Goal: Use online tool/utility: Utilize a website feature to perform a specific function

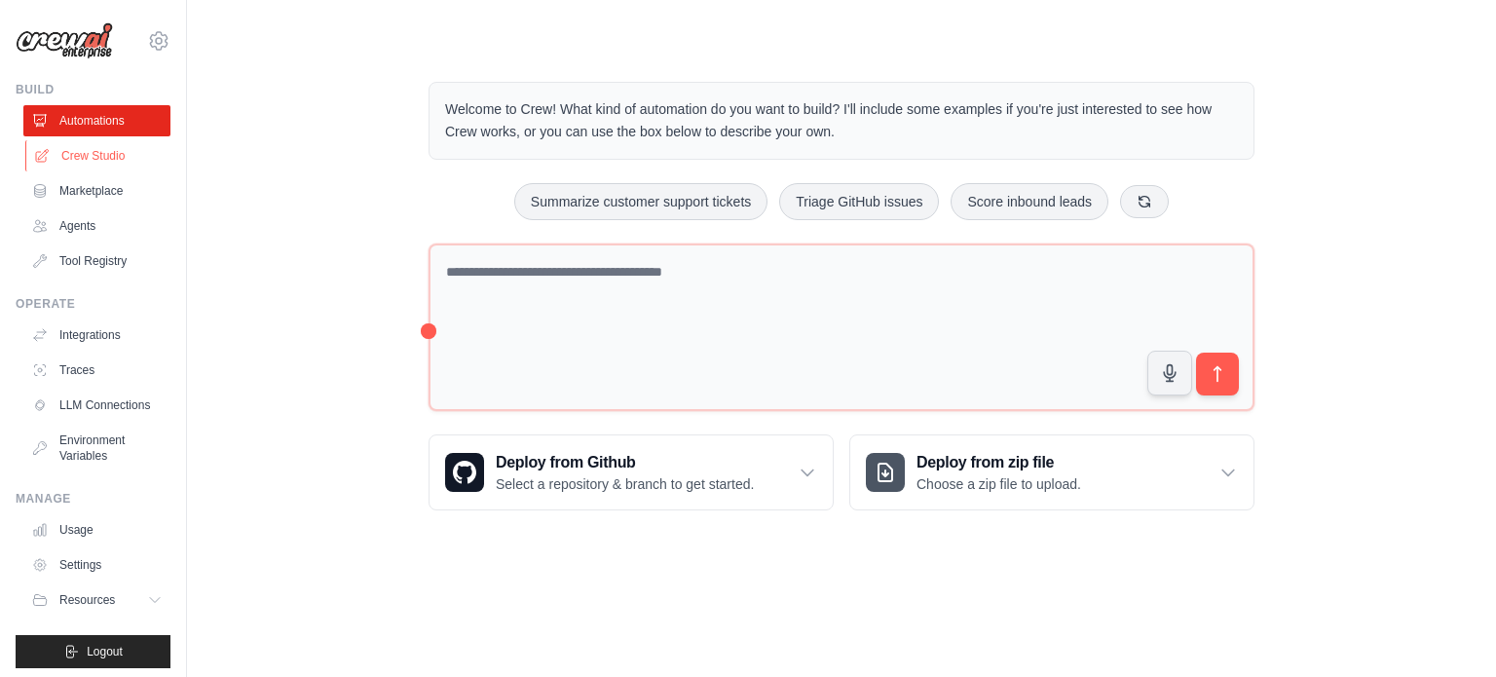
click at [83, 163] on link "Crew Studio" at bounding box center [98, 155] width 147 height 31
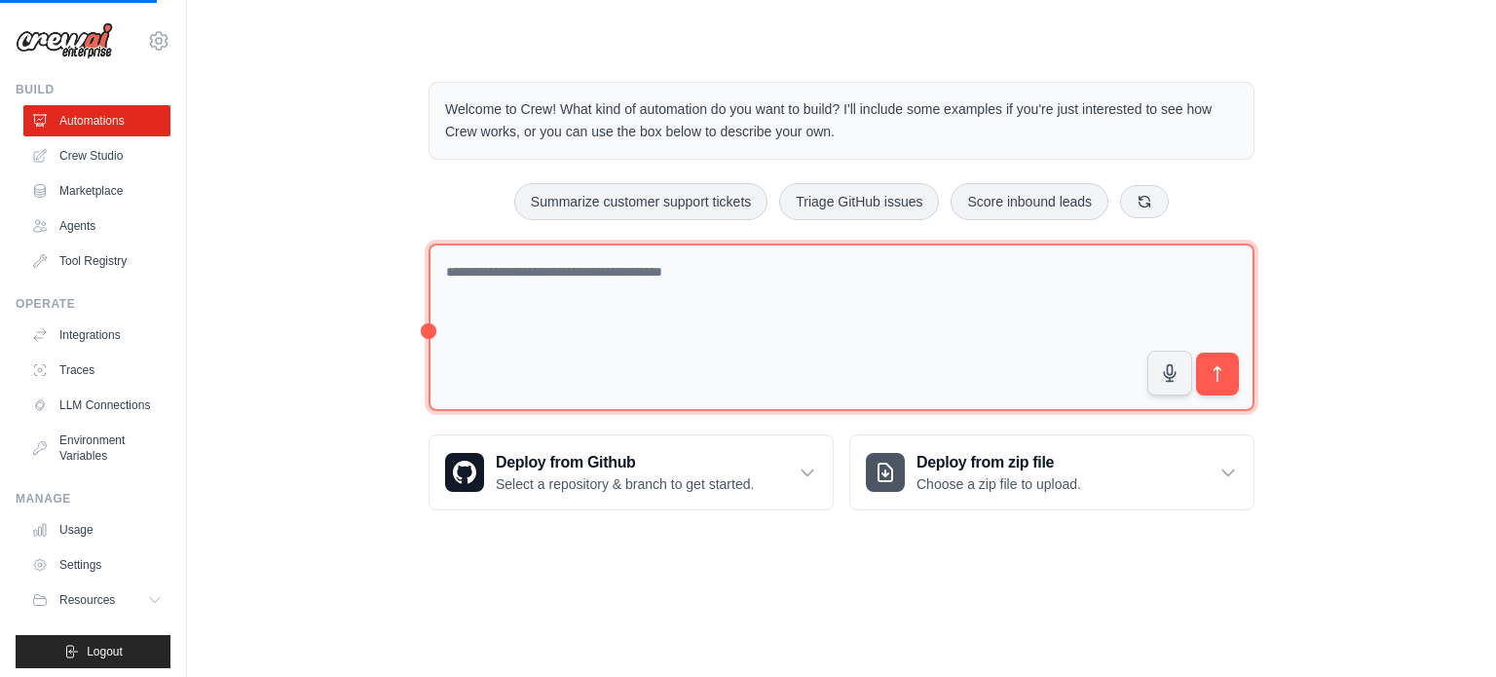
click at [513, 285] on textarea at bounding box center [842, 328] width 826 height 169
type textarea "**********"
click at [513, 284] on textarea at bounding box center [842, 328] width 826 height 169
type textarea "**********"
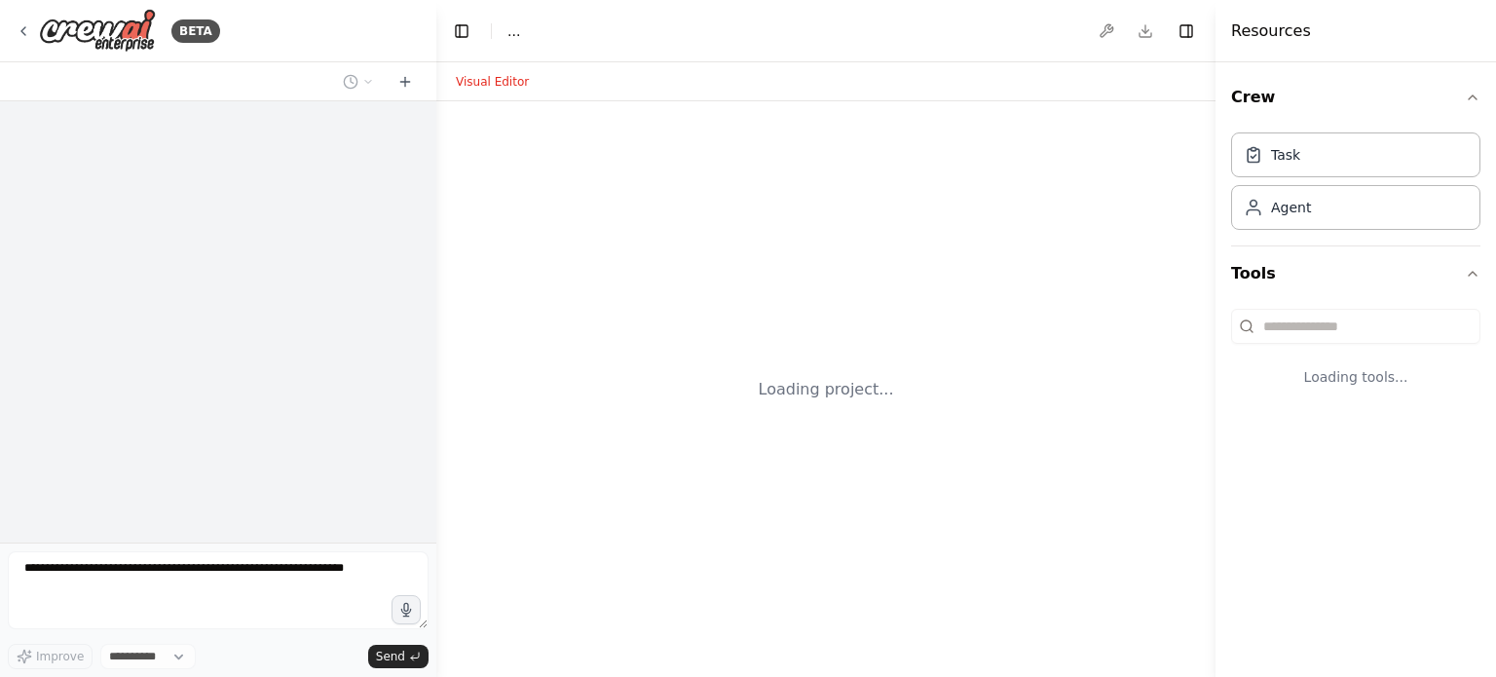
select select "****"
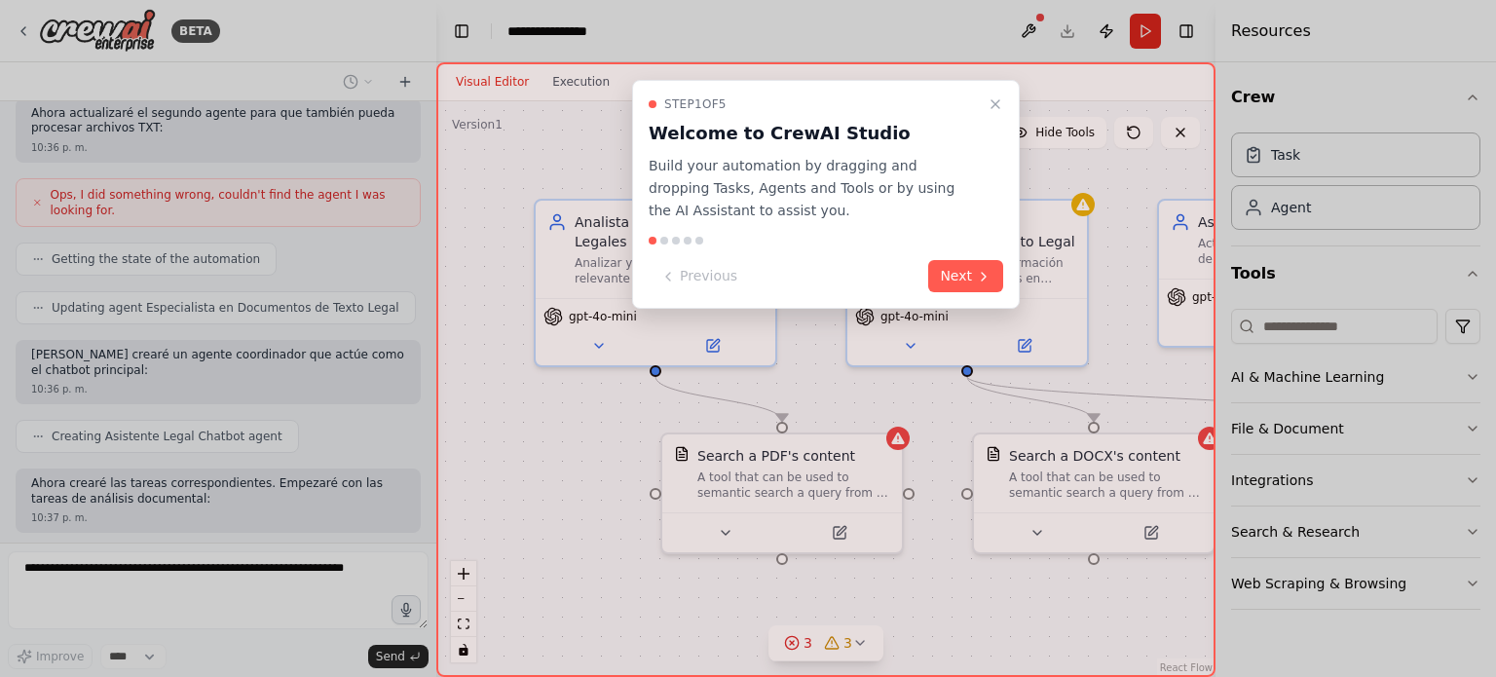
scroll to position [970, 0]
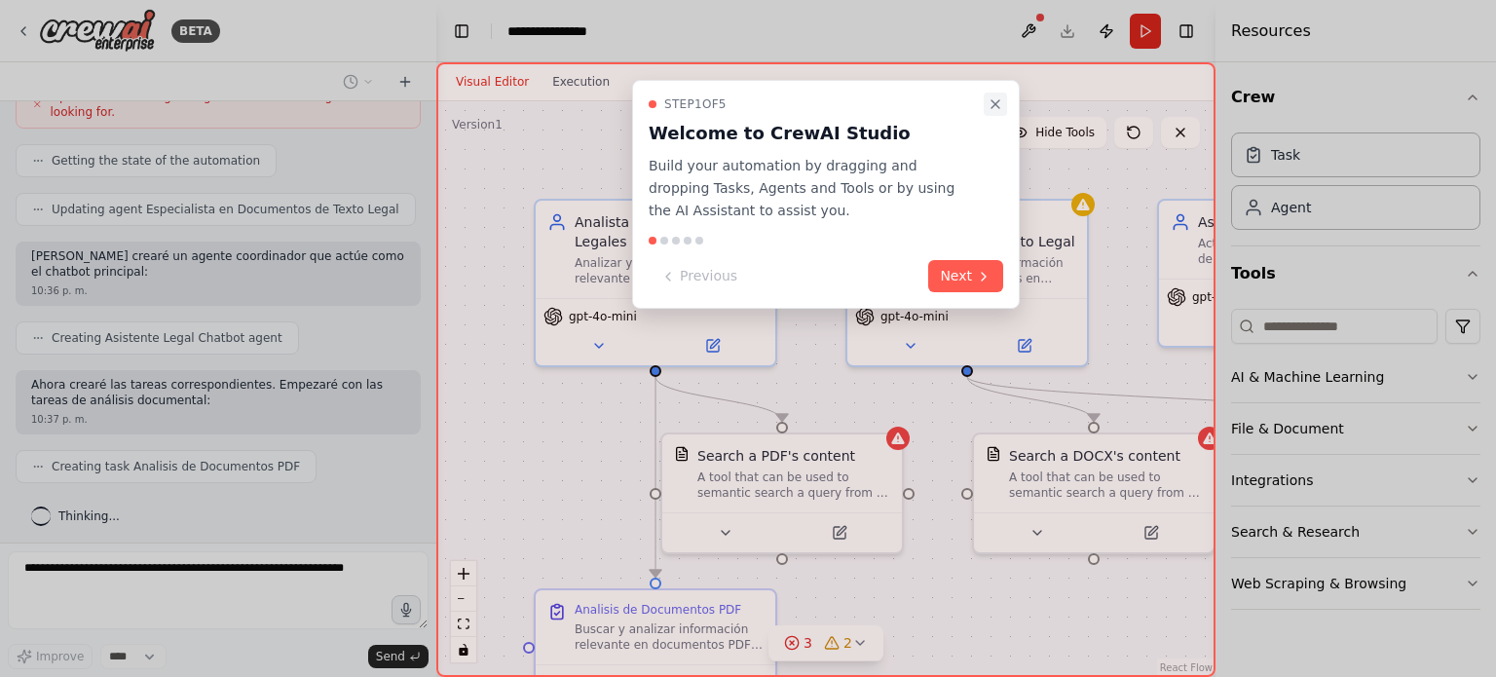
click at [997, 104] on icon "Close walkthrough" at bounding box center [996, 104] width 16 height 16
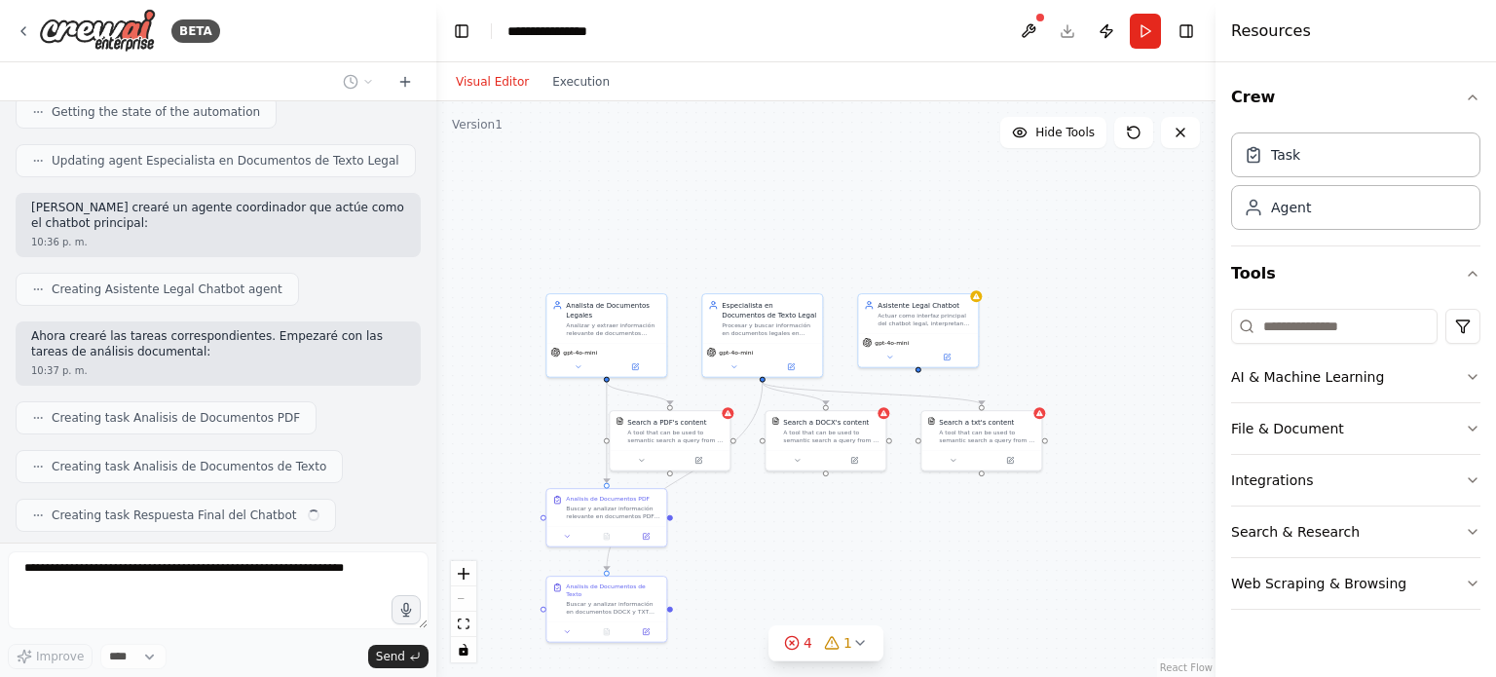
scroll to position [1068, 0]
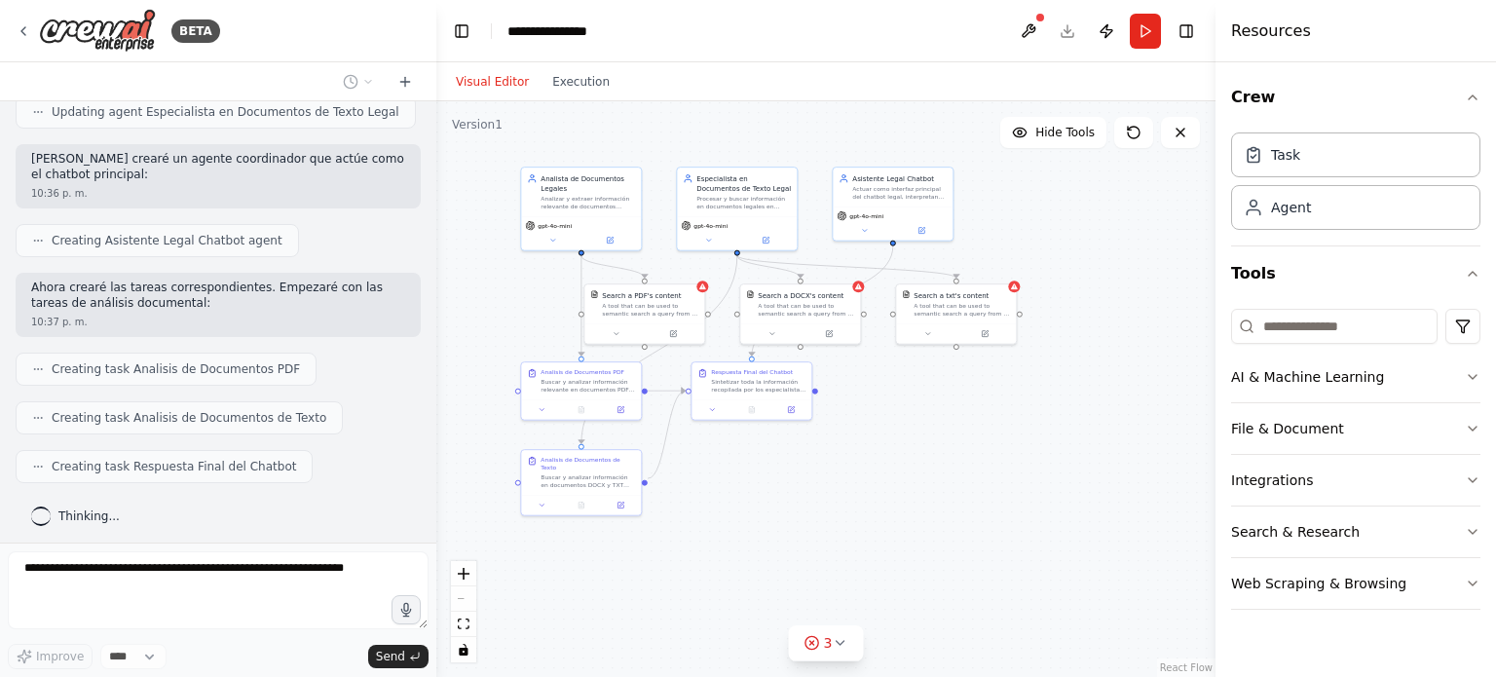
drag, startPoint x: 1124, startPoint y: 572, endPoint x: 1114, endPoint y: 432, distance: 139.6
click at [1114, 432] on div ".deletable-edge-delete-btn { width: 20px; height: 20px; border: 0px solid #ffff…" at bounding box center [825, 389] width 779 height 576
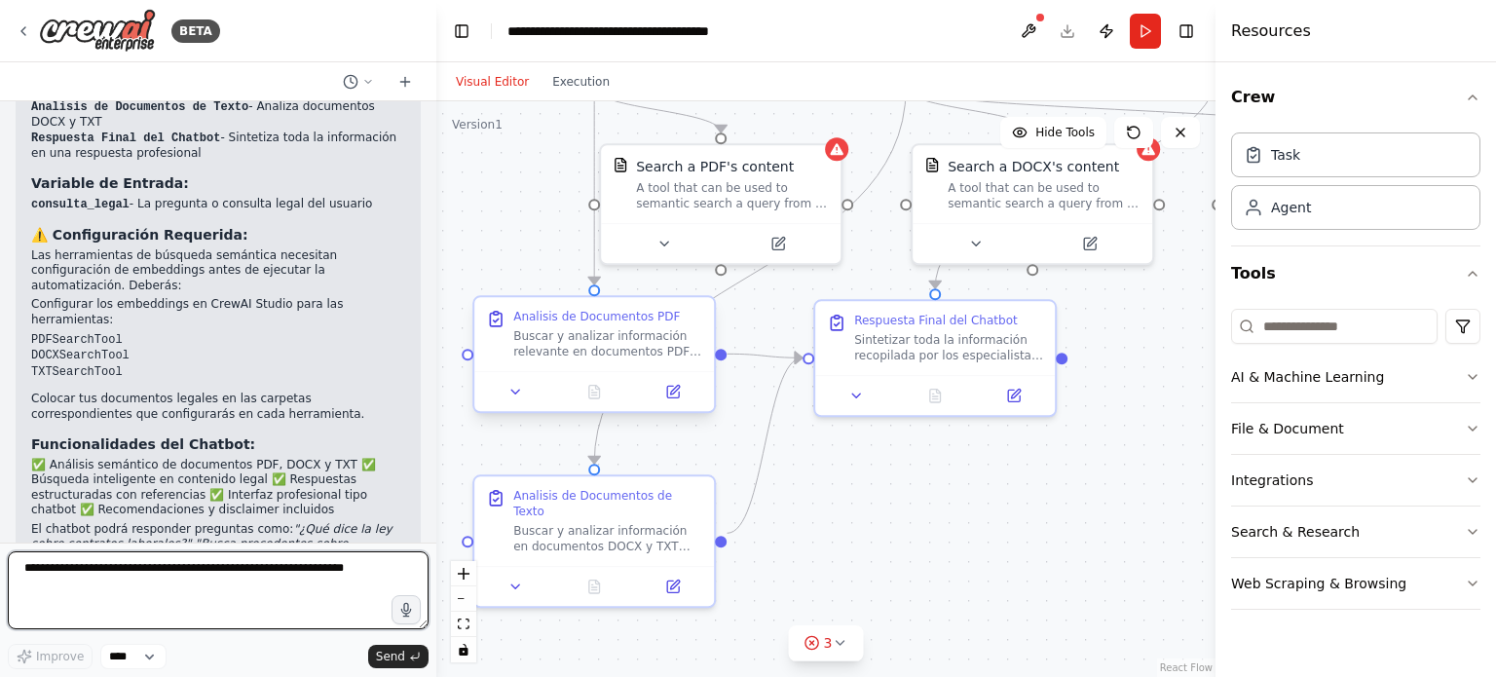
scroll to position [1943, 0]
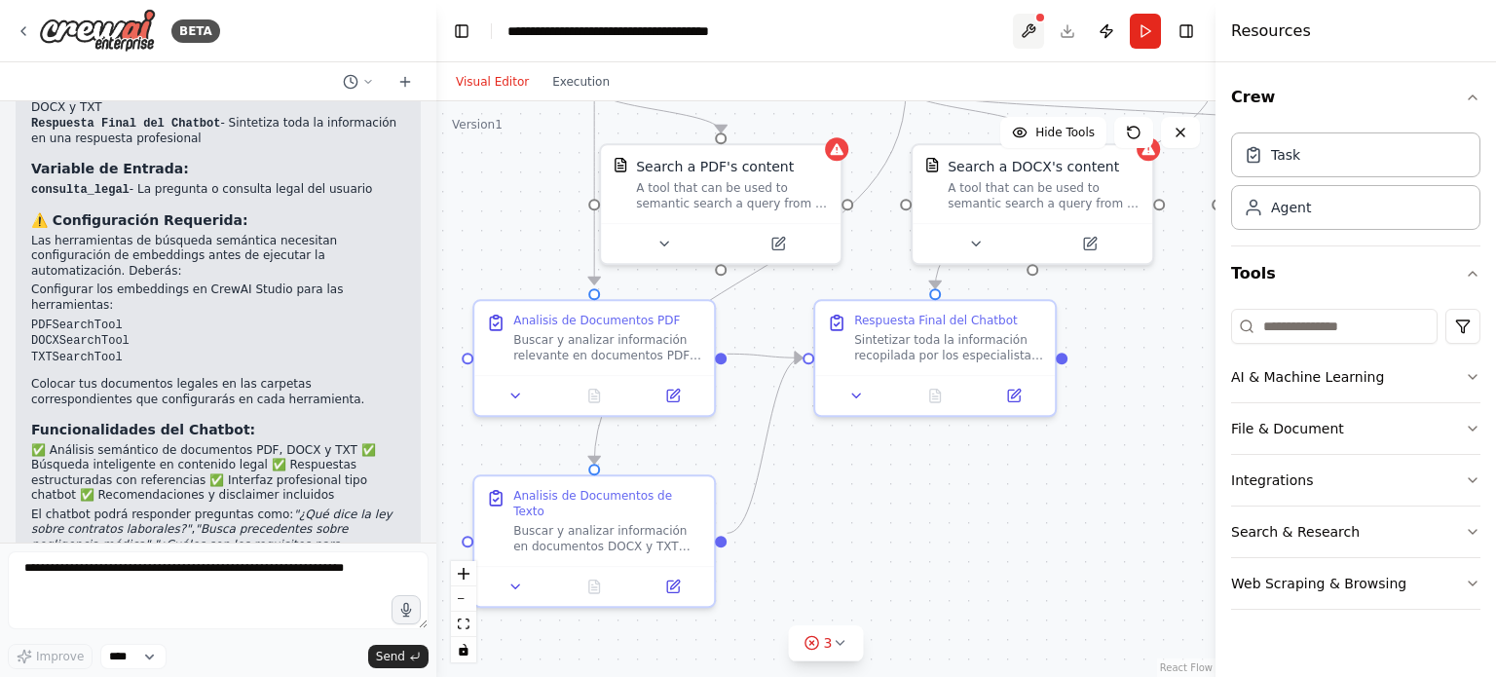
click at [1034, 21] on button at bounding box center [1028, 31] width 31 height 35
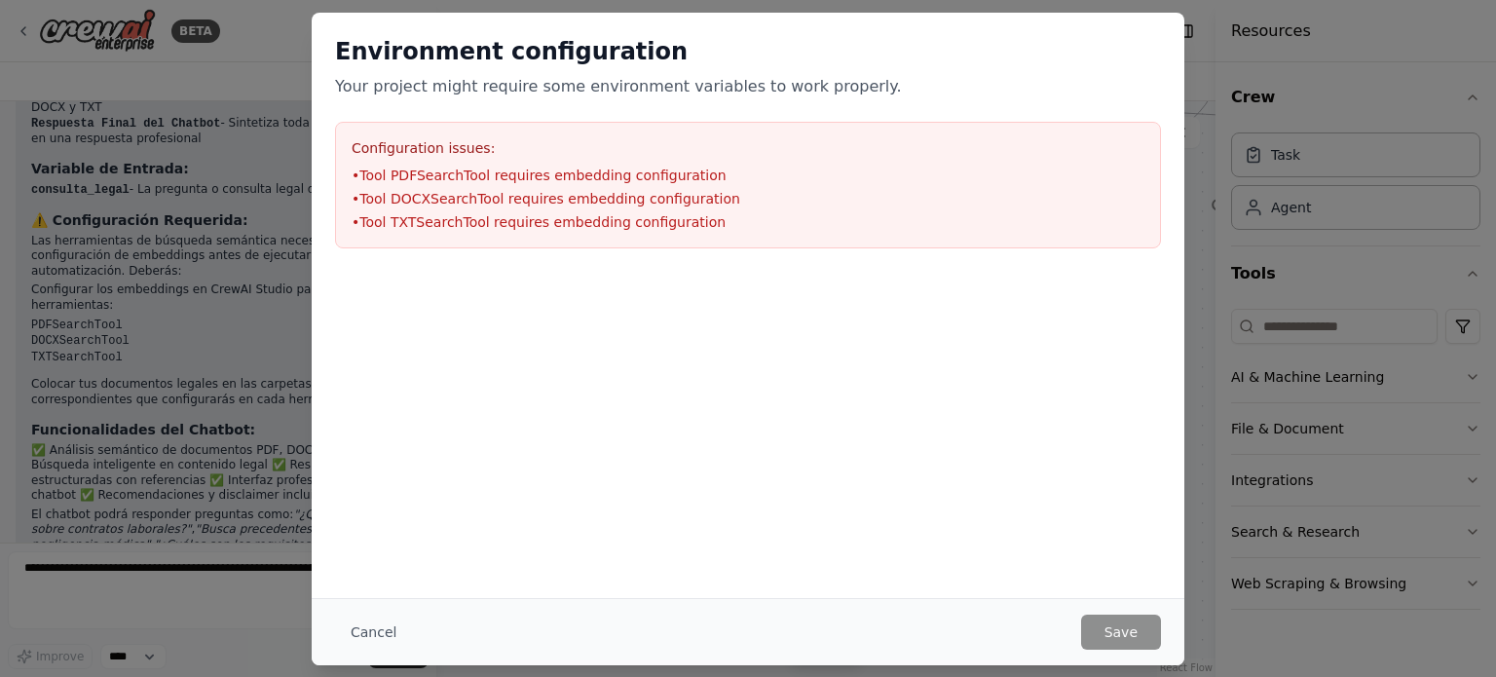
drag, startPoint x: 370, startPoint y: 169, endPoint x: 671, endPoint y: 171, distance: 301.0
click at [660, 171] on li "• Tool PDFSearchTool requires embedding configuration" at bounding box center [748, 175] width 793 height 19
click at [694, 171] on li "• Tool PDFSearchTool requires embedding configuration" at bounding box center [748, 175] width 793 height 19
click at [695, 171] on li "• Tool PDFSearchTool requires embedding configuration" at bounding box center [748, 175] width 793 height 19
click at [341, 634] on button "Cancel" at bounding box center [373, 632] width 77 height 35
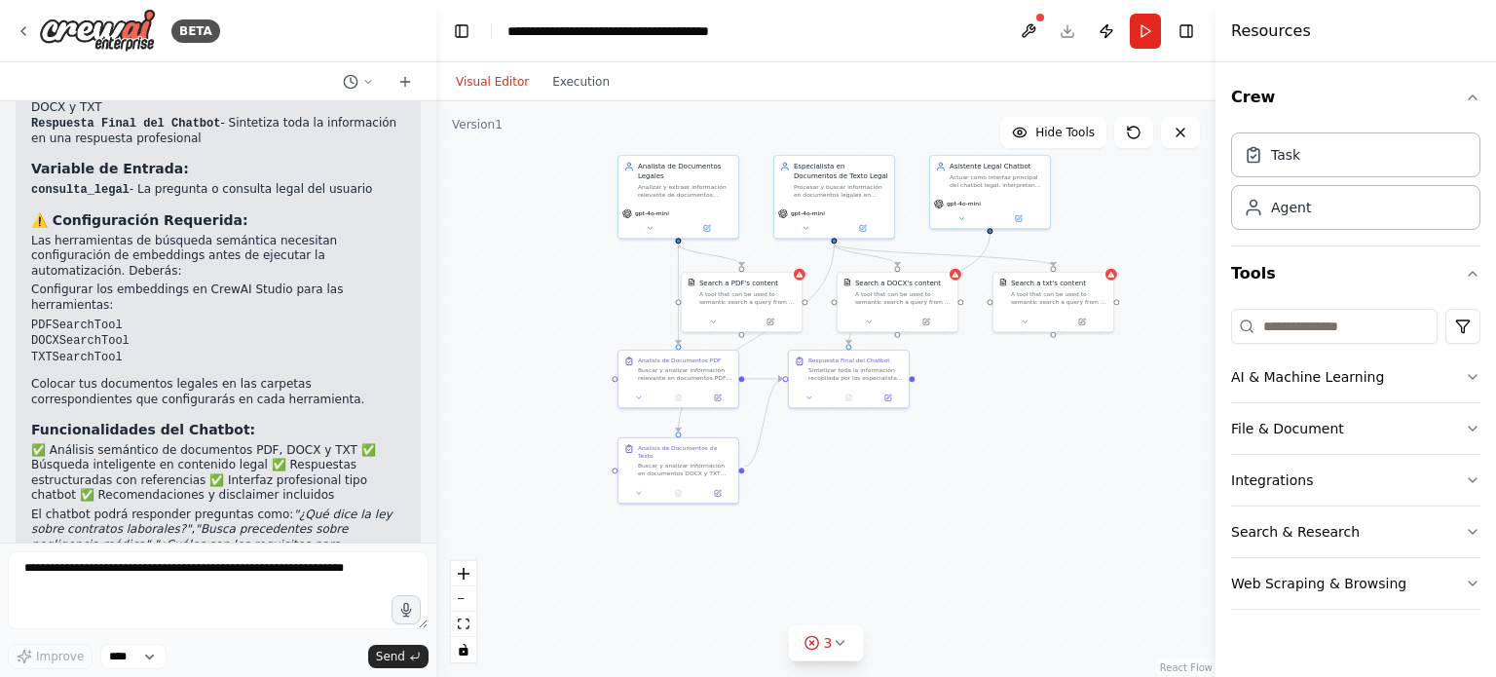
drag, startPoint x: 996, startPoint y: 345, endPoint x: 994, endPoint y: 381, distance: 36.2
click at [995, 381] on div ".deletable-edge-delete-btn { width: 20px; height: 20px; border: 0px solid #ffff…" at bounding box center [825, 389] width 779 height 576
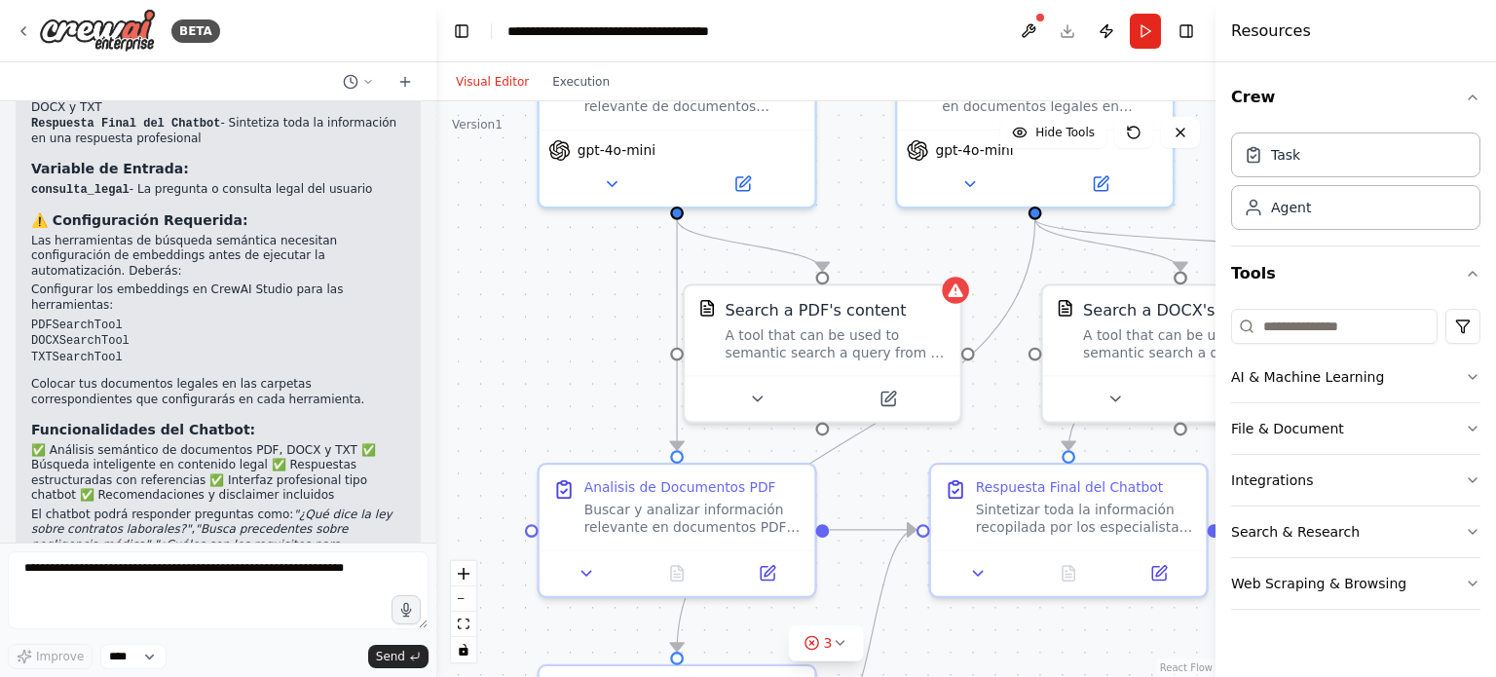
click at [1072, 32] on header "**********" at bounding box center [825, 31] width 779 height 62
click at [1066, 22] on header "**********" at bounding box center [825, 31] width 779 height 62
click at [1066, 31] on header "**********" at bounding box center [825, 31] width 779 height 62
click at [1066, 11] on header "**********" at bounding box center [825, 31] width 779 height 62
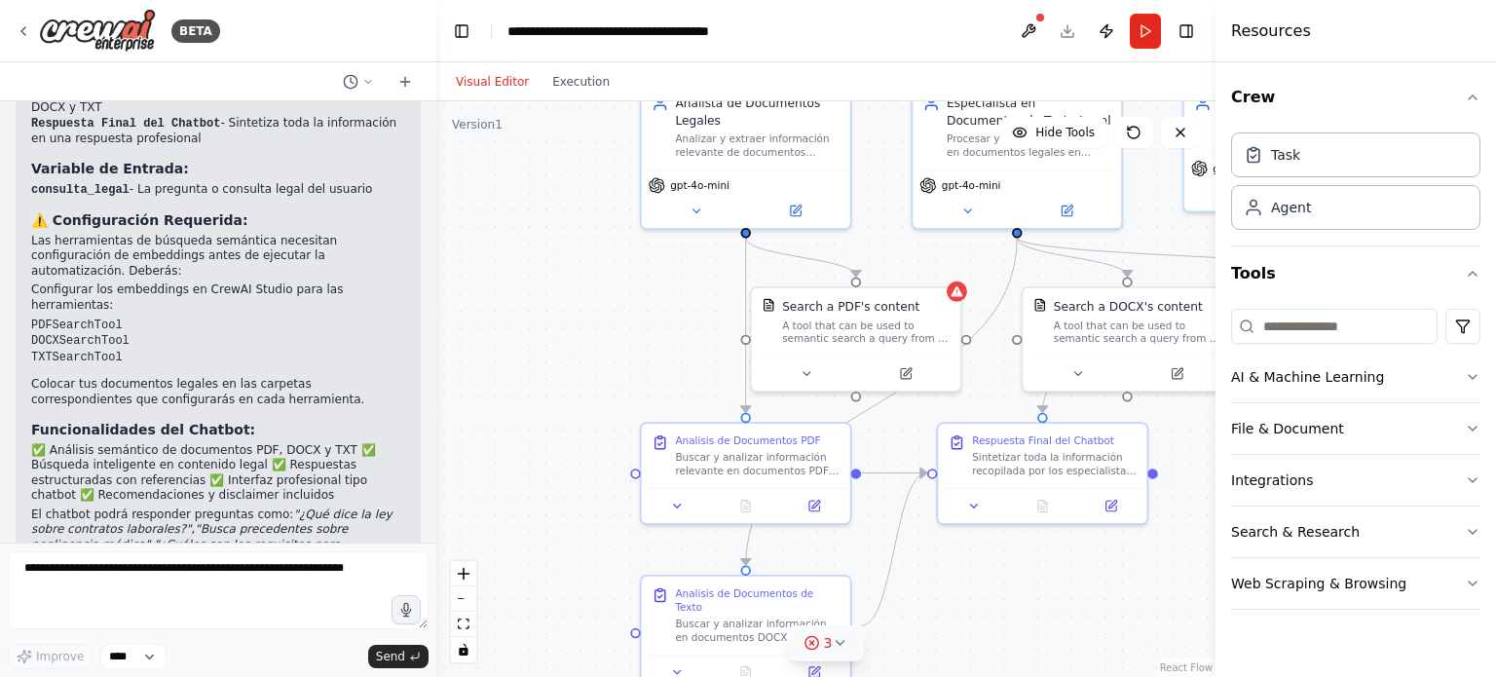
click at [830, 647] on span "3" at bounding box center [828, 642] width 9 height 19
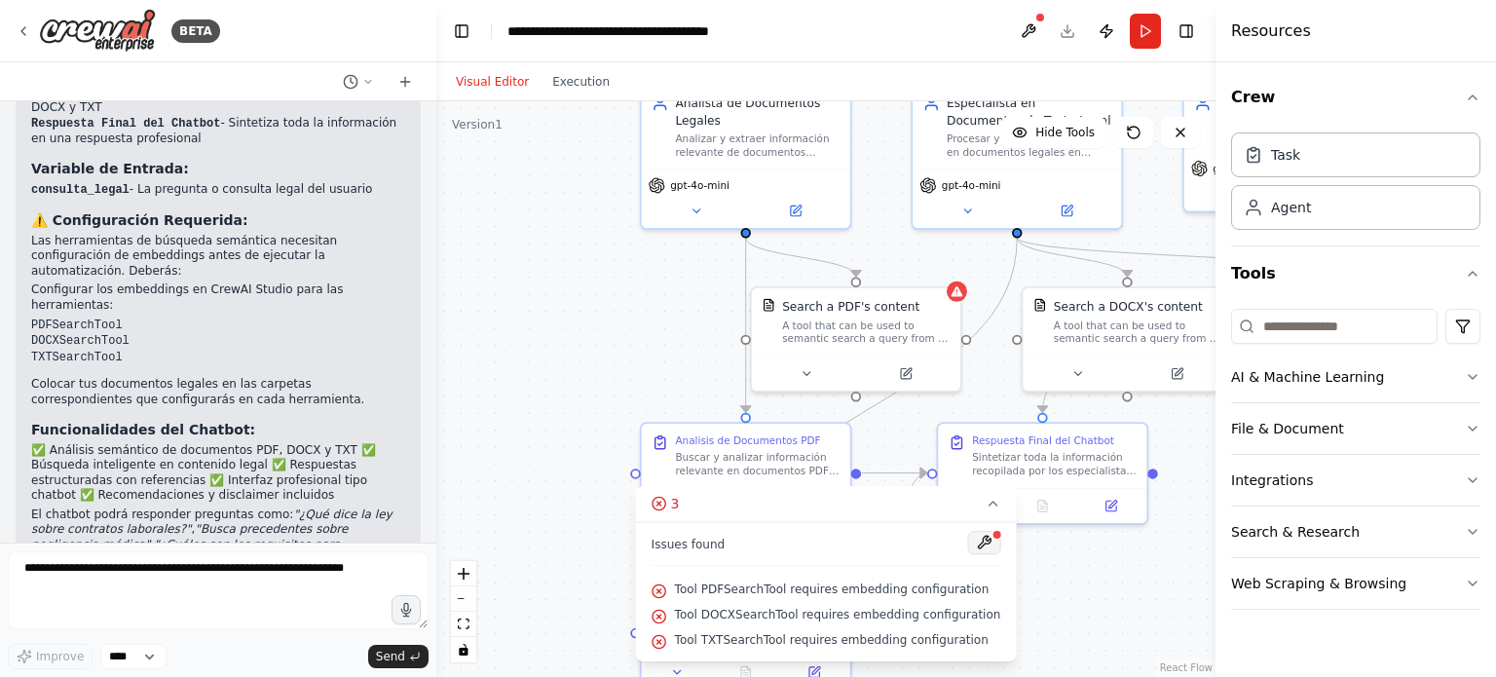
click at [976, 546] on button at bounding box center [983, 542] width 33 height 23
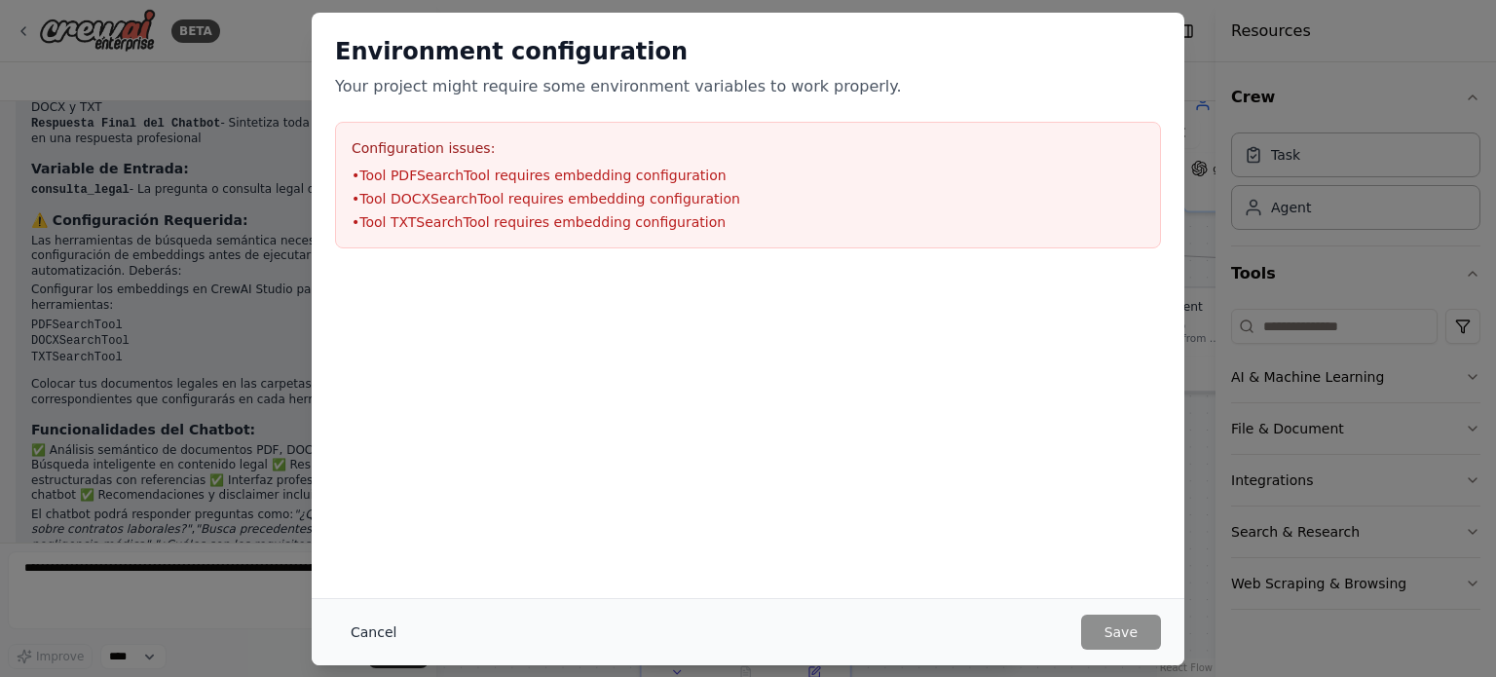
click at [352, 627] on button "Cancel" at bounding box center [373, 632] width 77 height 35
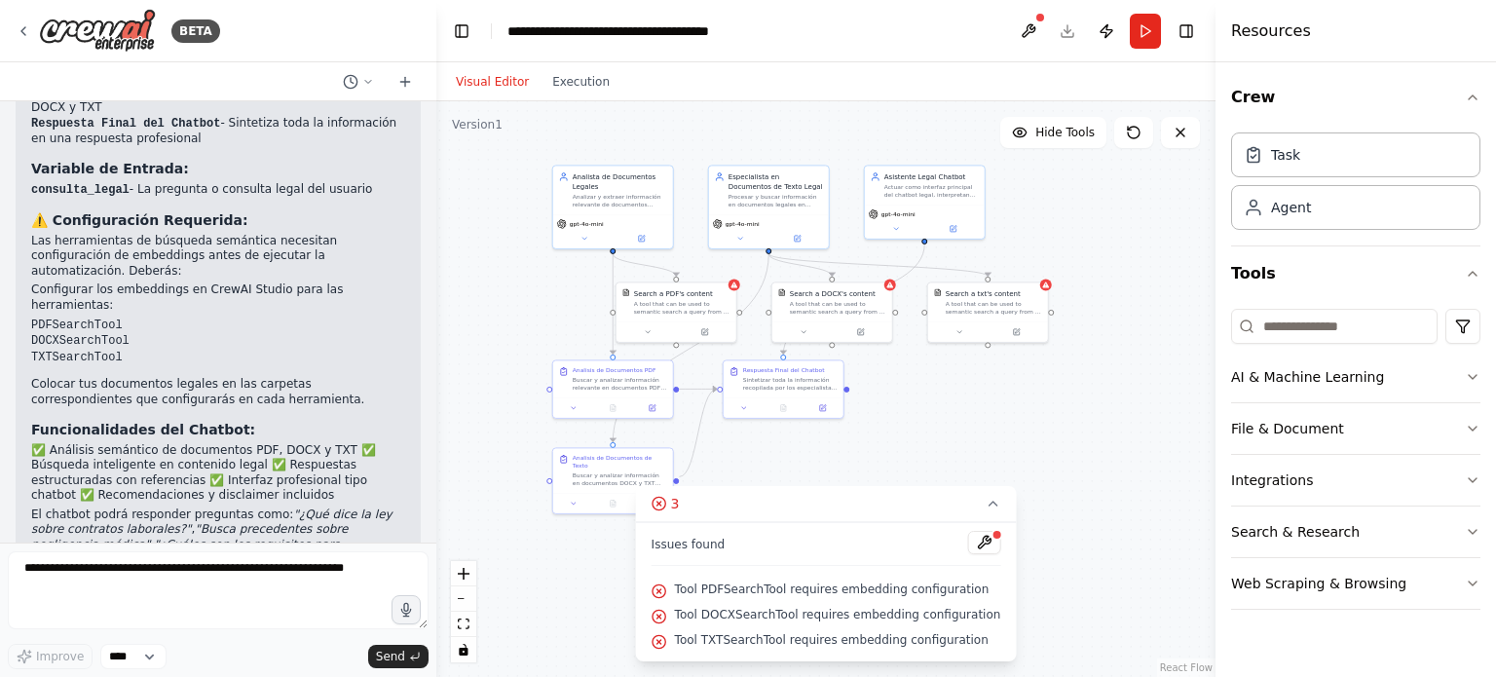
drag, startPoint x: 1101, startPoint y: 515, endPoint x: 898, endPoint y: 452, distance: 212.3
click at [898, 452] on div ".deletable-edge-delete-btn { width: 20px; height: 20px; border: 0px solid #ffff…" at bounding box center [825, 389] width 779 height 576
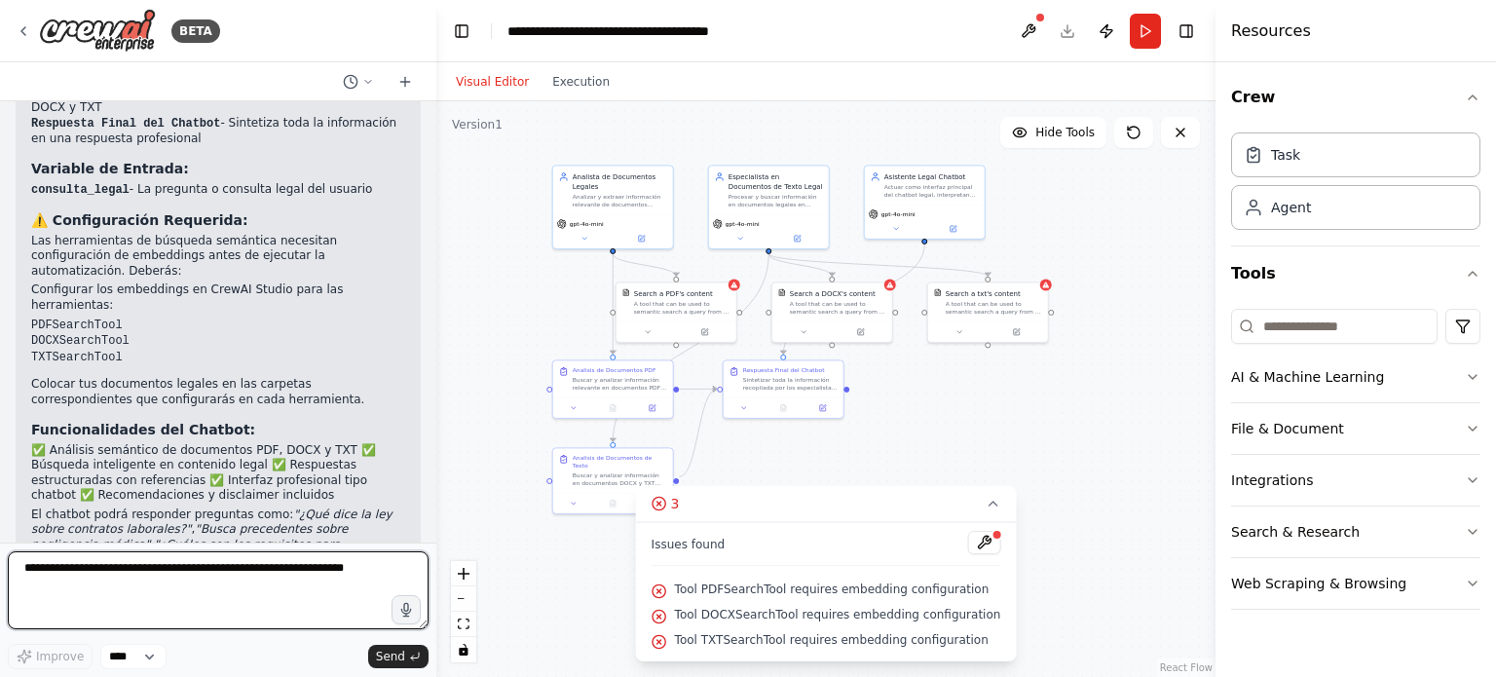
click at [207, 583] on textarea at bounding box center [218, 590] width 421 height 78
type textarea "**********"
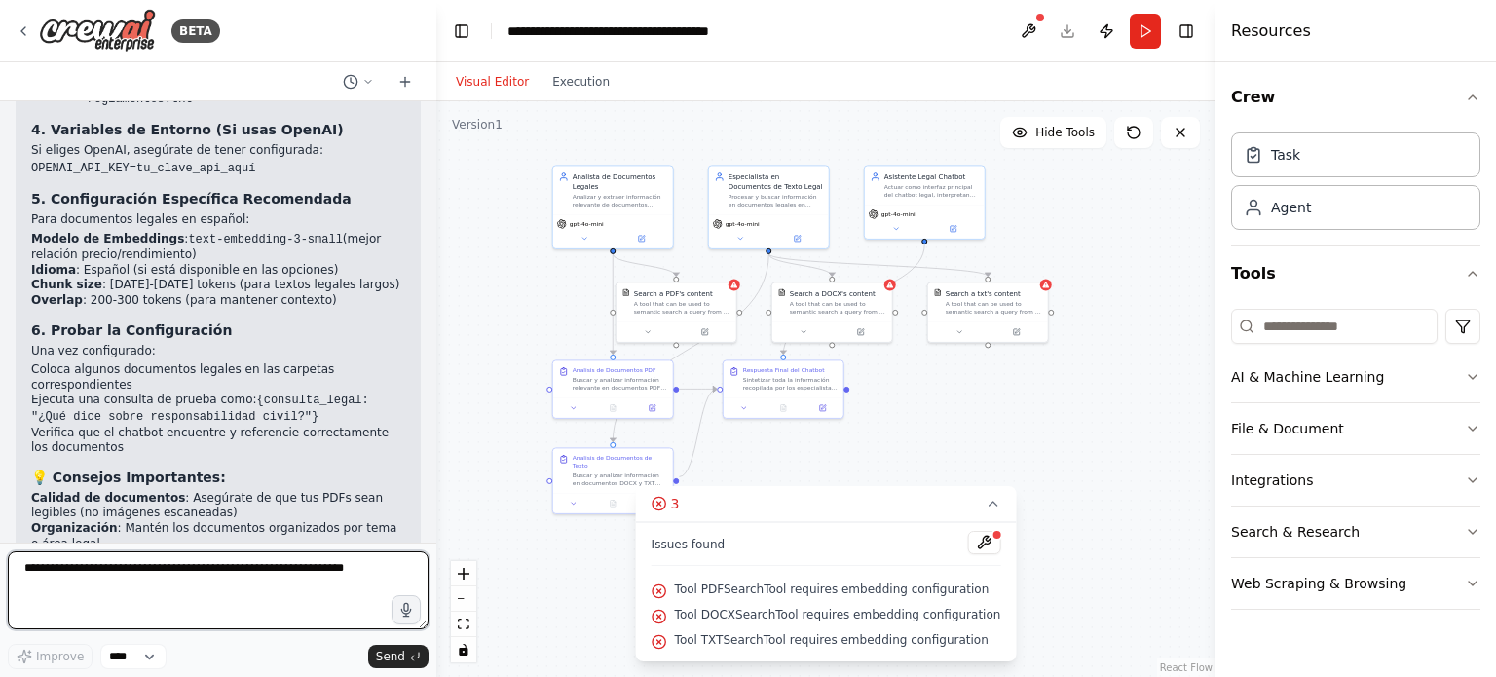
scroll to position [3299, 0]
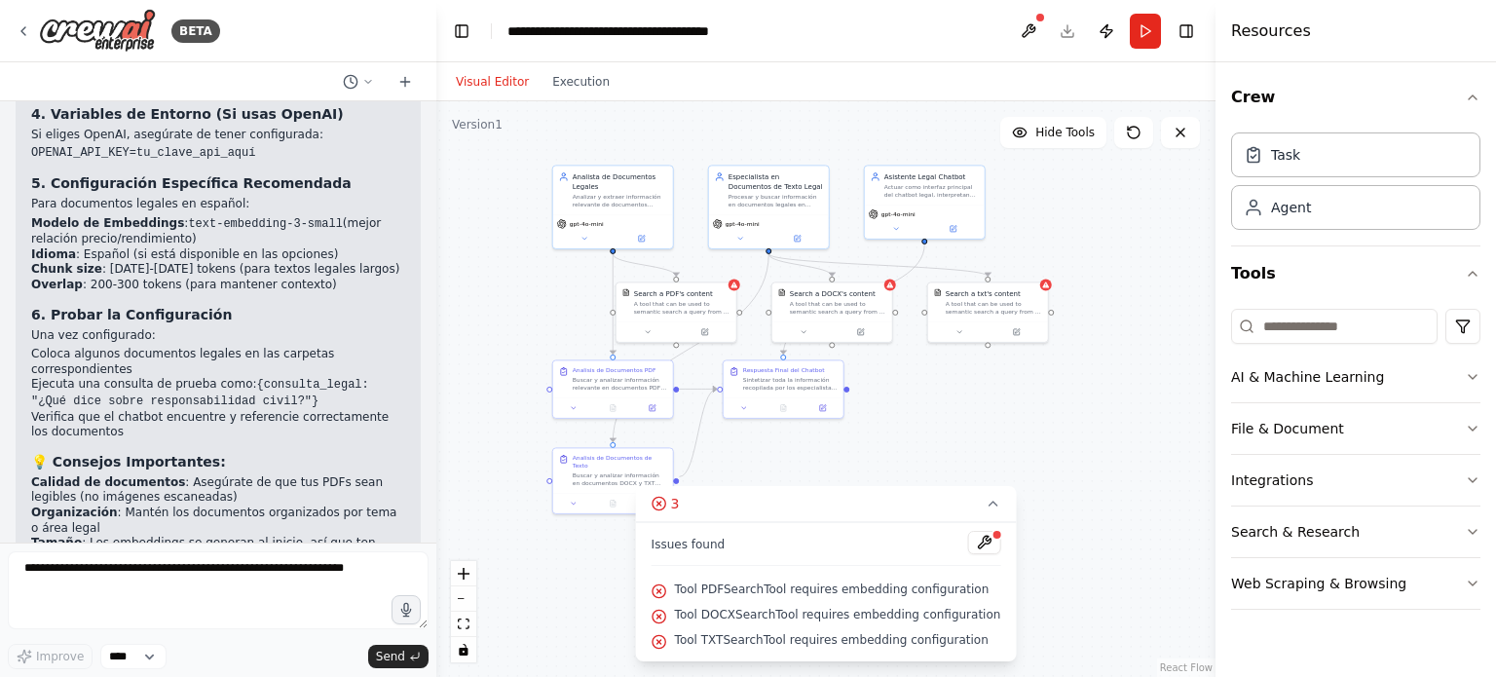
click at [1062, 28] on header "**********" at bounding box center [825, 31] width 779 height 62
click at [1155, 39] on button "Run" at bounding box center [1145, 31] width 31 height 35
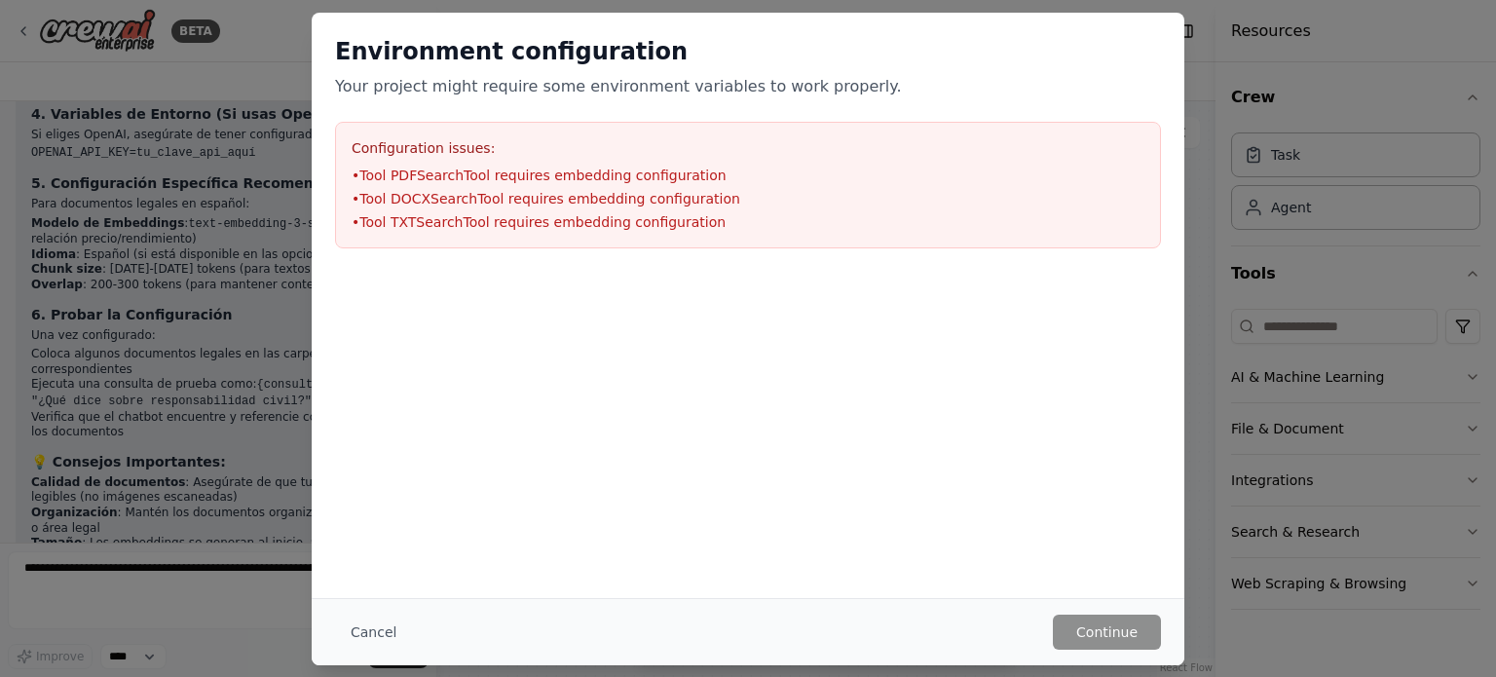
click at [352, 468] on div "Environment configuration Your project might require some environment variables…" at bounding box center [748, 305] width 873 height 585
click at [376, 628] on button "Cancel" at bounding box center [373, 632] width 77 height 35
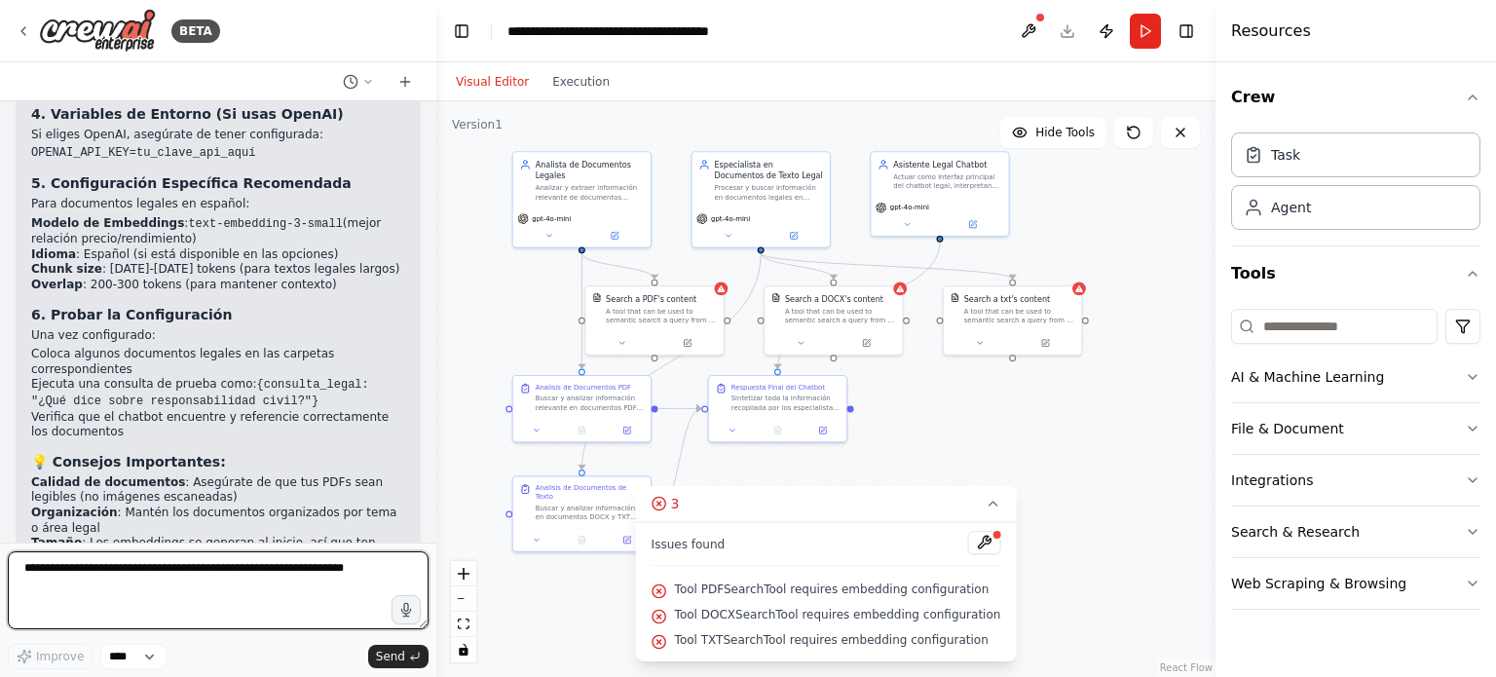
click at [107, 580] on textarea at bounding box center [218, 590] width 421 height 78
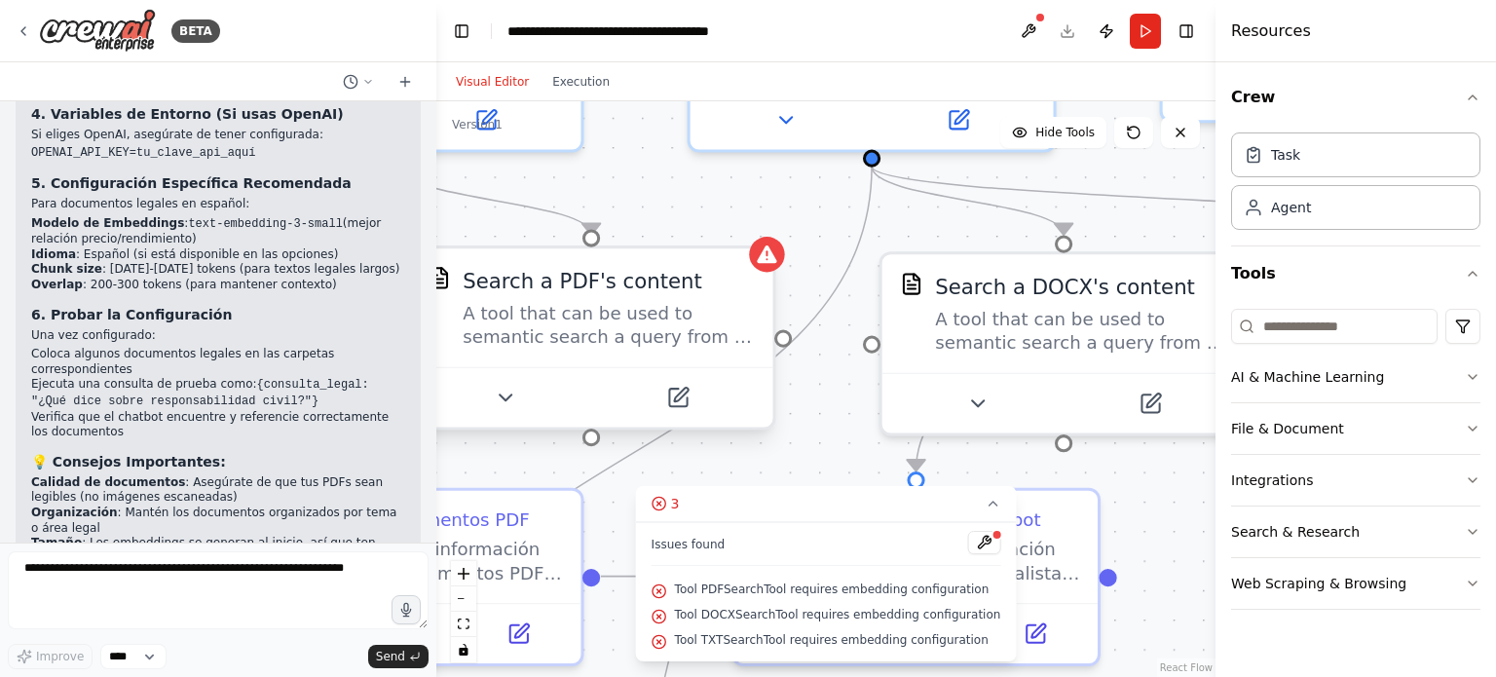
click at [618, 282] on div "Search a PDF's content" at bounding box center [583, 280] width 240 height 29
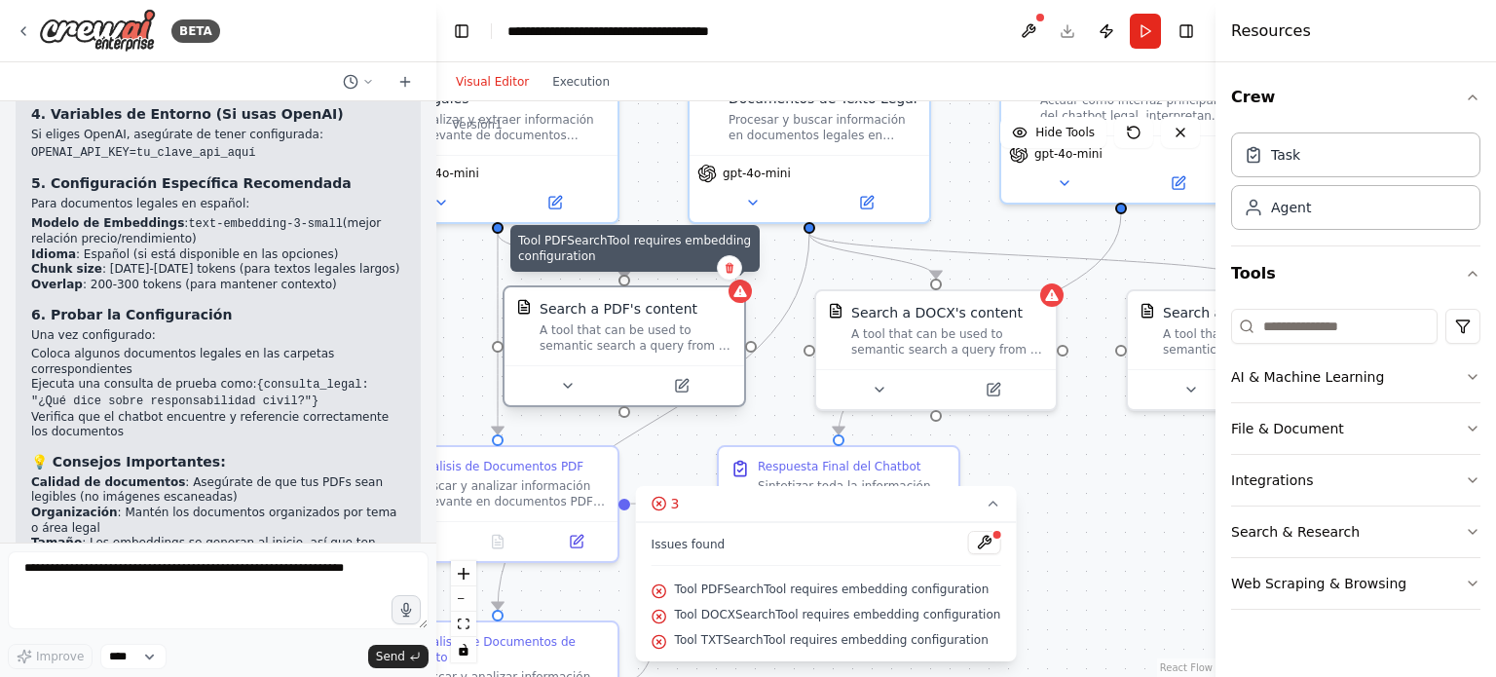
click at [748, 299] on div at bounding box center [740, 291] width 23 height 23
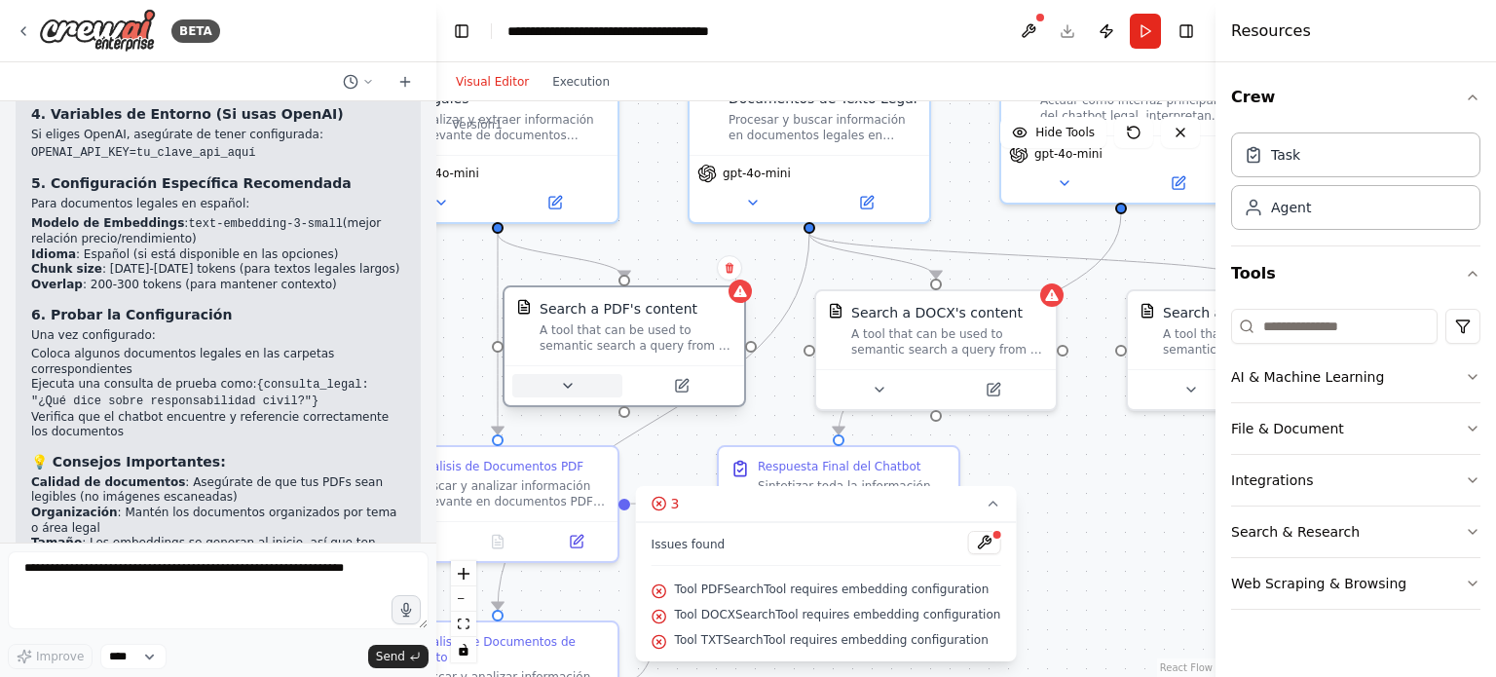
click at [571, 390] on icon at bounding box center [568, 386] width 16 height 16
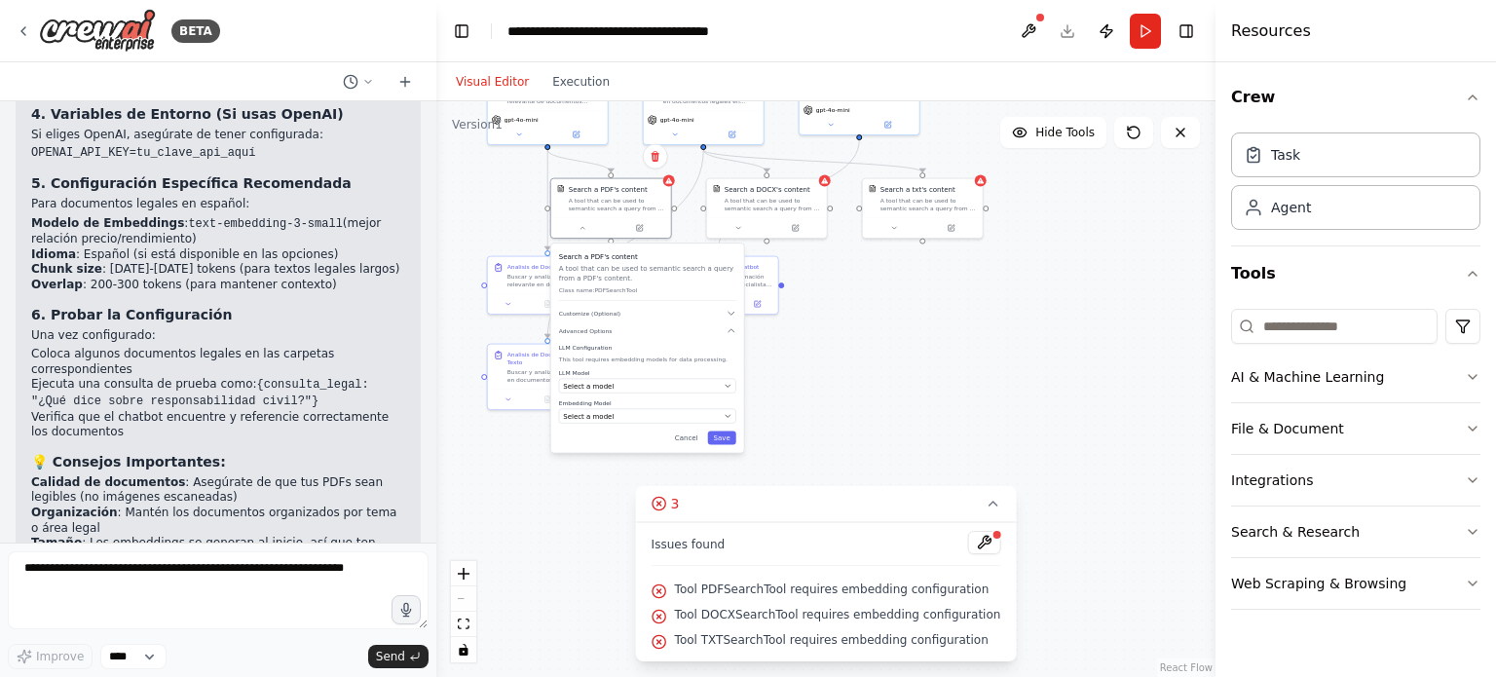
drag, startPoint x: 859, startPoint y: 473, endPoint x: 871, endPoint y: 322, distance: 151.4
click at [915, 292] on div ".deletable-edge-delete-btn { width: 20px; height: 20px; border: 0px solid #ffff…" at bounding box center [825, 389] width 779 height 576
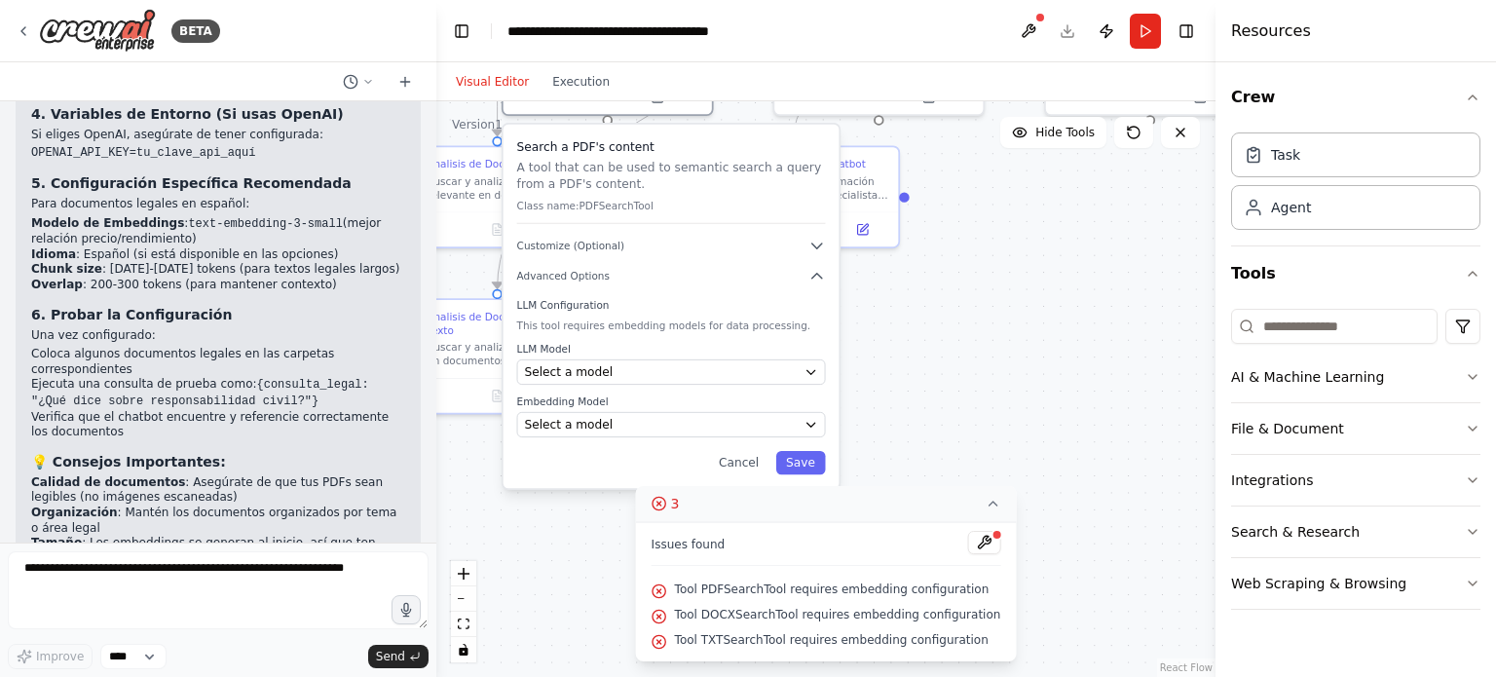
click at [985, 504] on icon at bounding box center [993, 504] width 16 height 16
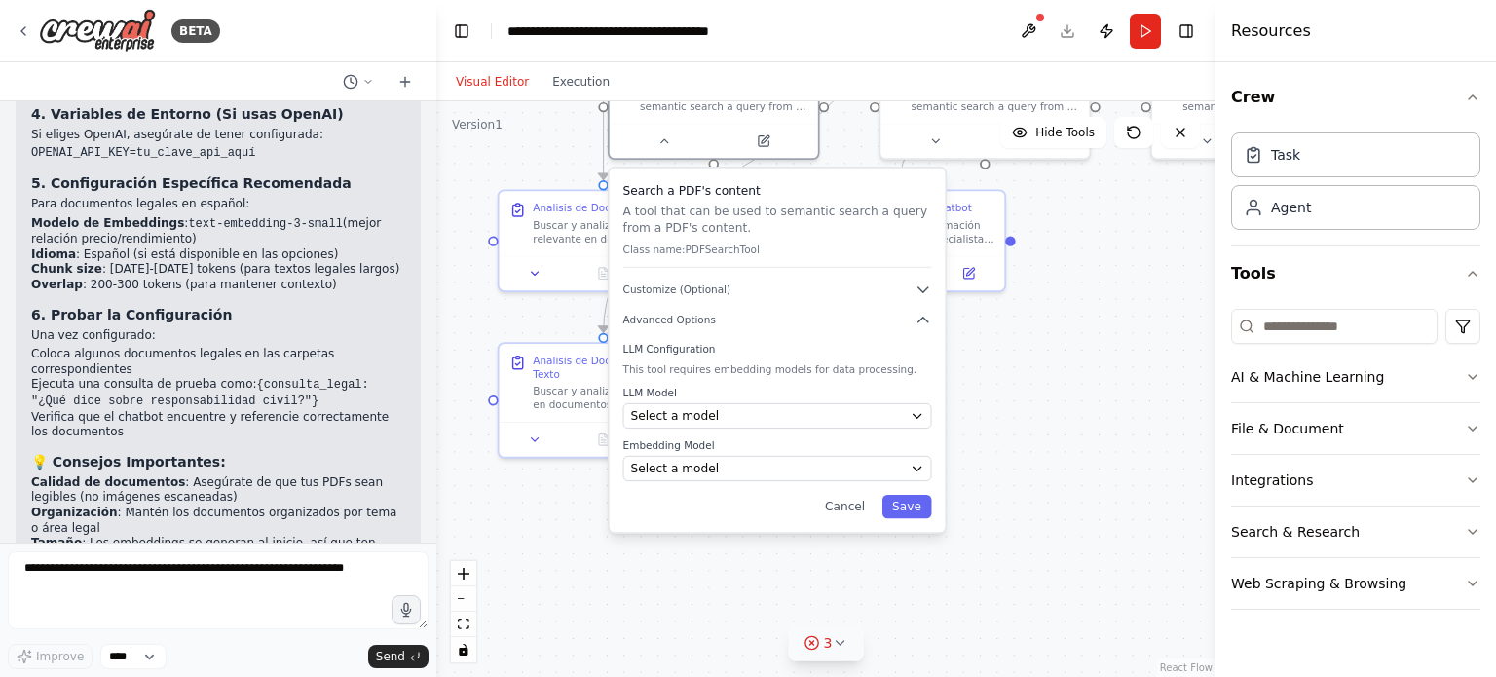
drag, startPoint x: 681, startPoint y: 578, endPoint x: 857, endPoint y: 615, distance: 180.2
click at [857, 615] on div ".deletable-edge-delete-btn { width: 20px; height: 20px; border: 0px solid #ffff…" at bounding box center [825, 389] width 779 height 576
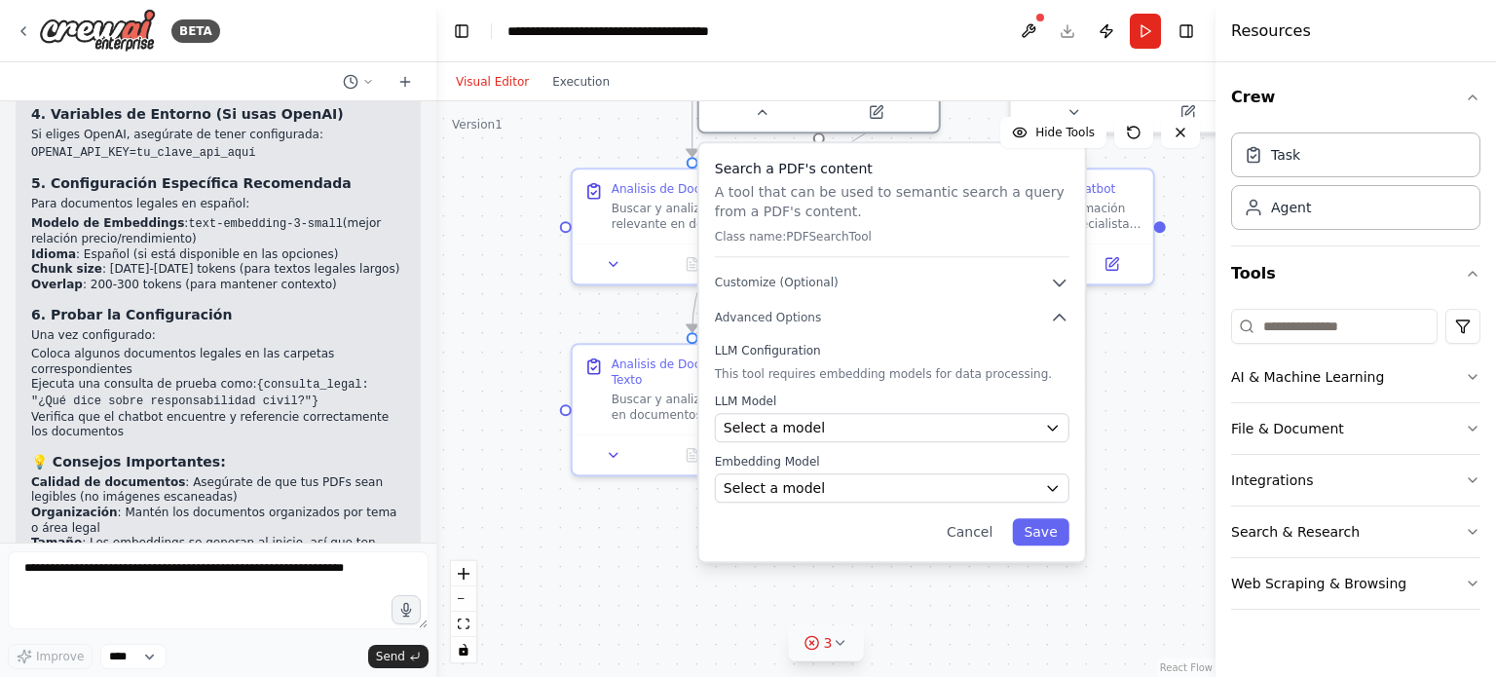
drag, startPoint x: 1208, startPoint y: 326, endPoint x: 1149, endPoint y: 393, distance: 88.3
click at [1149, 393] on div "BETA necesito un chatbot que interactue con documentos de leyes abogados 10:36 …" at bounding box center [748, 338] width 1496 height 677
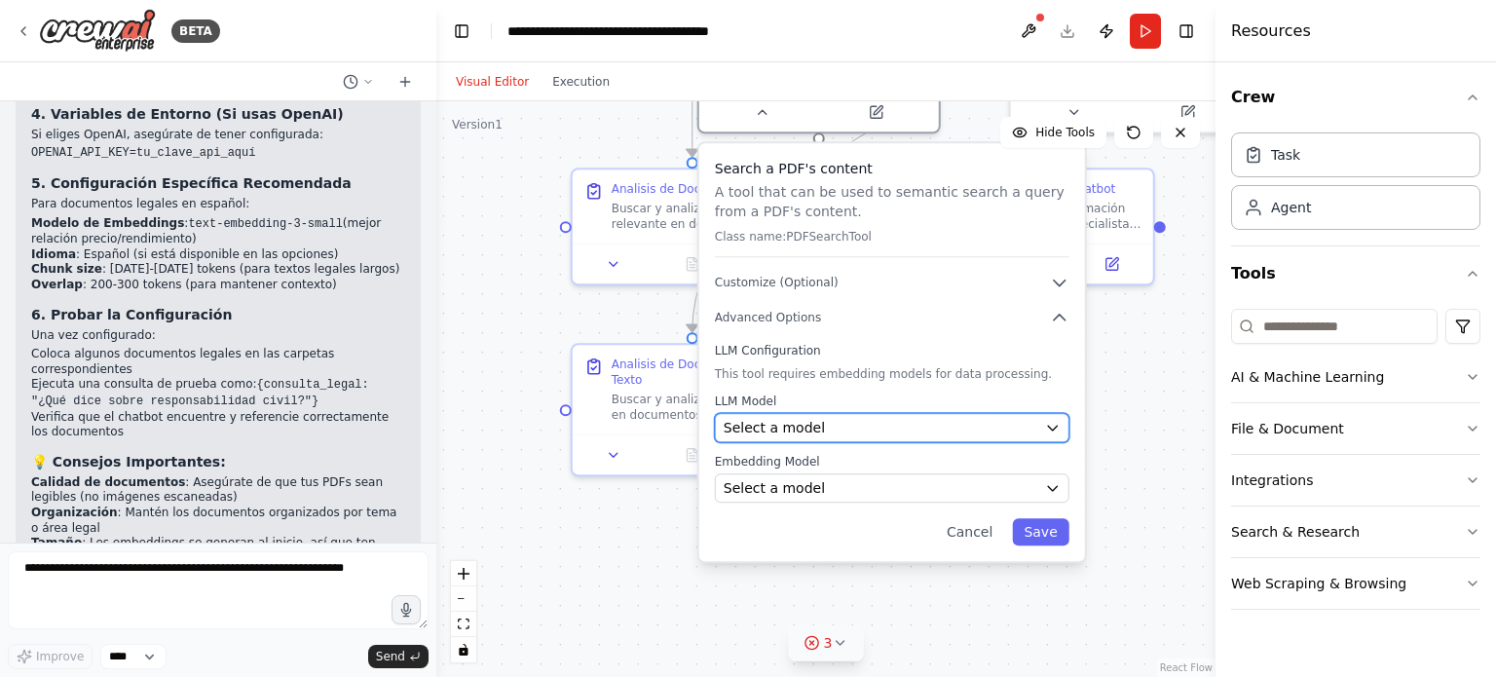
click at [1032, 421] on div "Select a model" at bounding box center [881, 427] width 314 height 19
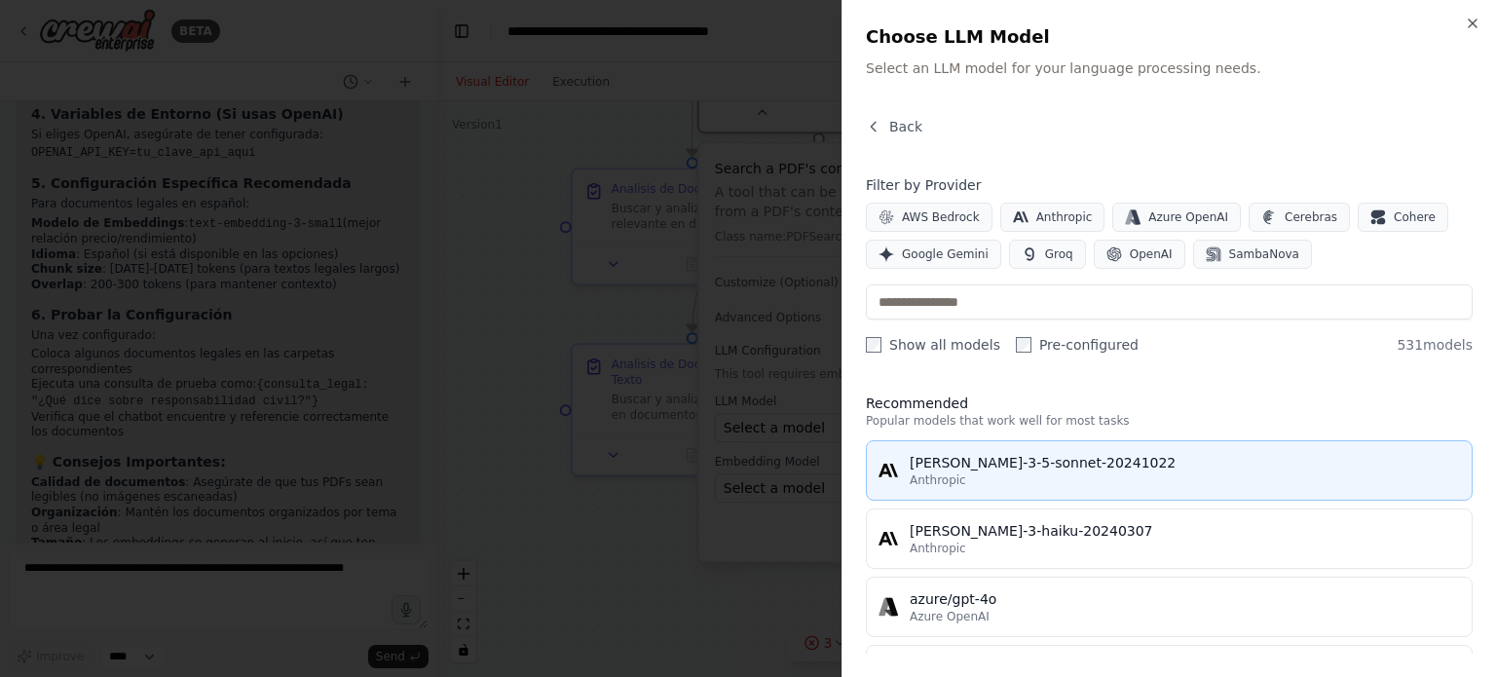
click at [1026, 474] on div "Anthropic" at bounding box center [1185, 480] width 550 height 16
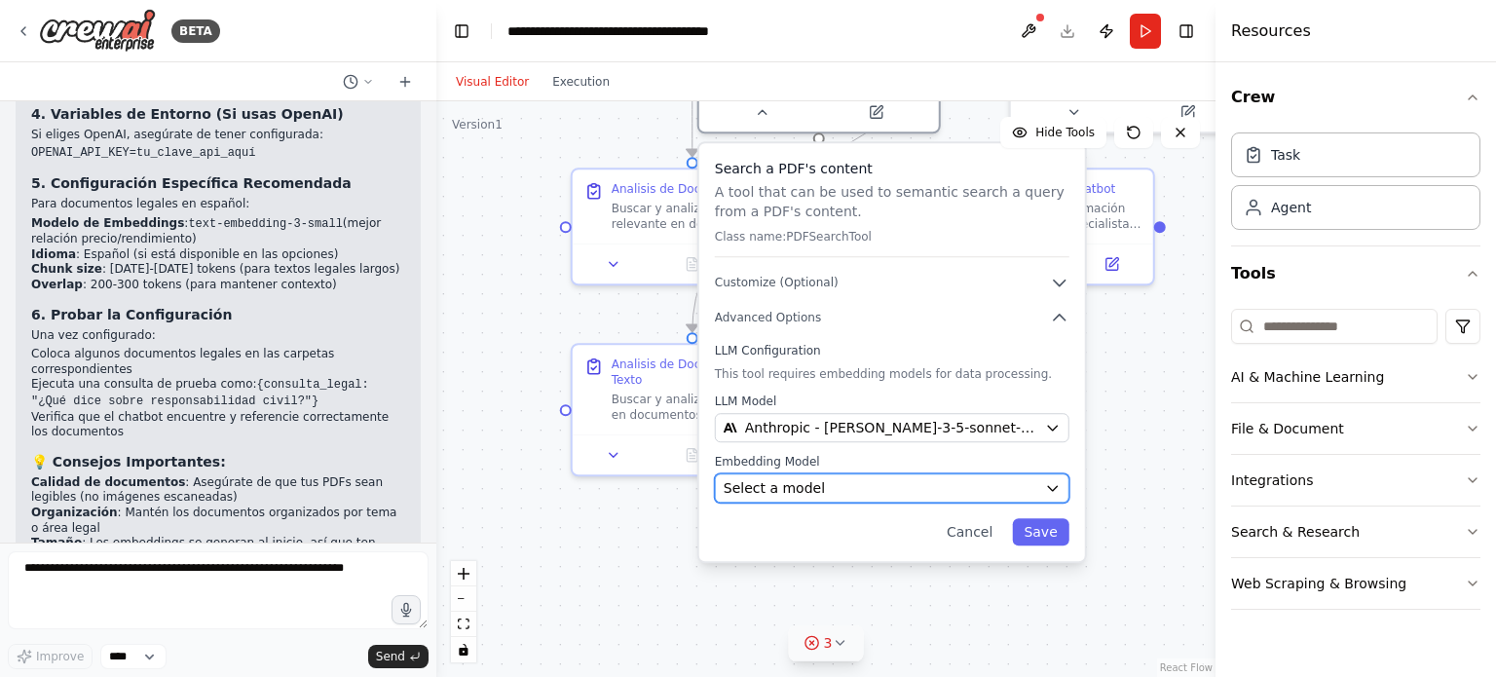
click at [896, 494] on div "Select a model" at bounding box center [881, 487] width 314 height 19
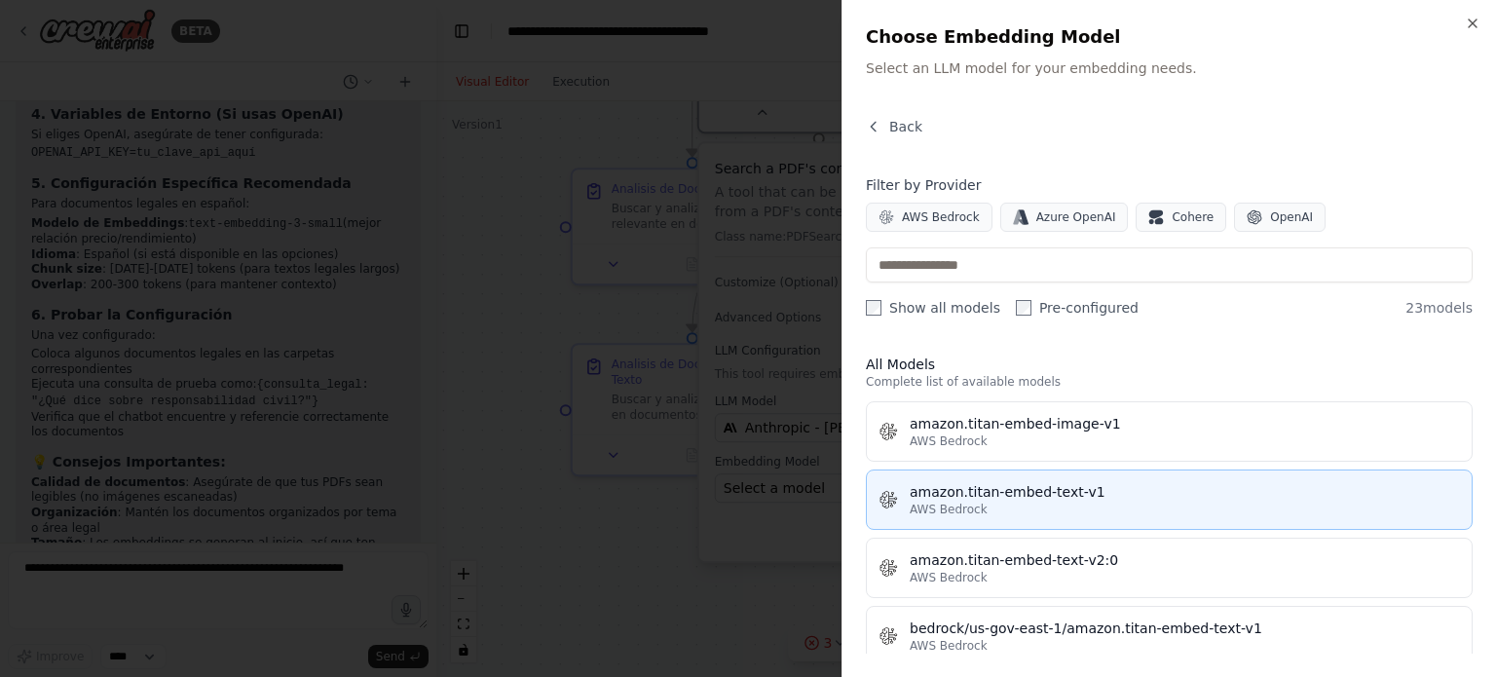
scroll to position [0, 0]
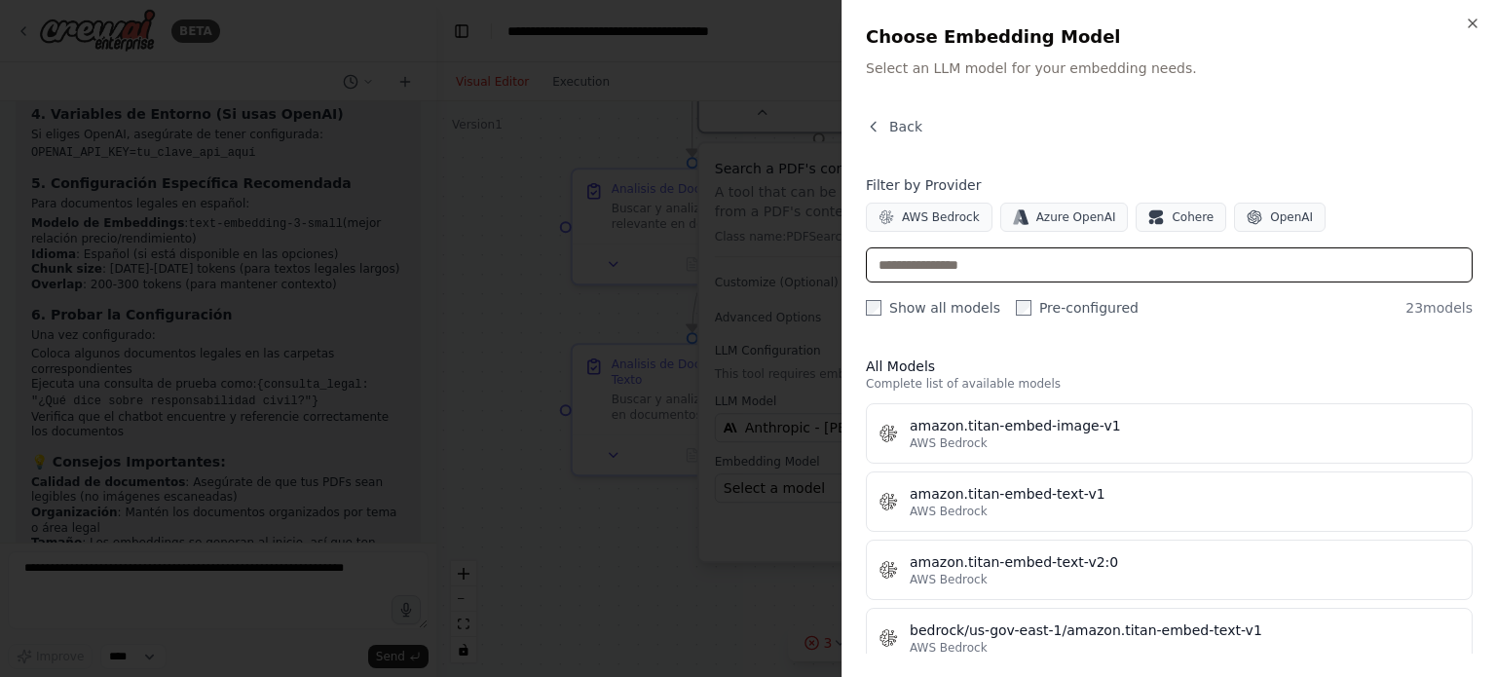
click at [965, 261] on input "text" at bounding box center [1169, 264] width 607 height 35
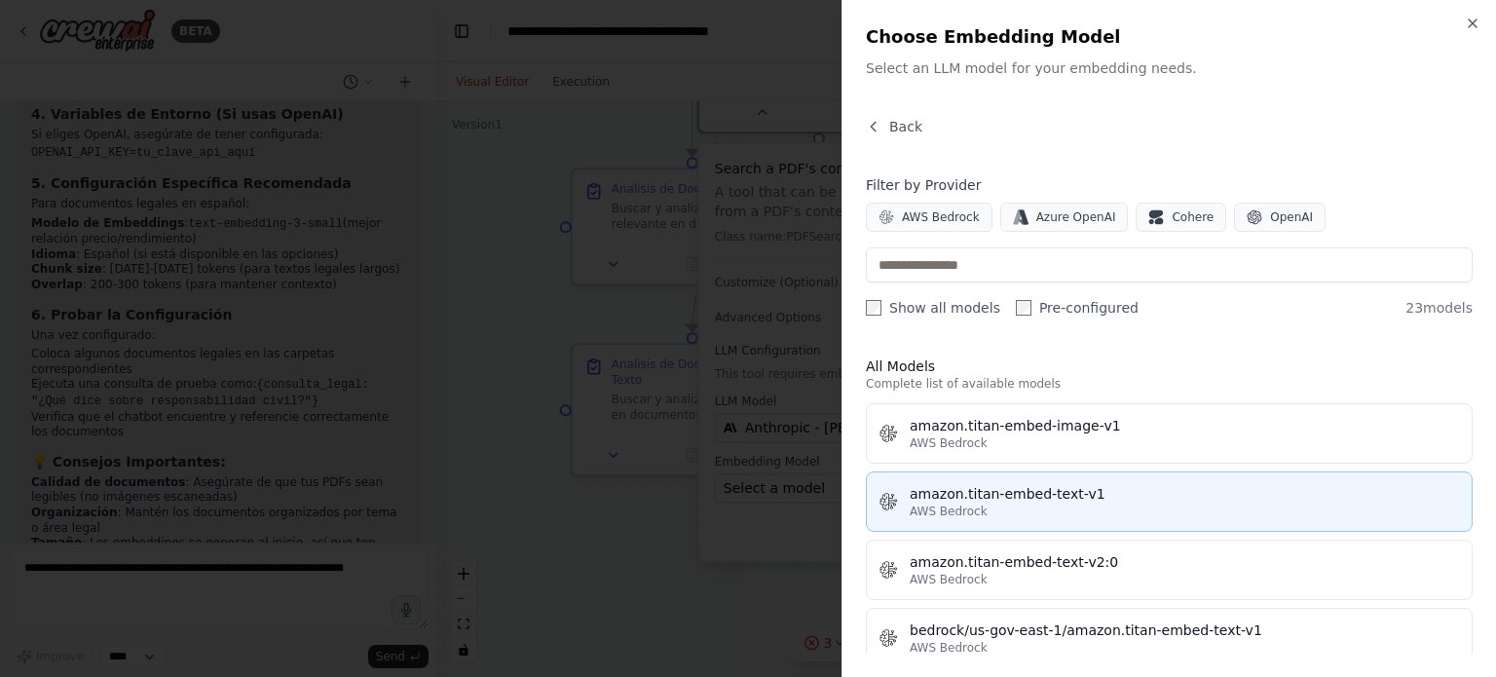
click at [1072, 506] on div "AWS Bedrock" at bounding box center [1185, 512] width 550 height 16
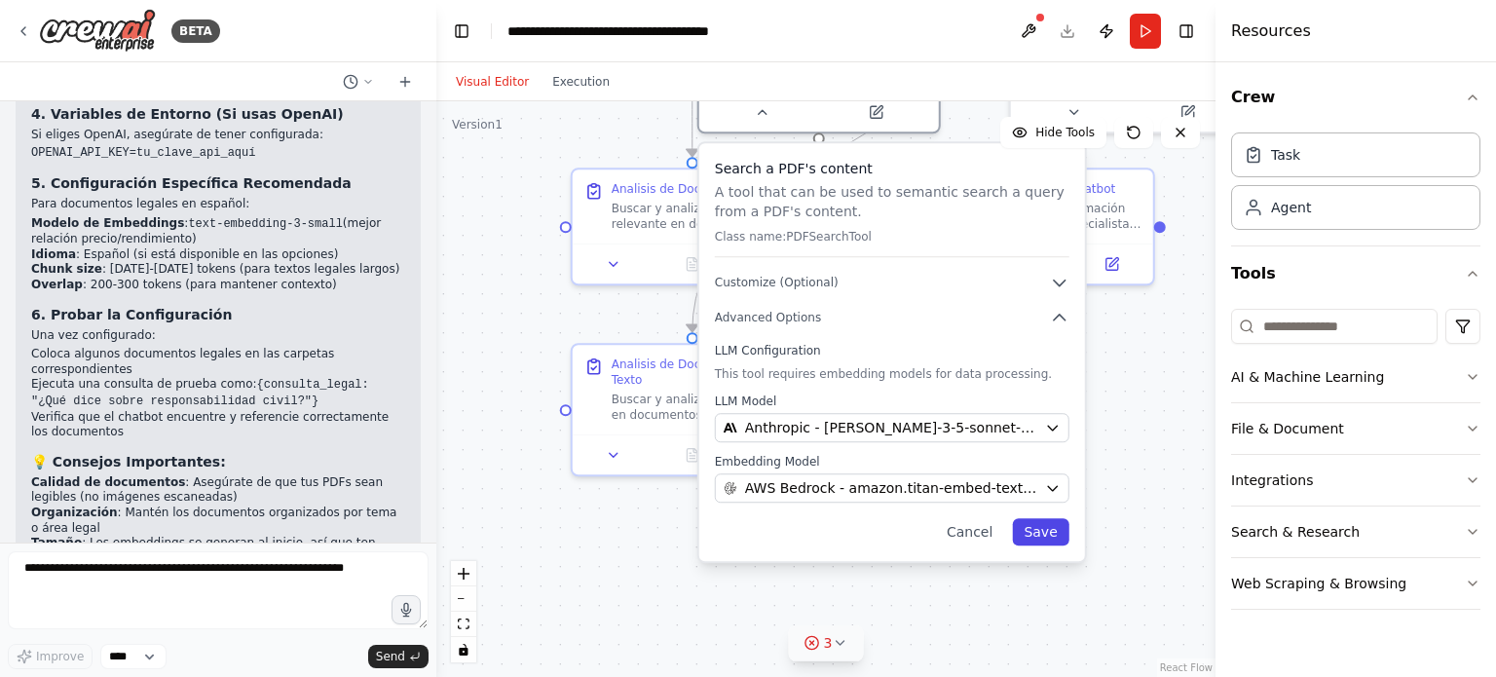
click at [1049, 537] on button "Save" at bounding box center [1040, 531] width 56 height 27
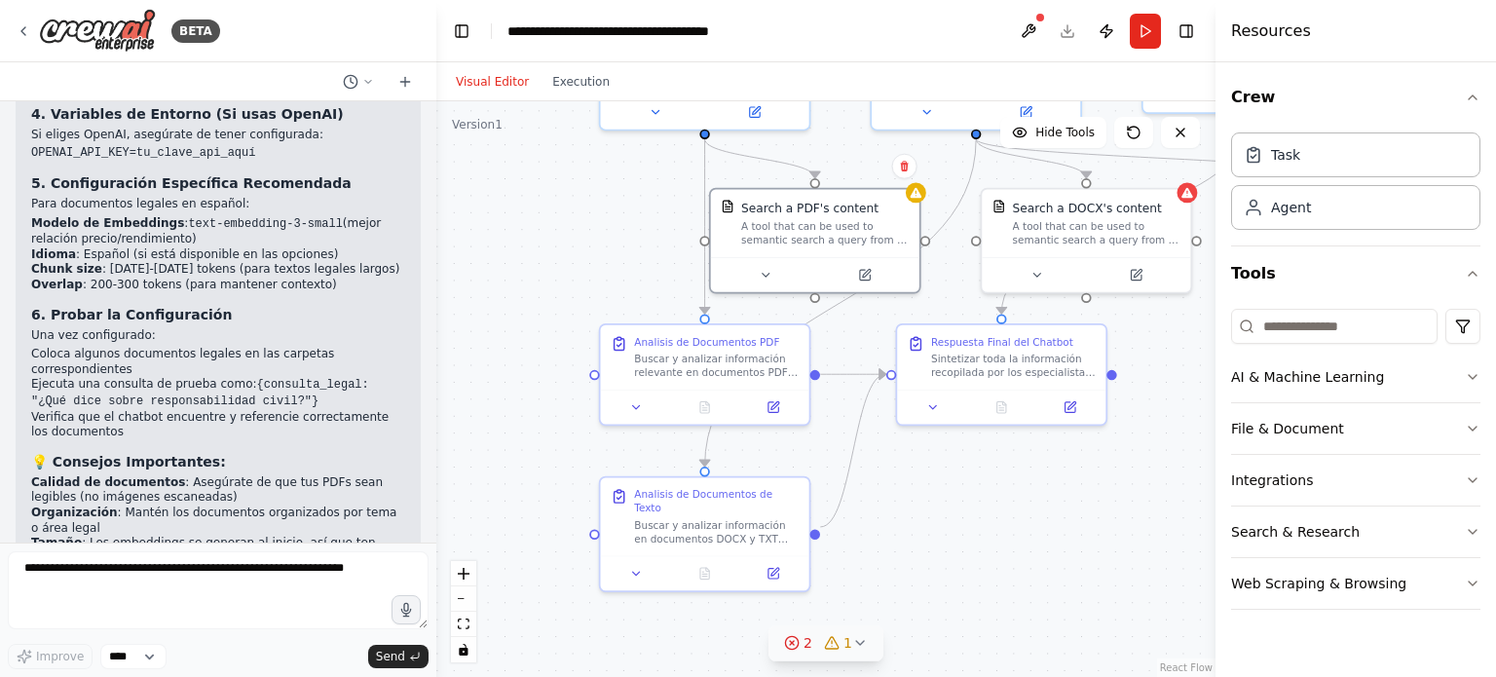
drag, startPoint x: 875, startPoint y: 196, endPoint x: 845, endPoint y: 354, distance: 160.7
click at [851, 342] on div ".deletable-edge-delete-btn { width: 20px; height: 20px; border: 0px solid #ffff…" at bounding box center [825, 389] width 779 height 576
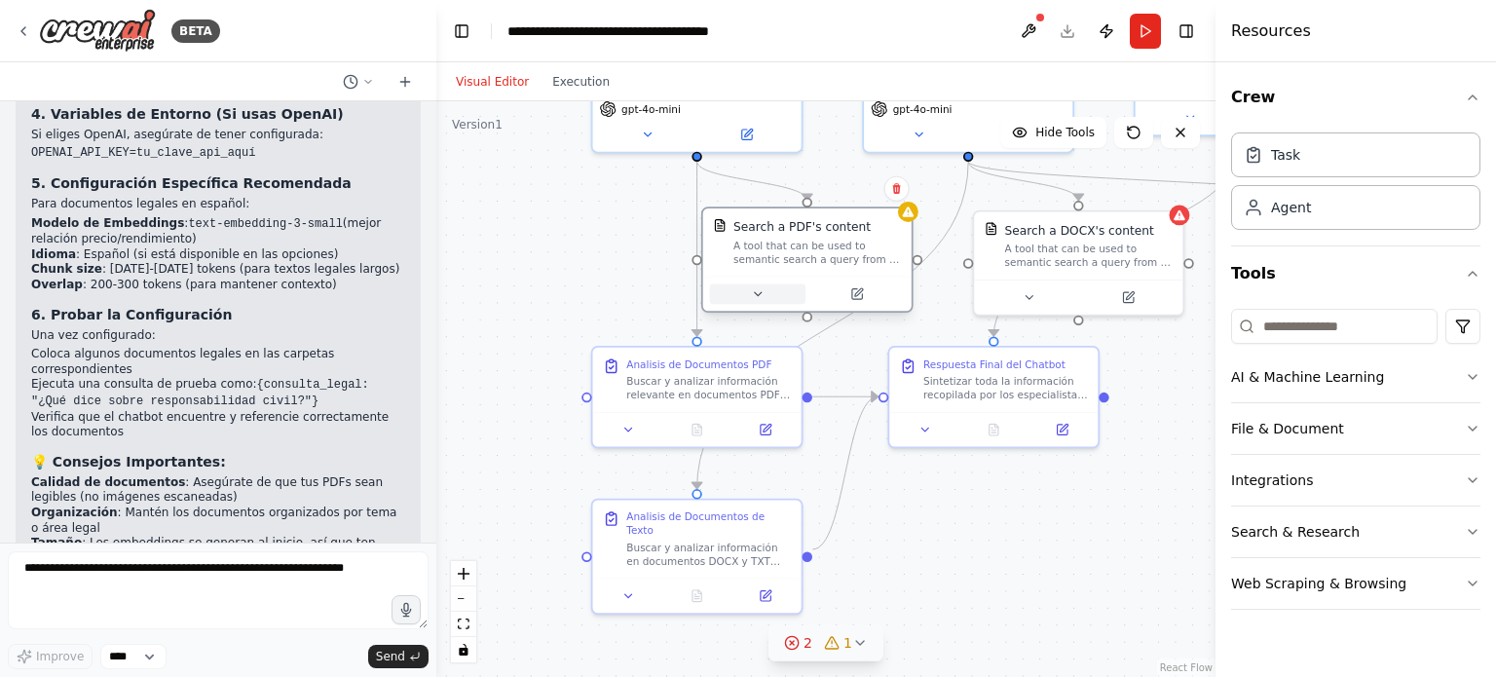
click at [752, 293] on button at bounding box center [757, 293] width 95 height 20
click at [768, 299] on icon at bounding box center [767, 294] width 14 height 14
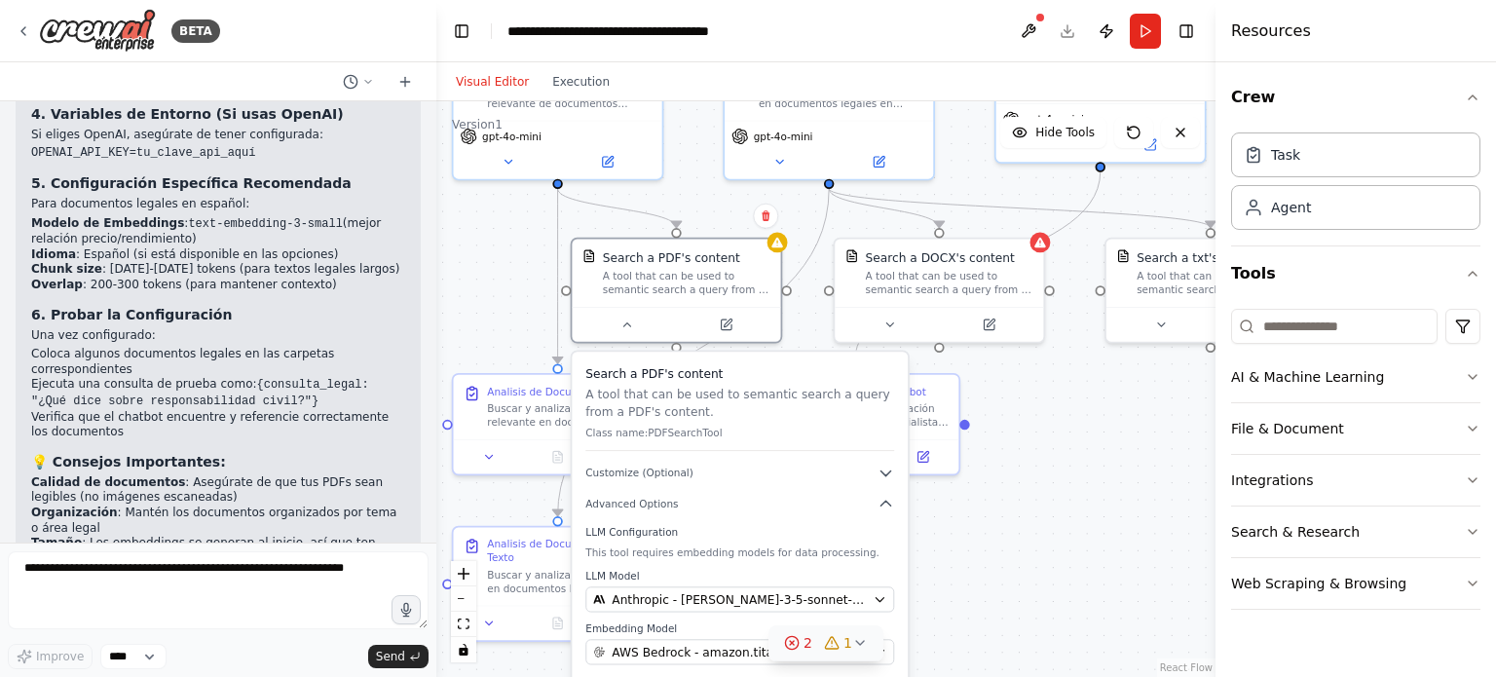
drag, startPoint x: 1135, startPoint y: 439, endPoint x: 887, endPoint y: 469, distance: 249.1
click at [888, 468] on div ".deletable-edge-delete-btn { width: 20px; height: 20px; border: 0px solid #ffff…" at bounding box center [825, 389] width 779 height 576
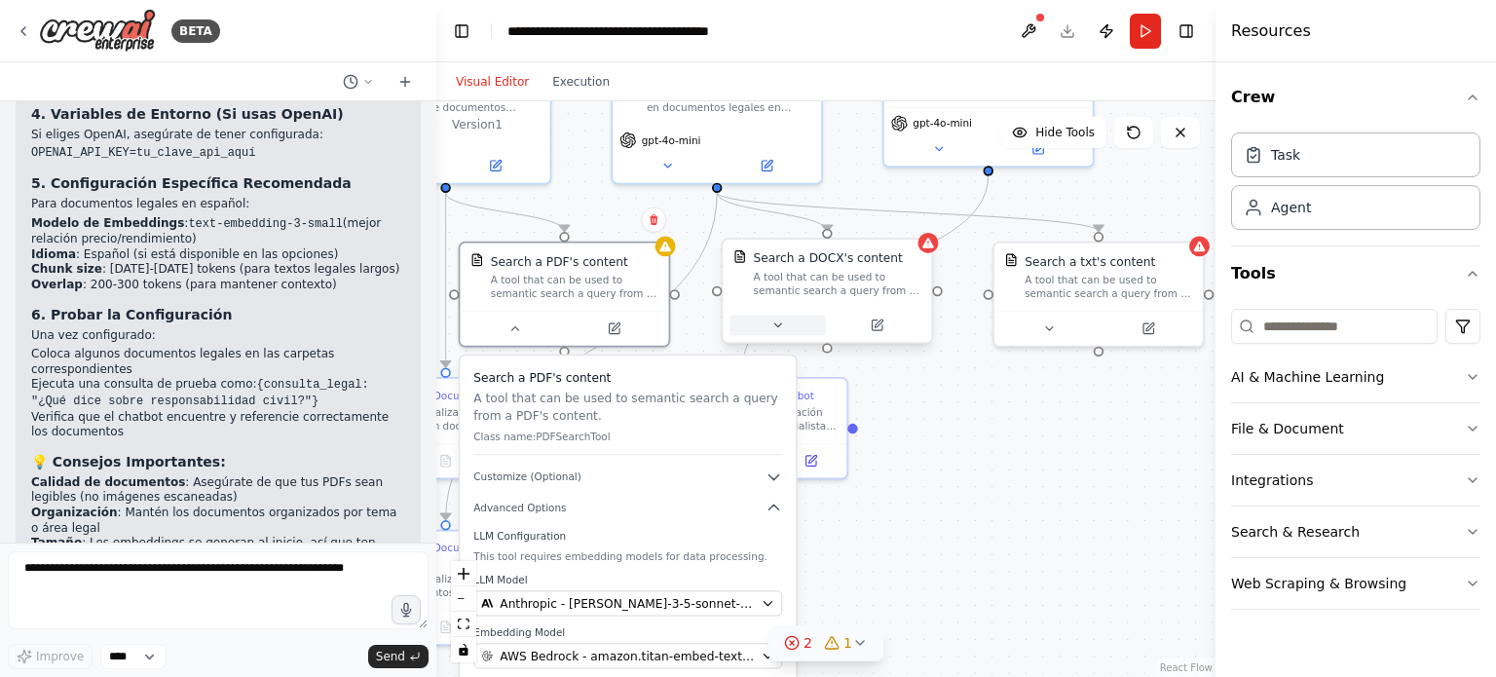
click at [786, 331] on button at bounding box center [777, 325] width 95 height 20
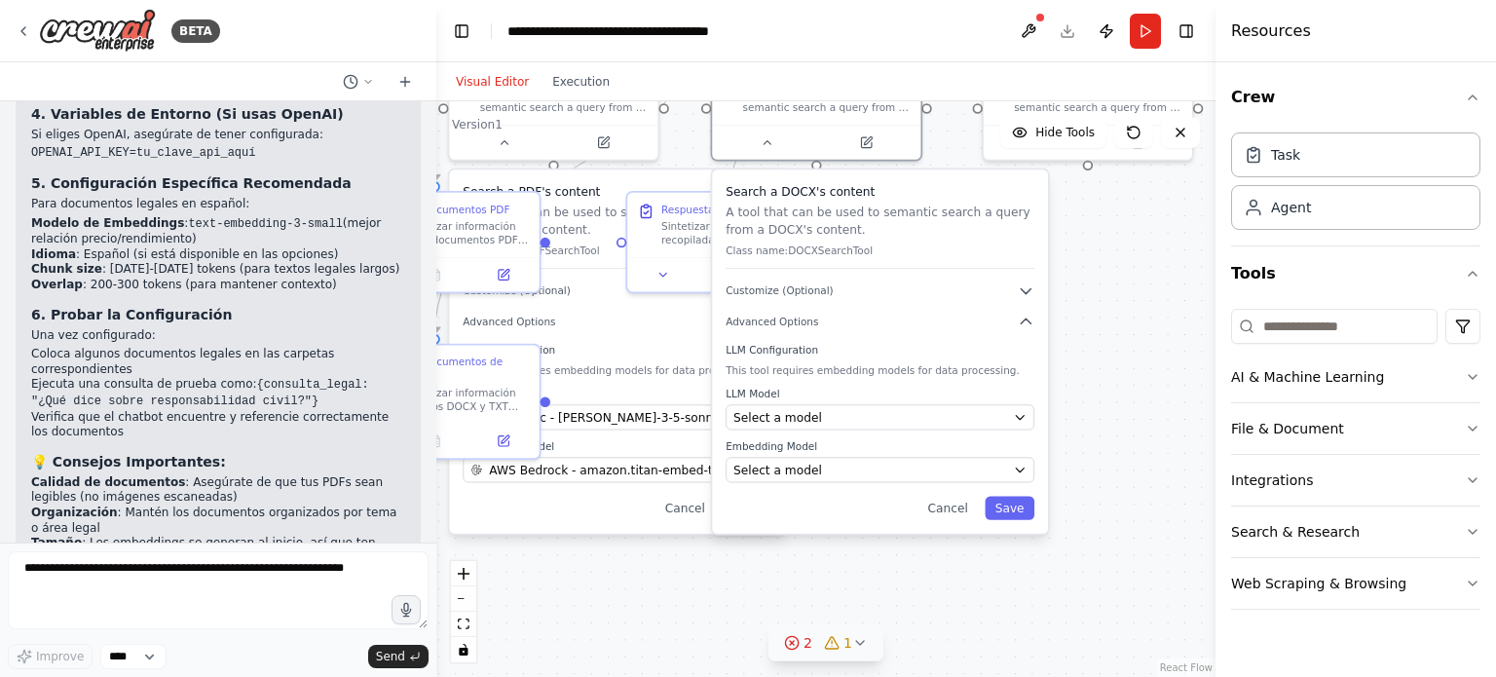
drag, startPoint x: 1107, startPoint y: 515, endPoint x: 1091, endPoint y: 312, distance: 204.2
click at [1095, 312] on div ".deletable-edge-delete-btn { width: 20px; height: 20px; border: 0px solid #ffff…" at bounding box center [825, 389] width 779 height 576
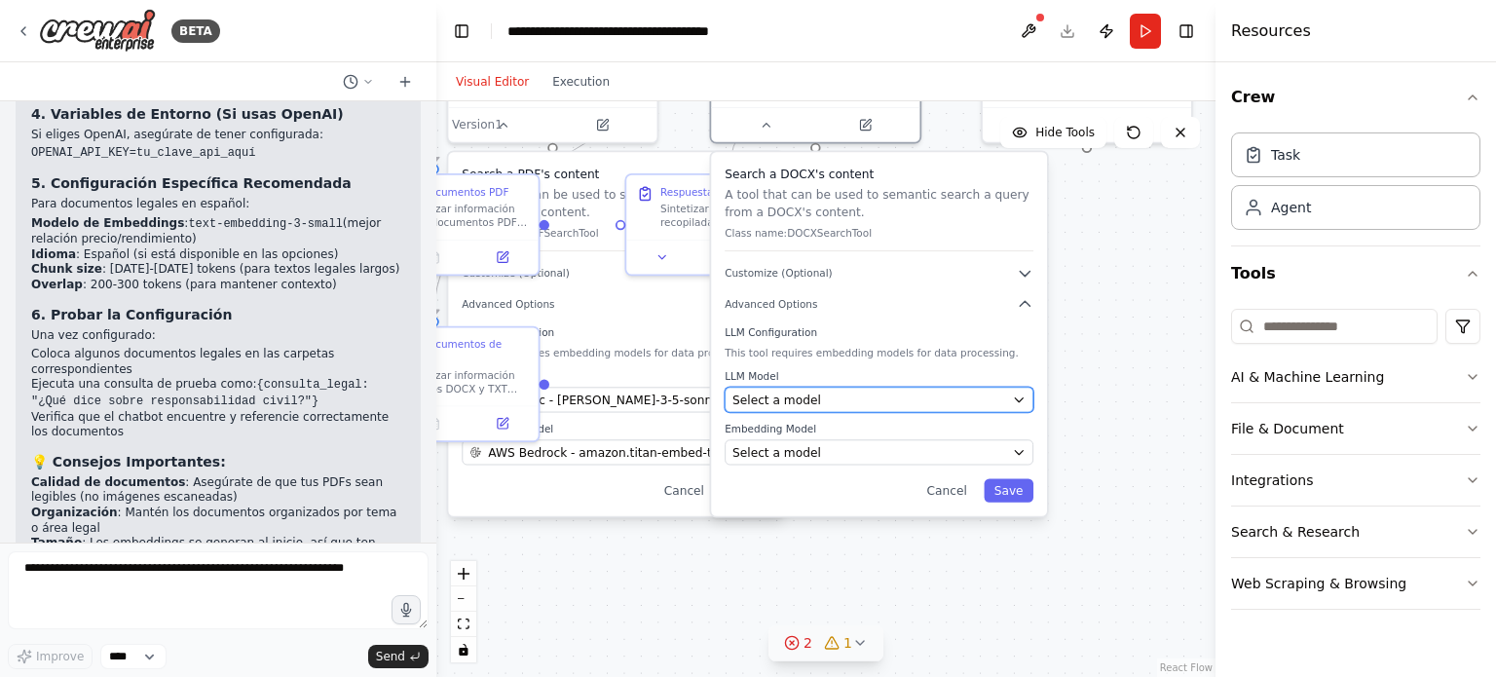
click at [853, 398] on div "Select a model" at bounding box center [869, 400] width 273 height 17
click at [853, 404] on div "Select a model" at bounding box center [877, 400] width 273 height 17
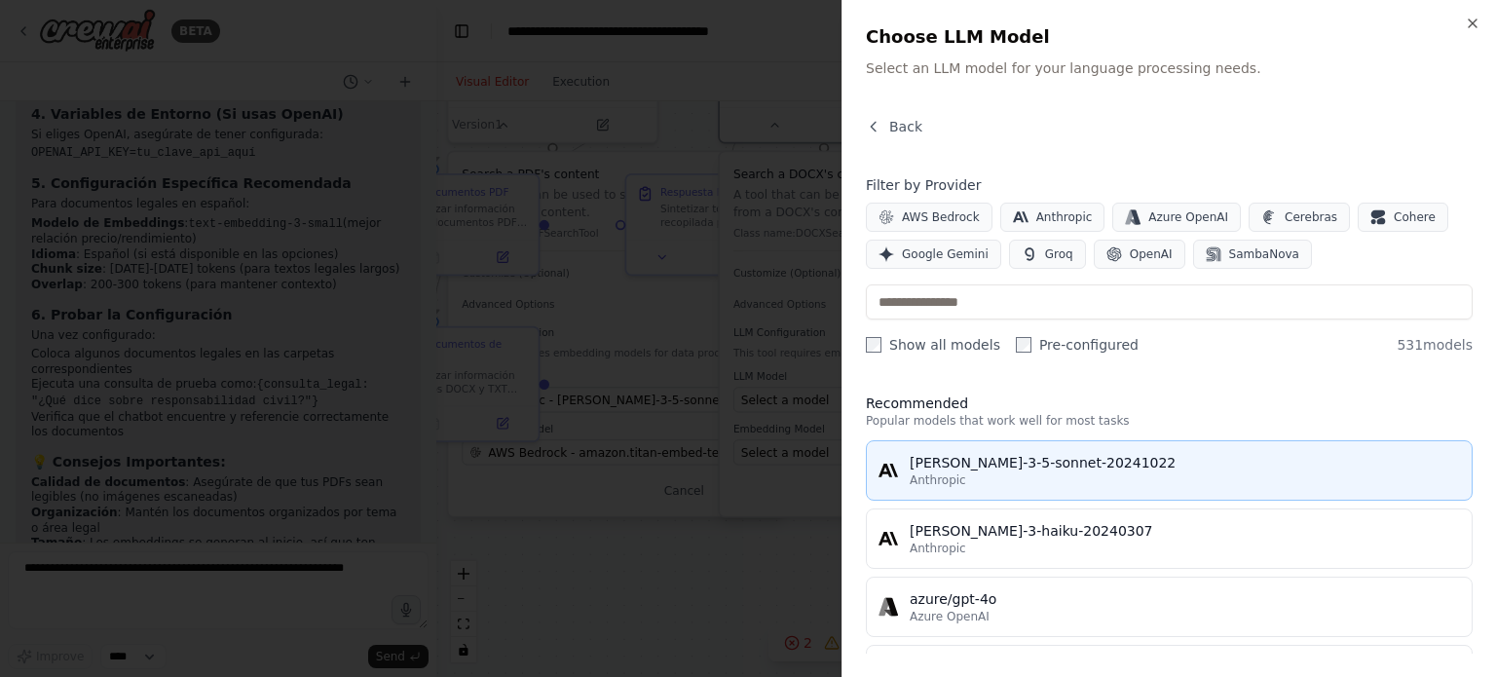
click at [1007, 477] on div "Anthropic" at bounding box center [1185, 480] width 550 height 16
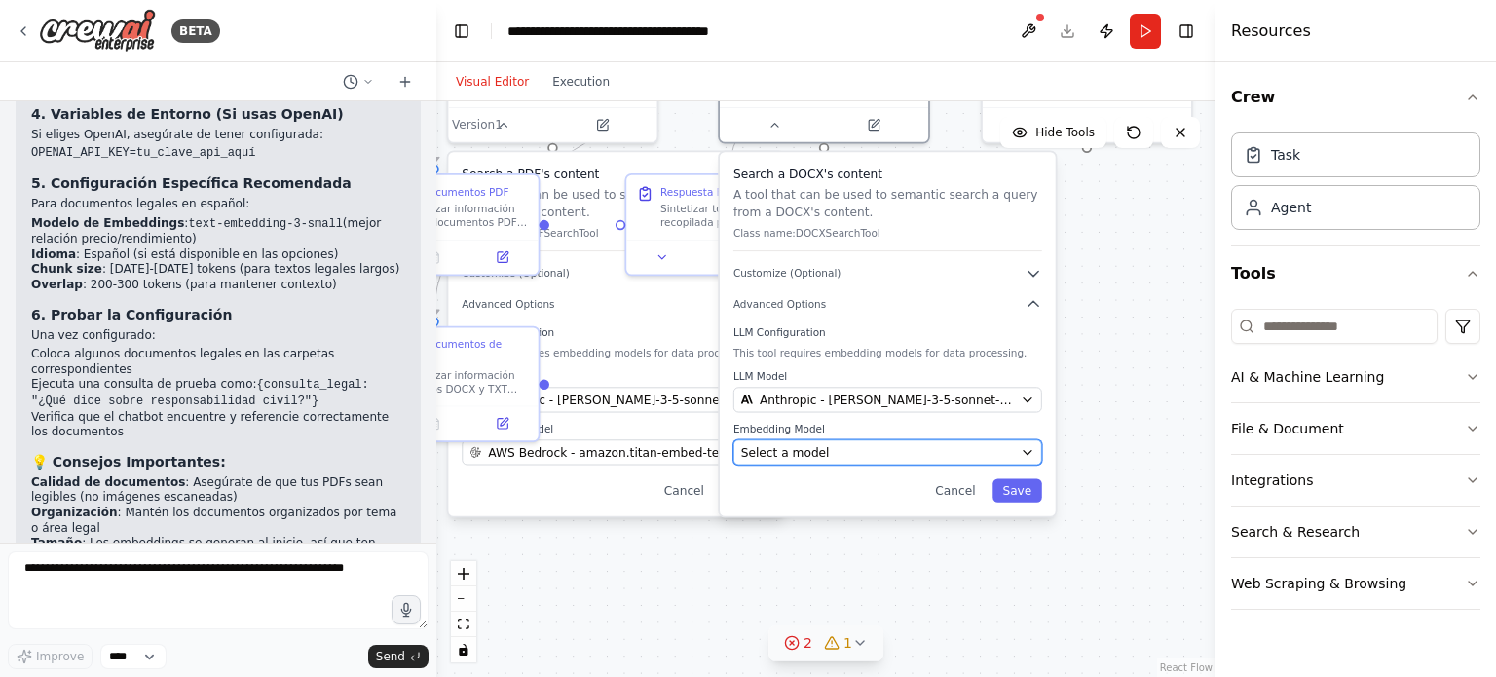
click at [893, 458] on div "Select a model" at bounding box center [877, 452] width 273 height 17
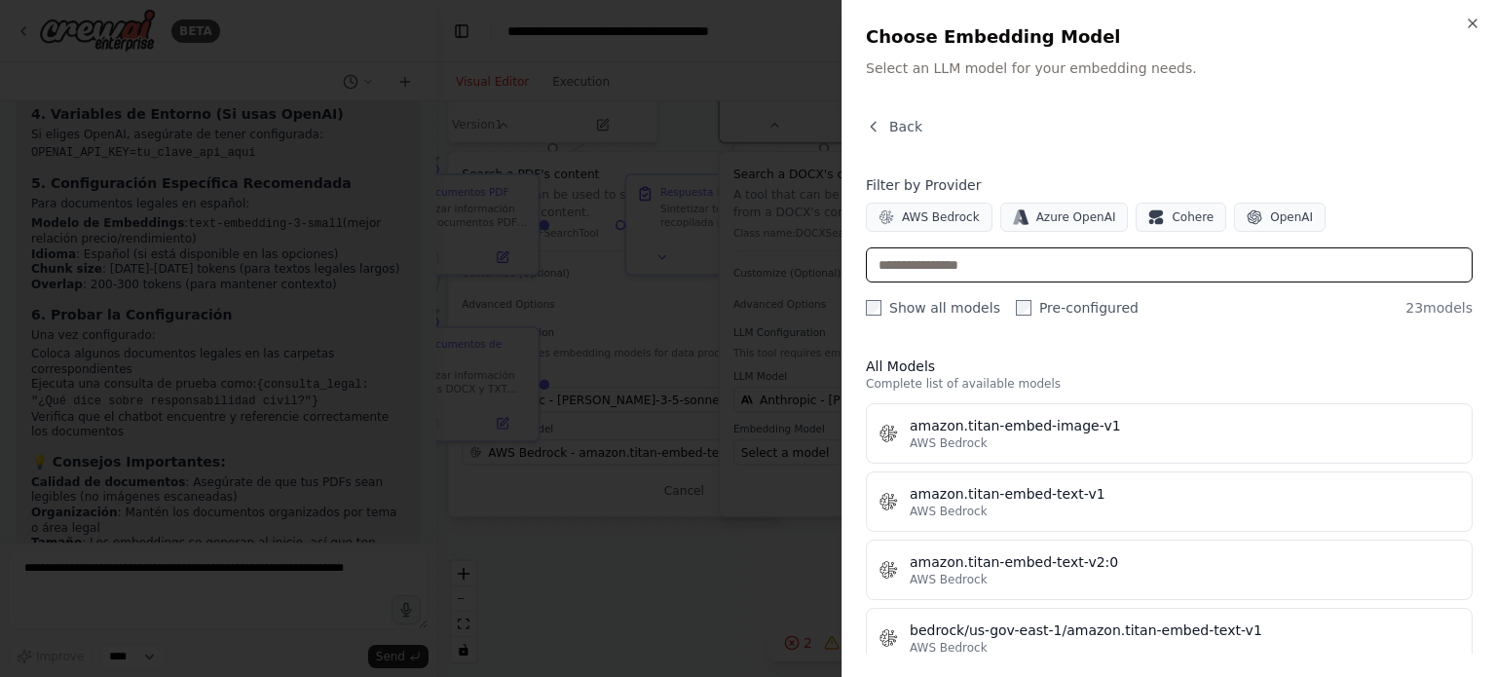
click at [1043, 267] on input "text" at bounding box center [1169, 264] width 607 height 35
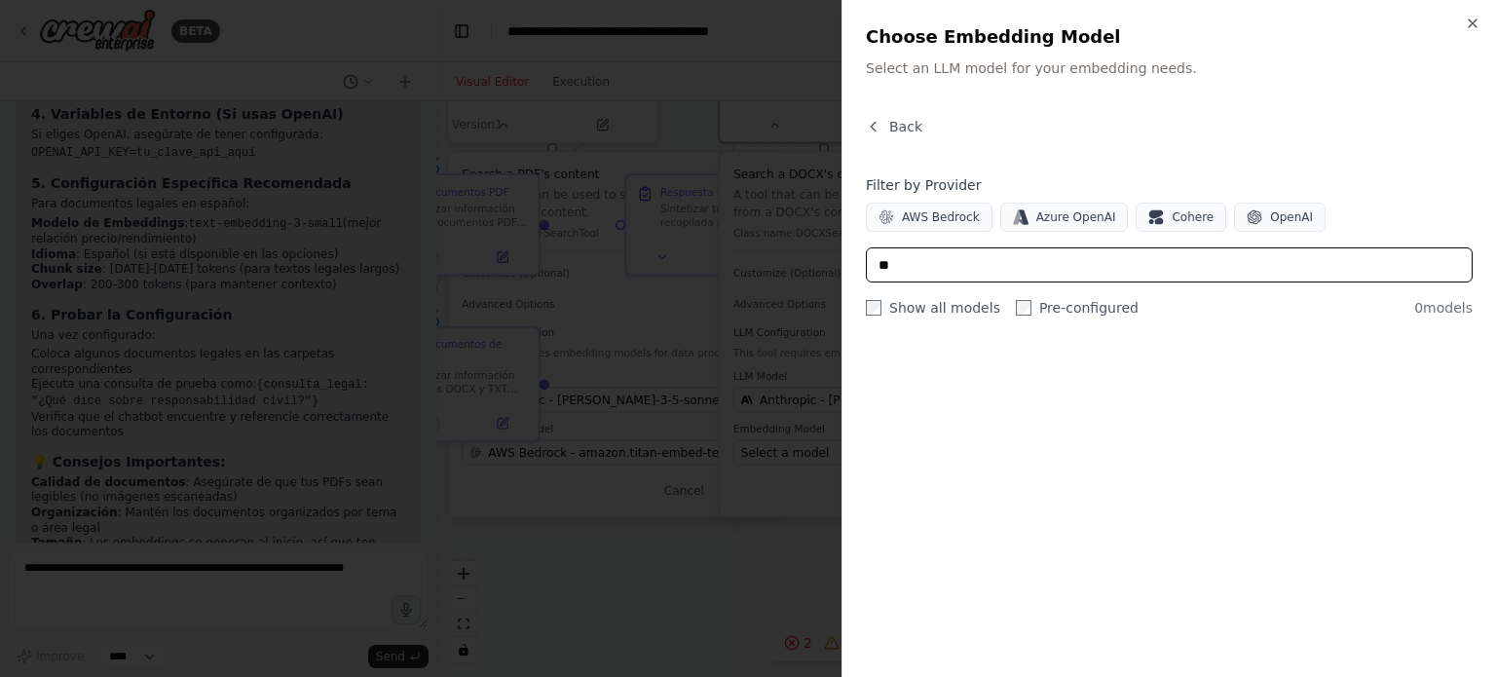
type input "*"
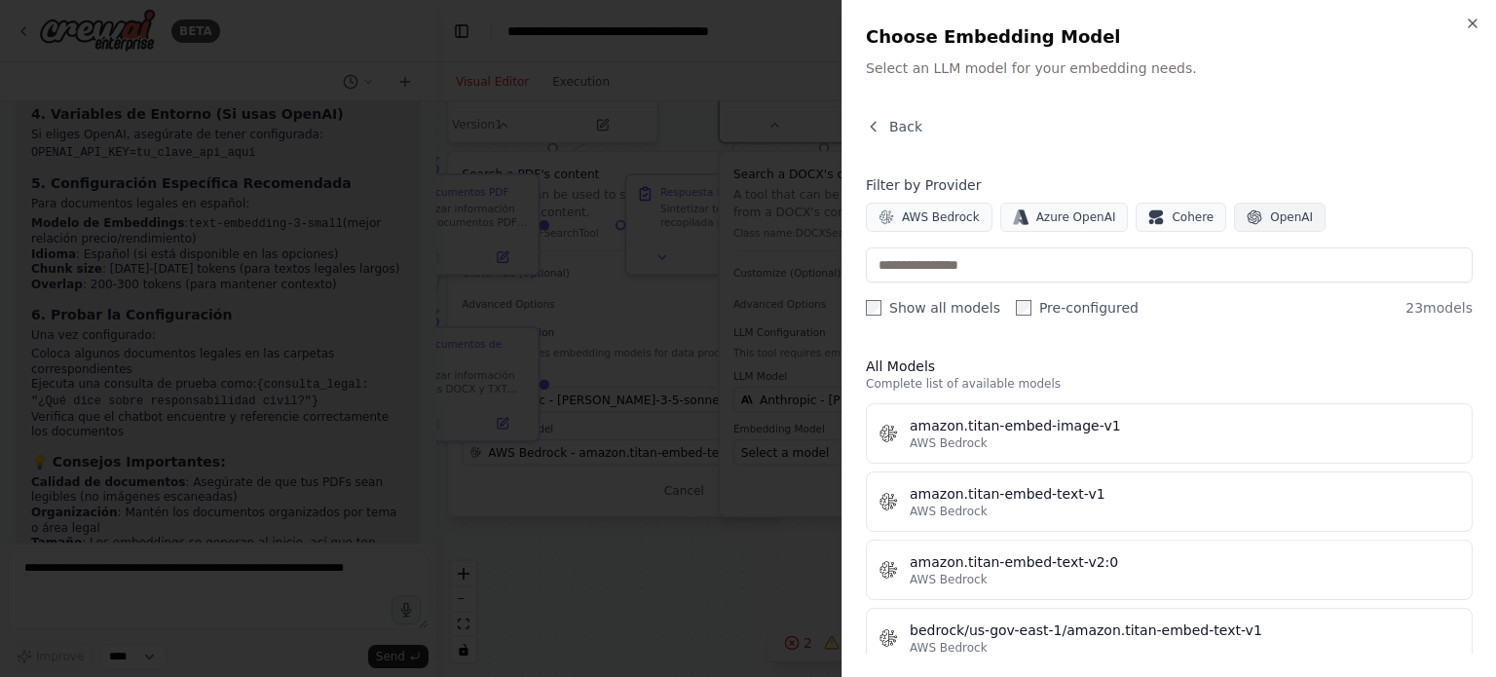
click at [1270, 217] on span "OpenAI" at bounding box center [1291, 217] width 43 height 16
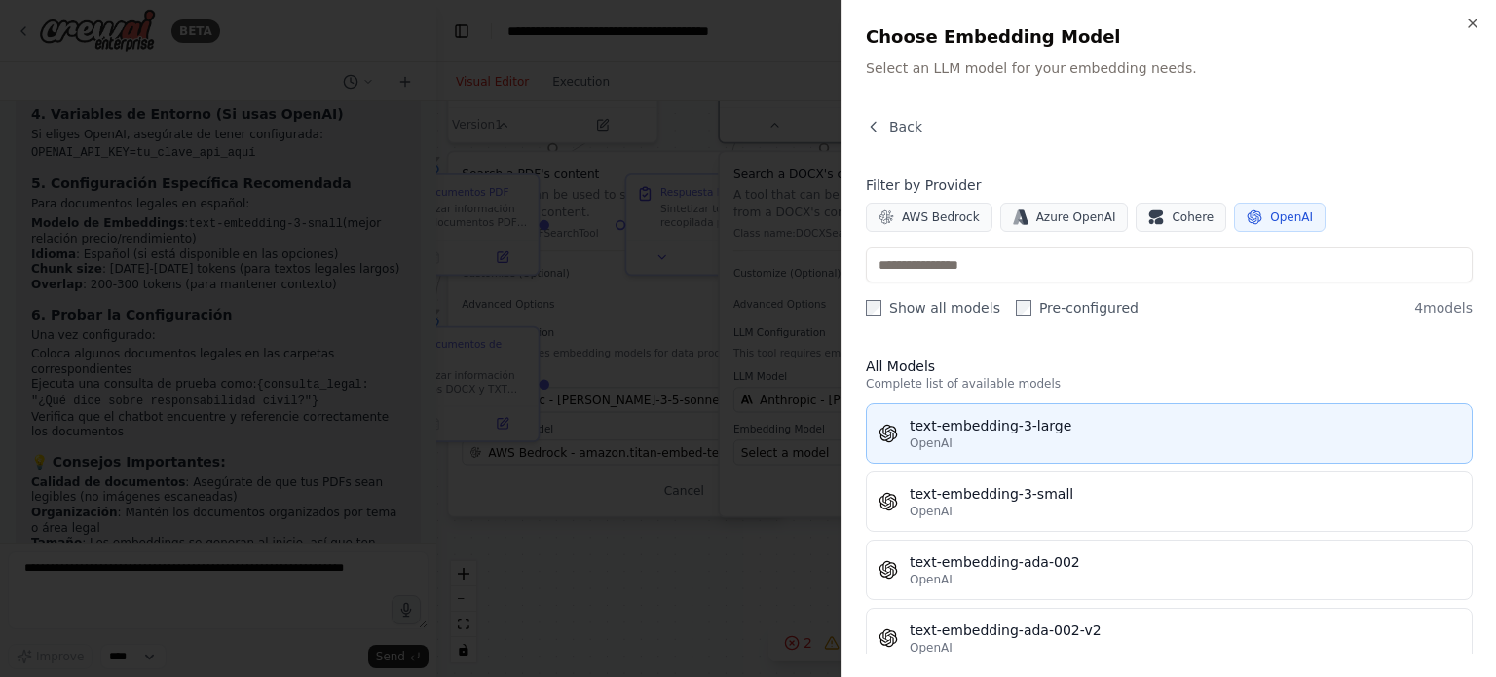
click at [1103, 446] on div "OpenAI" at bounding box center [1185, 443] width 550 height 16
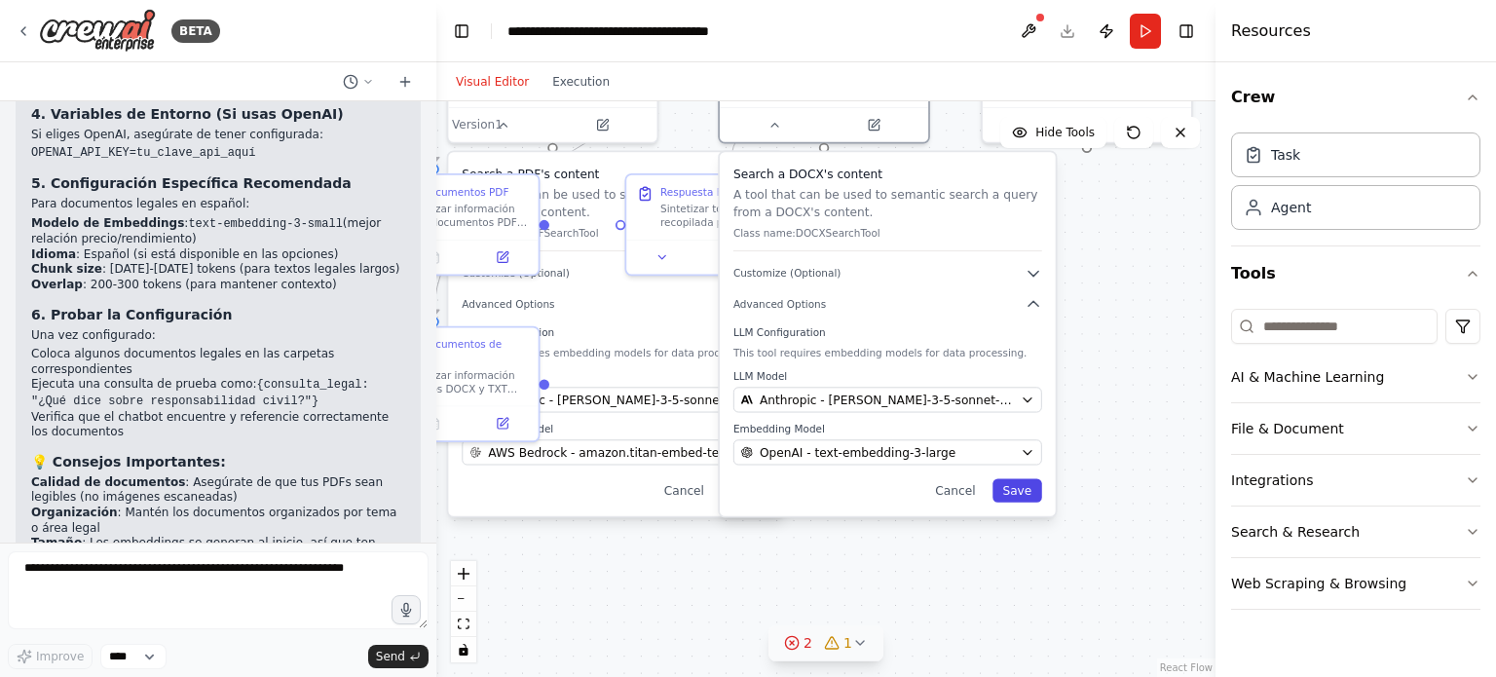
click at [1017, 490] on button "Save" at bounding box center [1018, 489] width 50 height 23
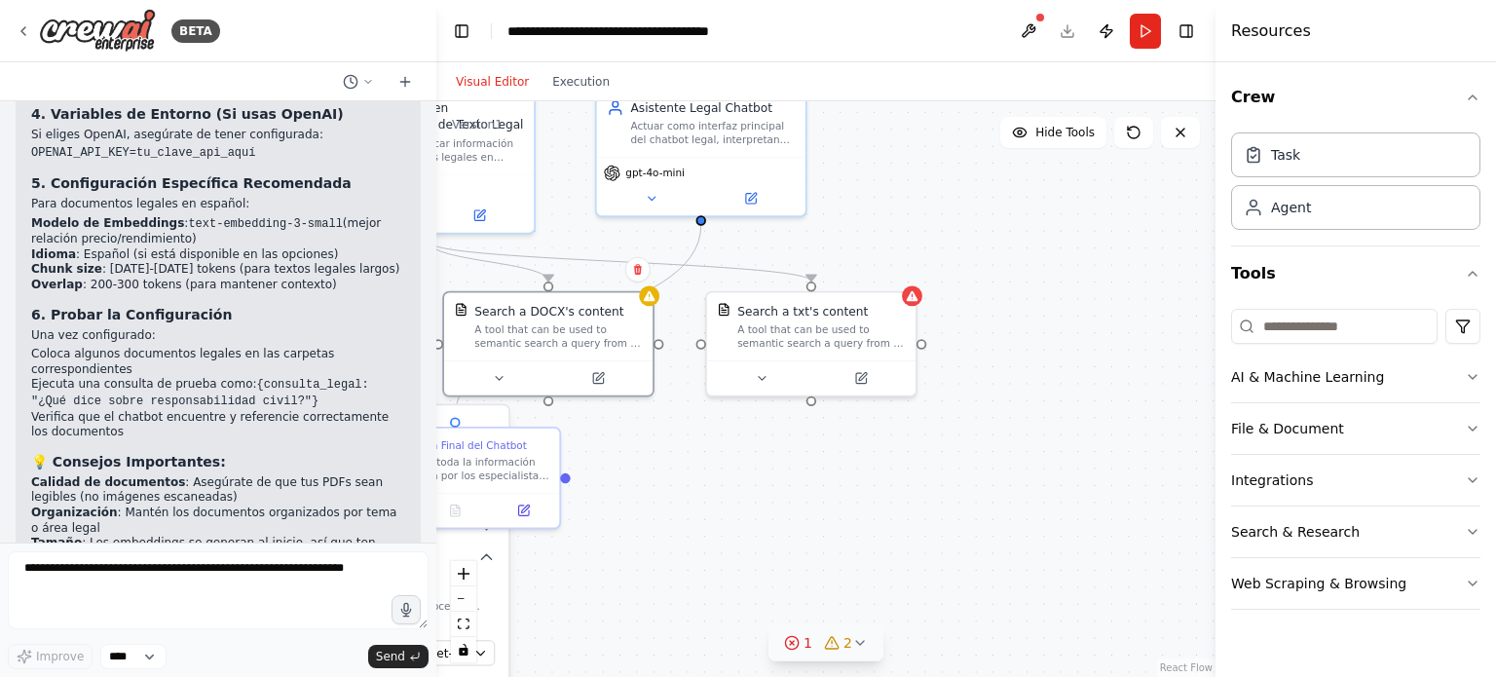
drag, startPoint x: 1132, startPoint y: 291, endPoint x: 860, endPoint y: 537, distance: 366.2
click at [860, 537] on div ".deletable-edge-delete-btn { width: 20px; height: 20px; border: 0px solid #ffff…" at bounding box center [825, 389] width 779 height 576
click at [778, 377] on button at bounding box center [761, 374] width 95 height 20
click at [793, 374] on button at bounding box center [770, 374] width 95 height 20
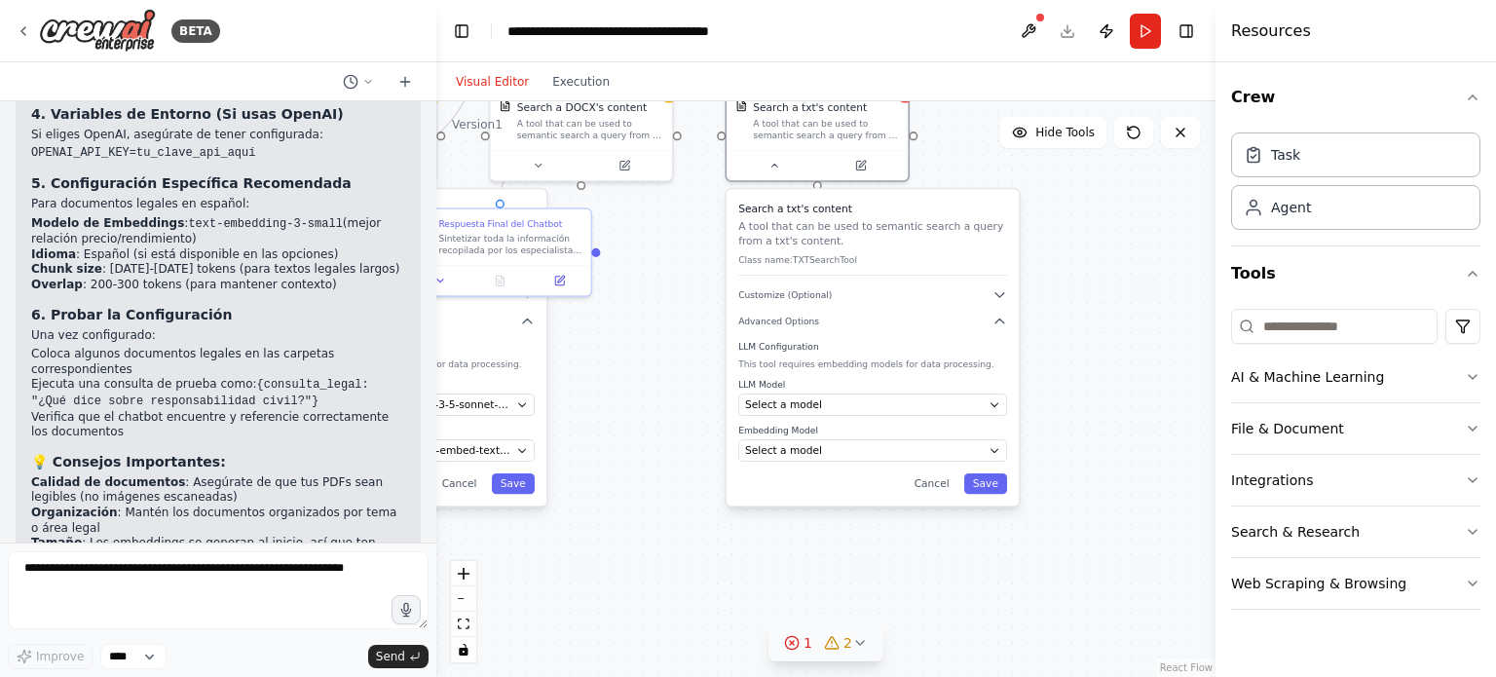
drag, startPoint x: 682, startPoint y: 554, endPoint x: 695, endPoint y: 326, distance: 228.3
click at [695, 326] on div ".deletable-edge-delete-btn { width: 20px; height: 20px; border: 0px solid #ffff…" at bounding box center [825, 389] width 779 height 576
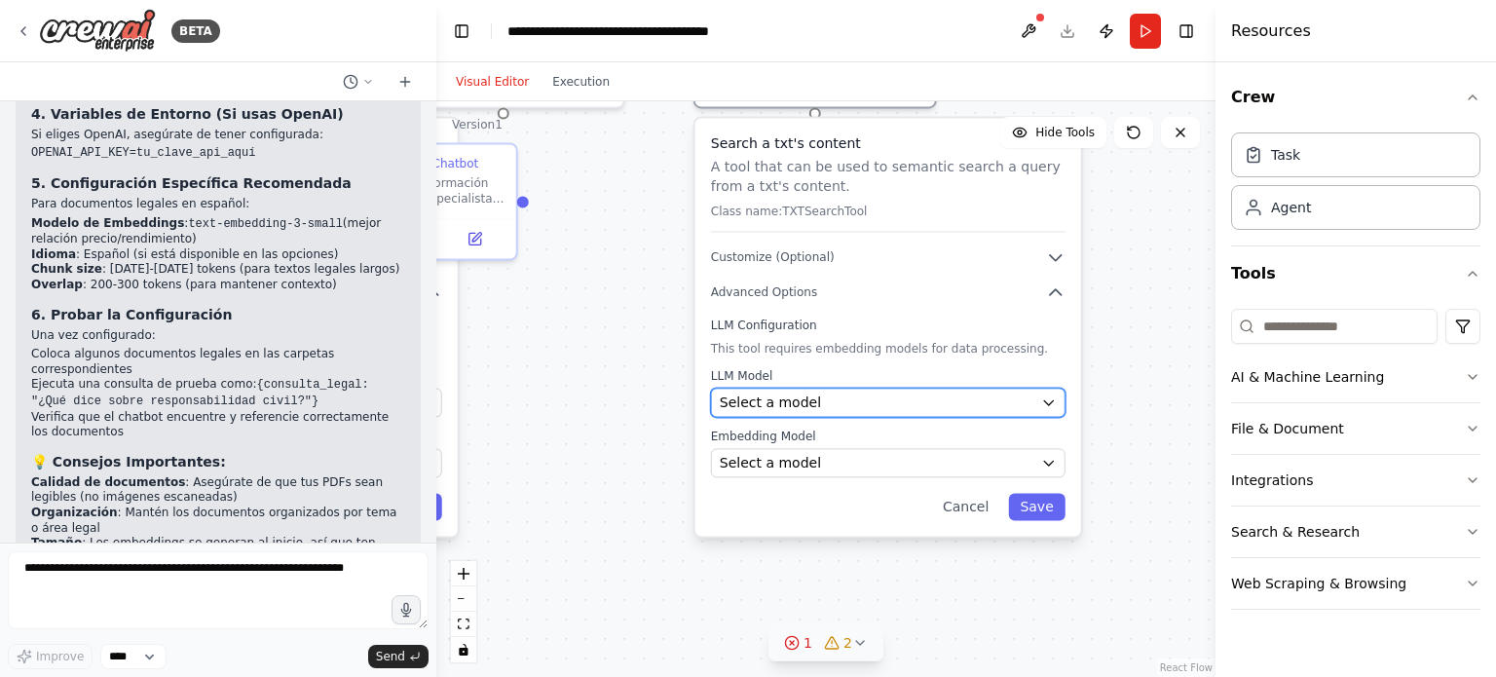
click at [846, 403] on div "Select a model" at bounding box center [877, 402] width 314 height 19
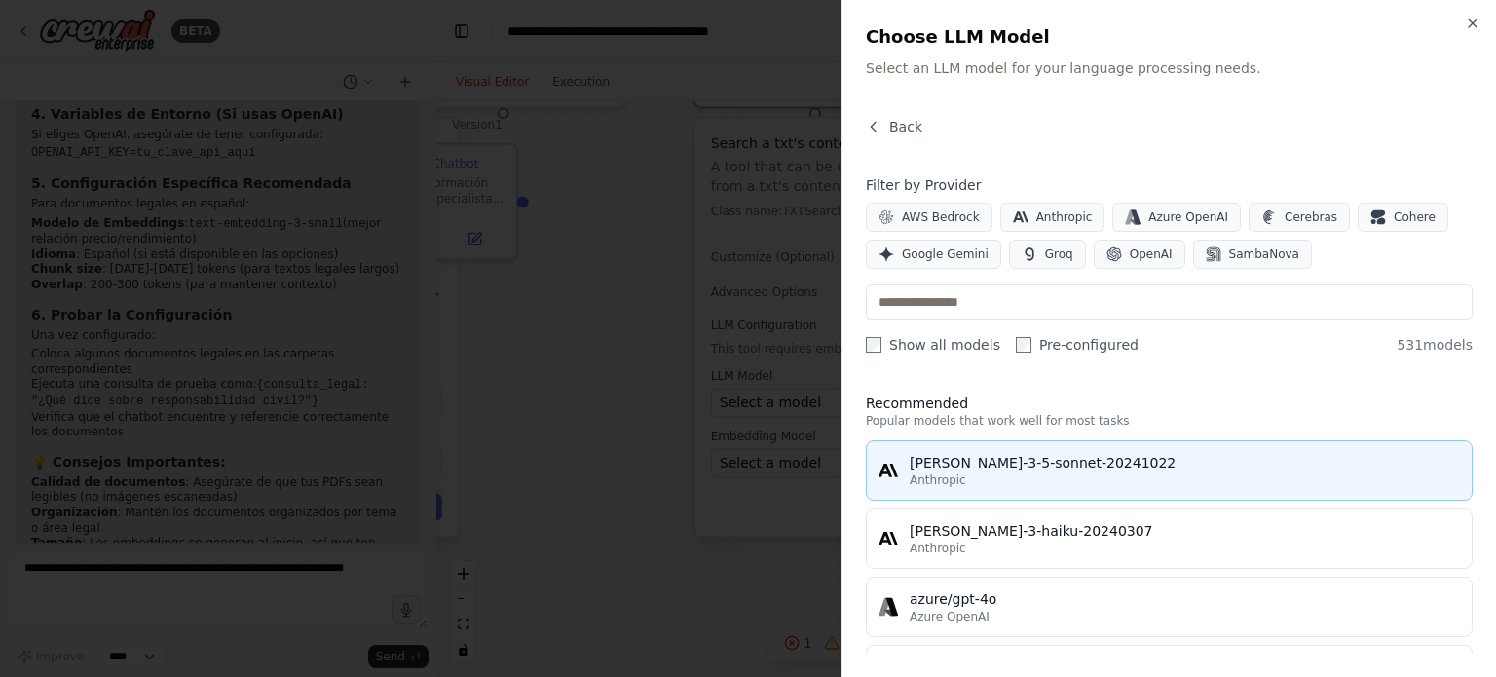
click at [968, 462] on div "claude-3-5-sonnet-20241022" at bounding box center [1185, 462] width 550 height 19
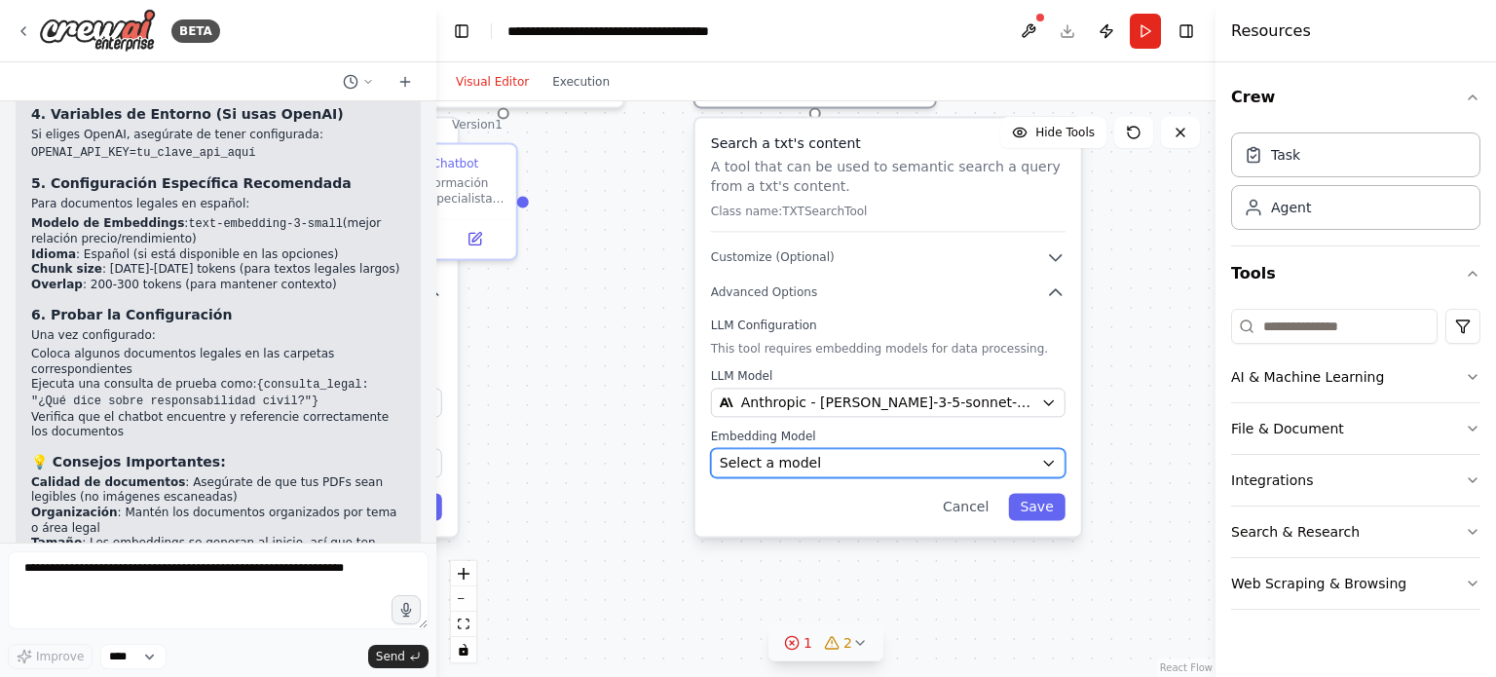
click at [806, 450] on button "Select a model" at bounding box center [888, 462] width 355 height 29
click at [951, 463] on div "Select a model" at bounding box center [877, 462] width 314 height 19
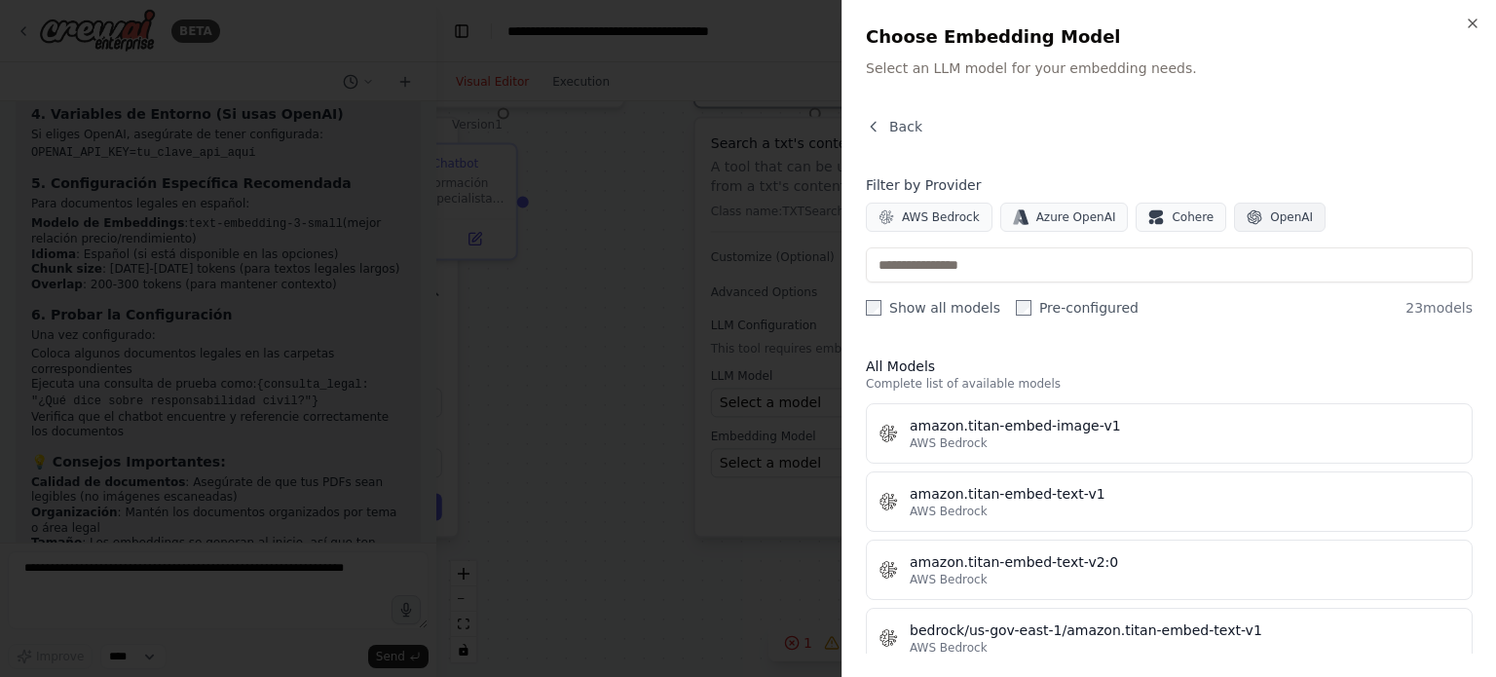
click at [1270, 215] on span "OpenAI" at bounding box center [1291, 217] width 43 height 16
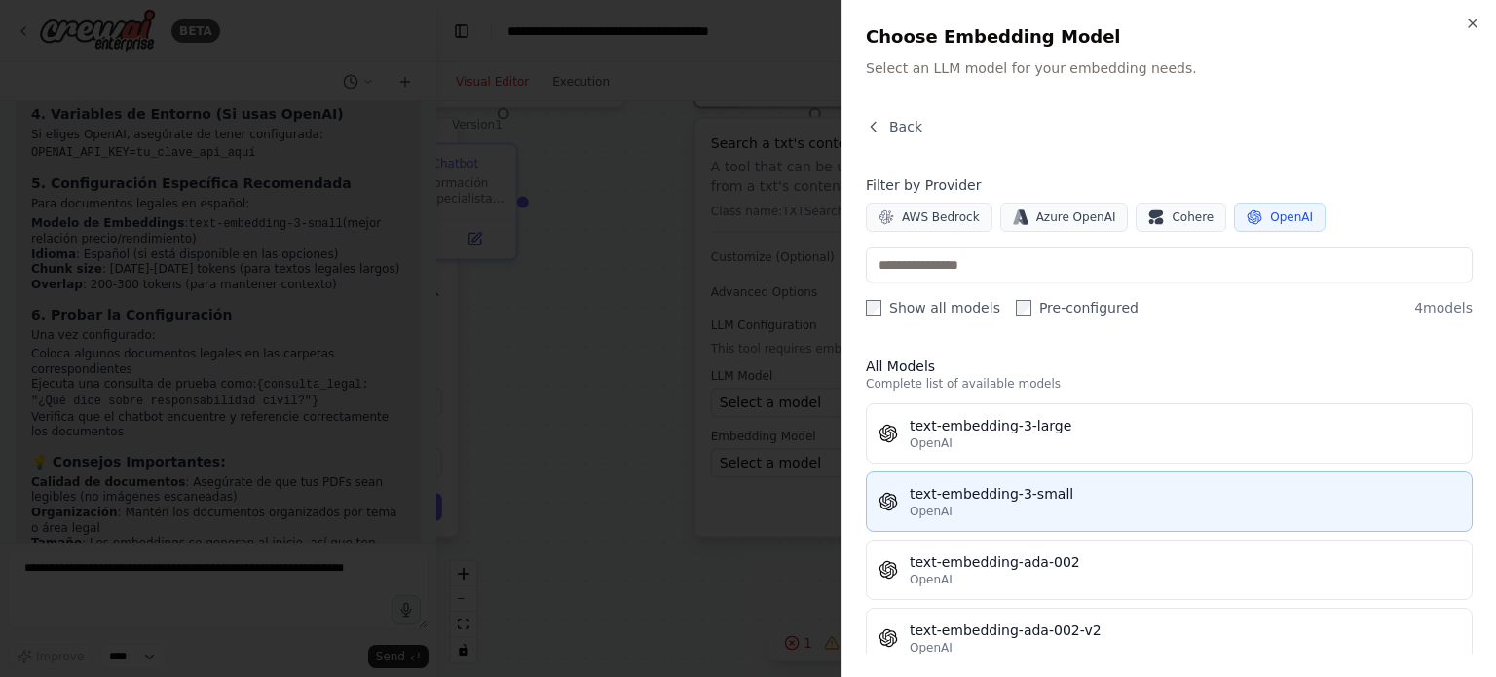
click at [1022, 490] on div "text-embedding-3-small" at bounding box center [1185, 493] width 550 height 19
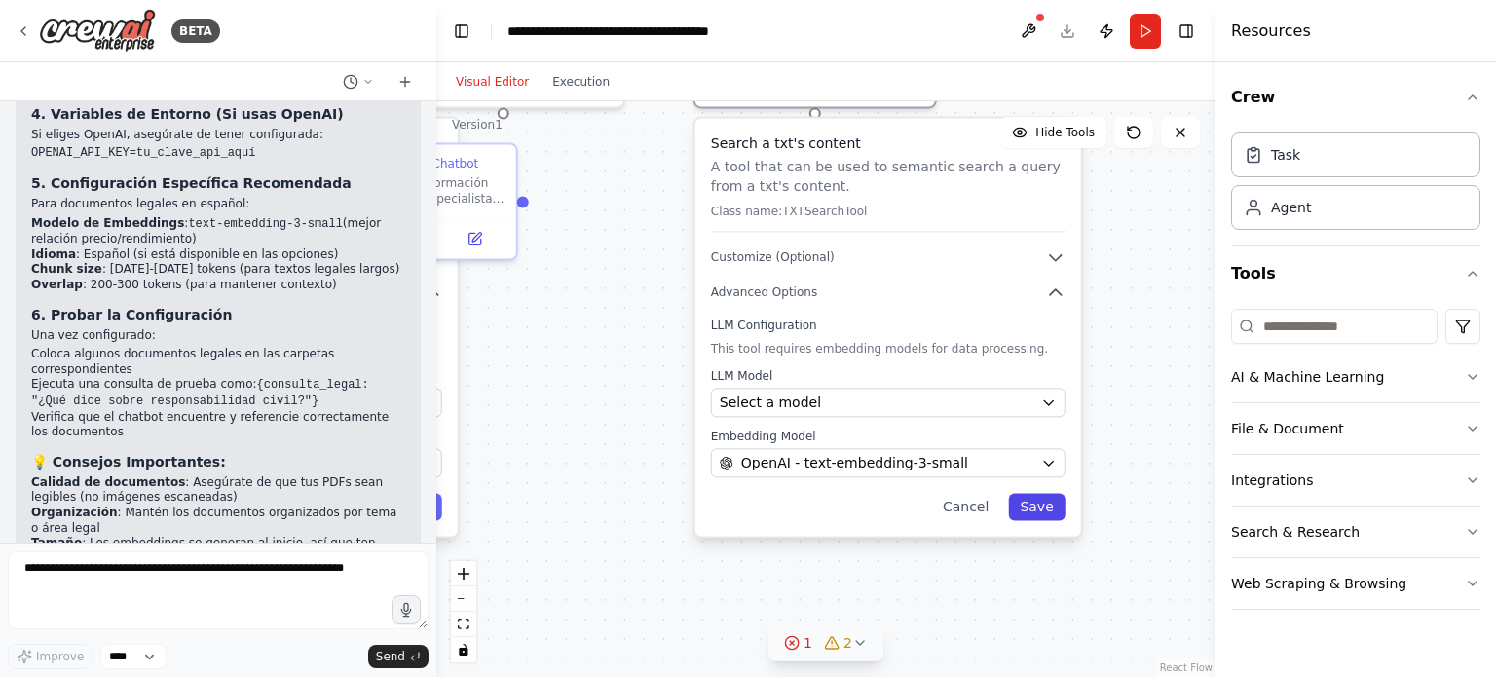
click at [1036, 502] on button "Save" at bounding box center [1036, 506] width 56 height 27
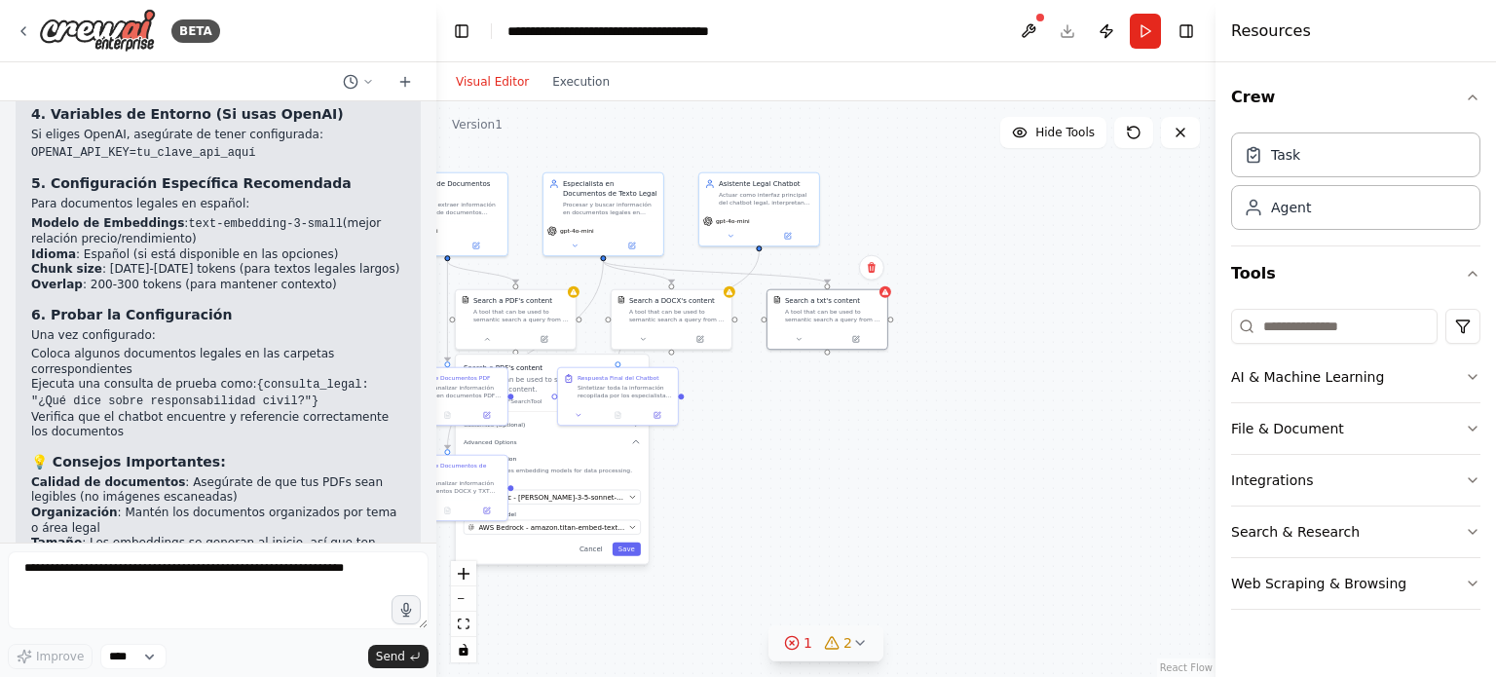
drag, startPoint x: 651, startPoint y: 350, endPoint x: 705, endPoint y: 530, distance: 188.3
click at [706, 529] on div ".deletable-edge-delete-btn { width: 20px; height: 20px; border: 0px solid #ffff…" at bounding box center [825, 389] width 779 height 576
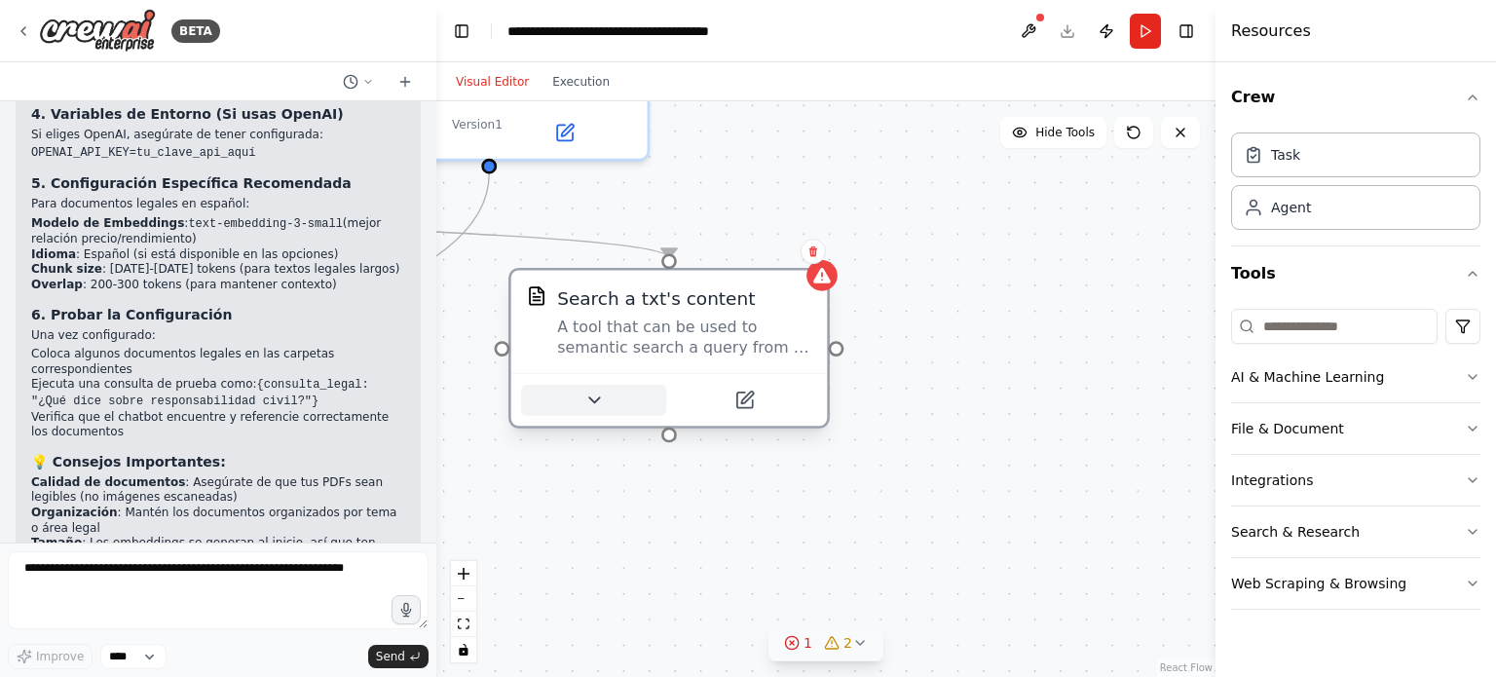
click at [601, 403] on icon at bounding box center [593, 400] width 20 height 20
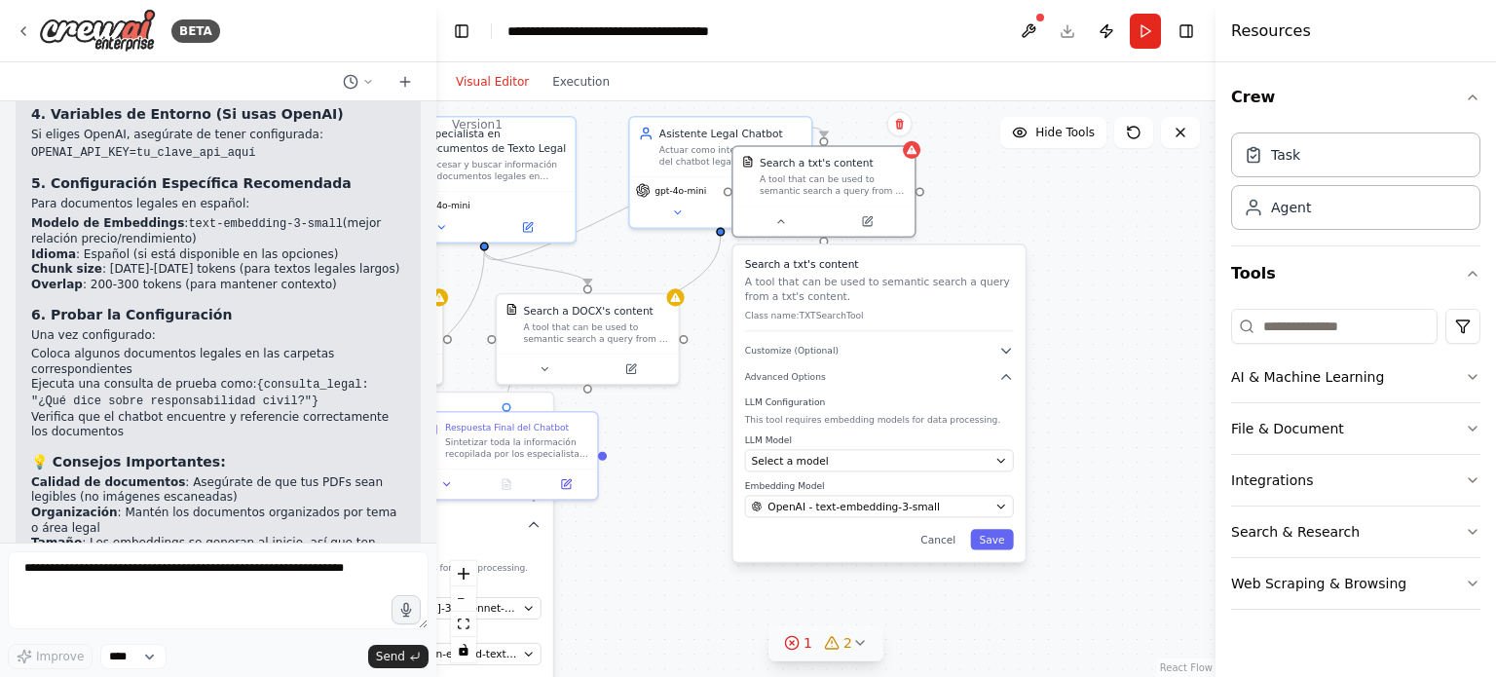
drag, startPoint x: 904, startPoint y: 436, endPoint x: 904, endPoint y: 306, distance: 130.5
click at [904, 305] on div "Search a txt's content A tool that can be used to semantic search a query from …" at bounding box center [879, 294] width 269 height 75
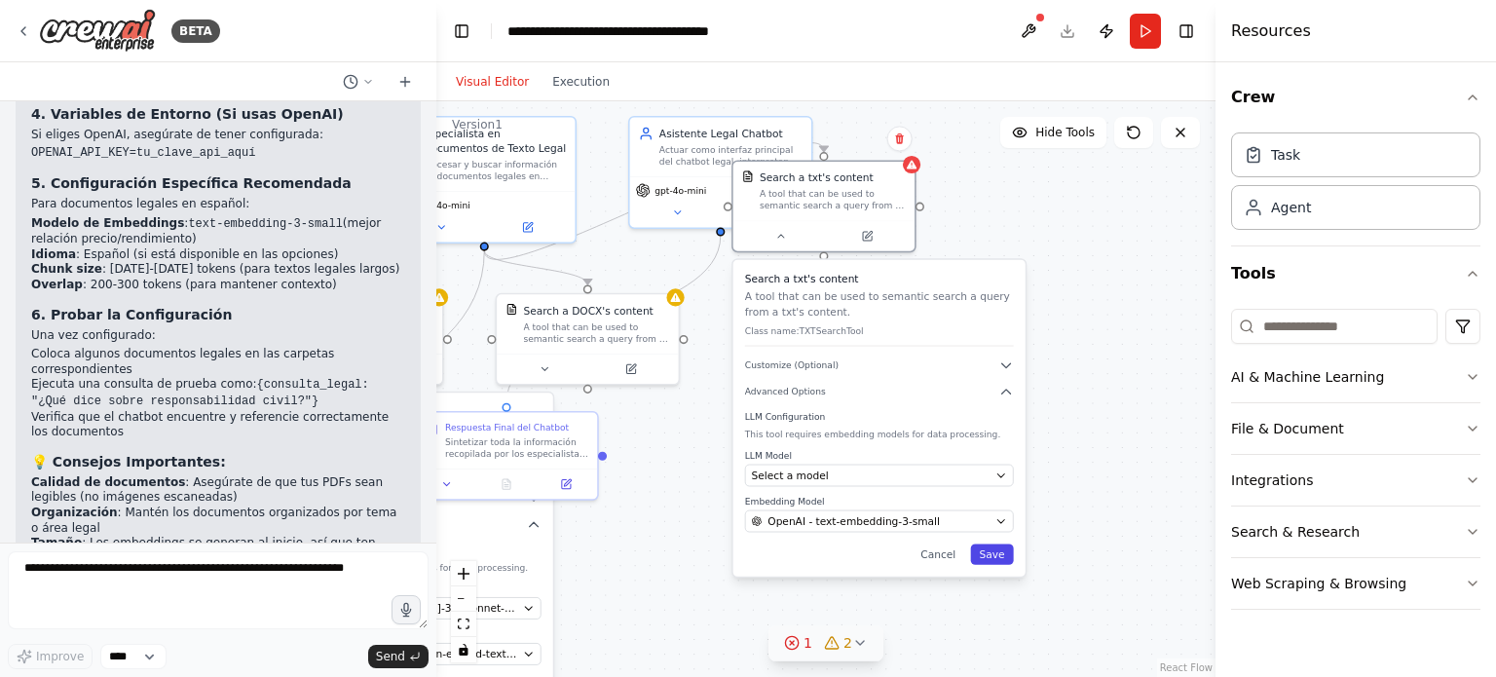
click at [997, 550] on button "Save" at bounding box center [991, 555] width 43 height 20
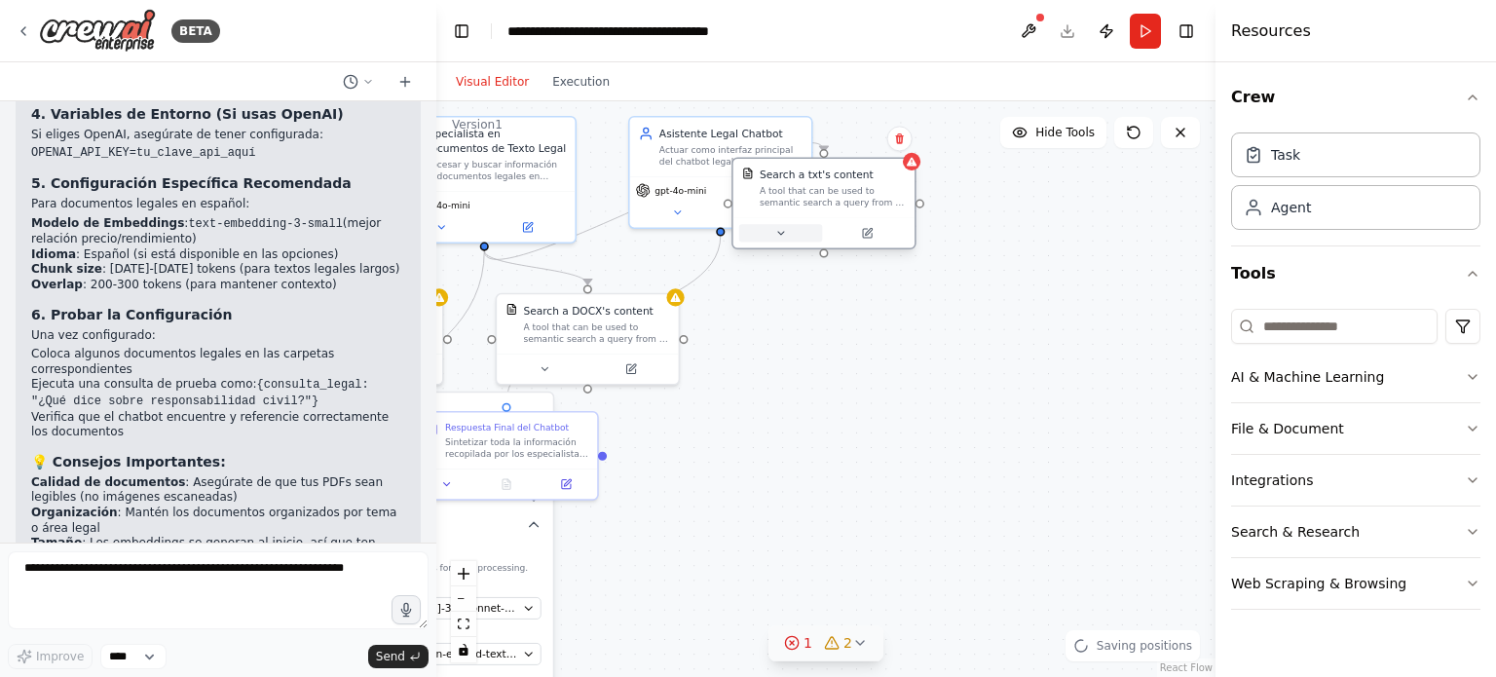
click at [779, 240] on button at bounding box center [781, 233] width 84 height 18
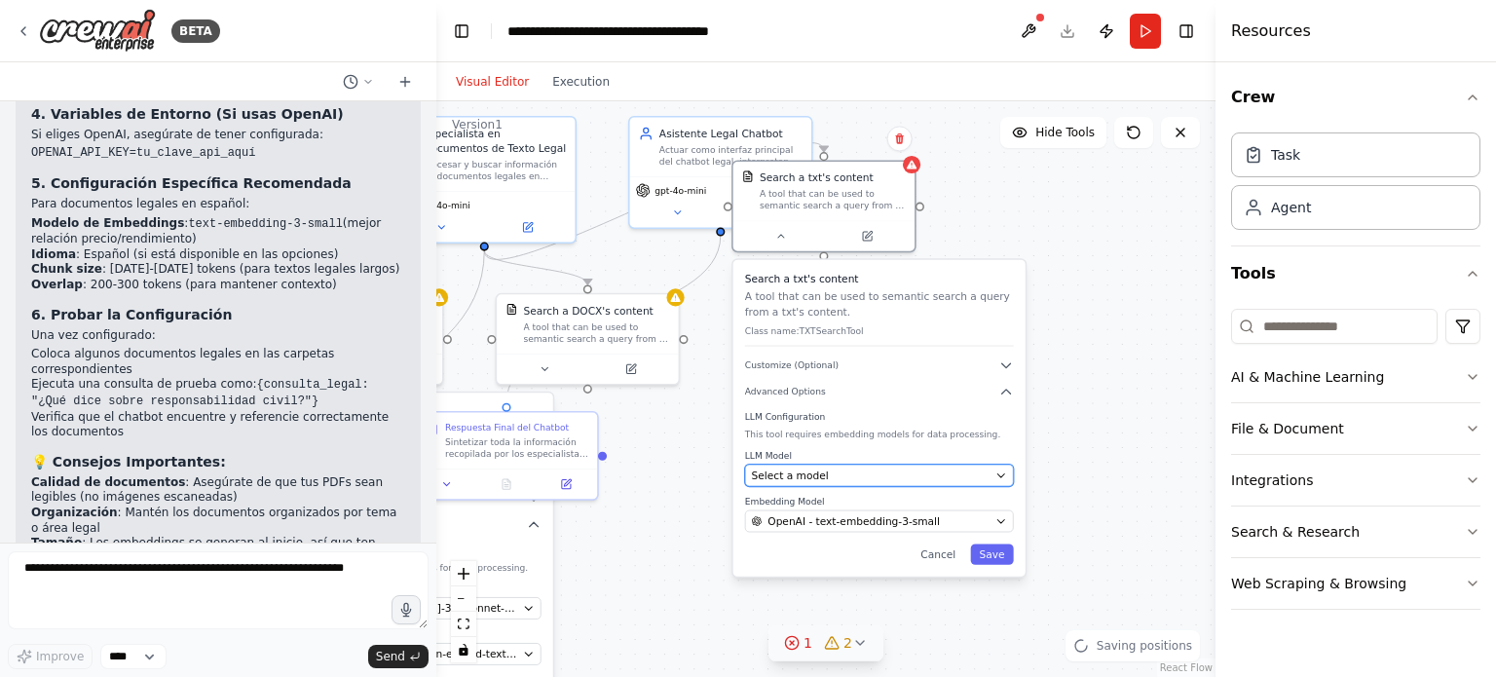
click at [795, 474] on span "Select a model" at bounding box center [790, 475] width 77 height 15
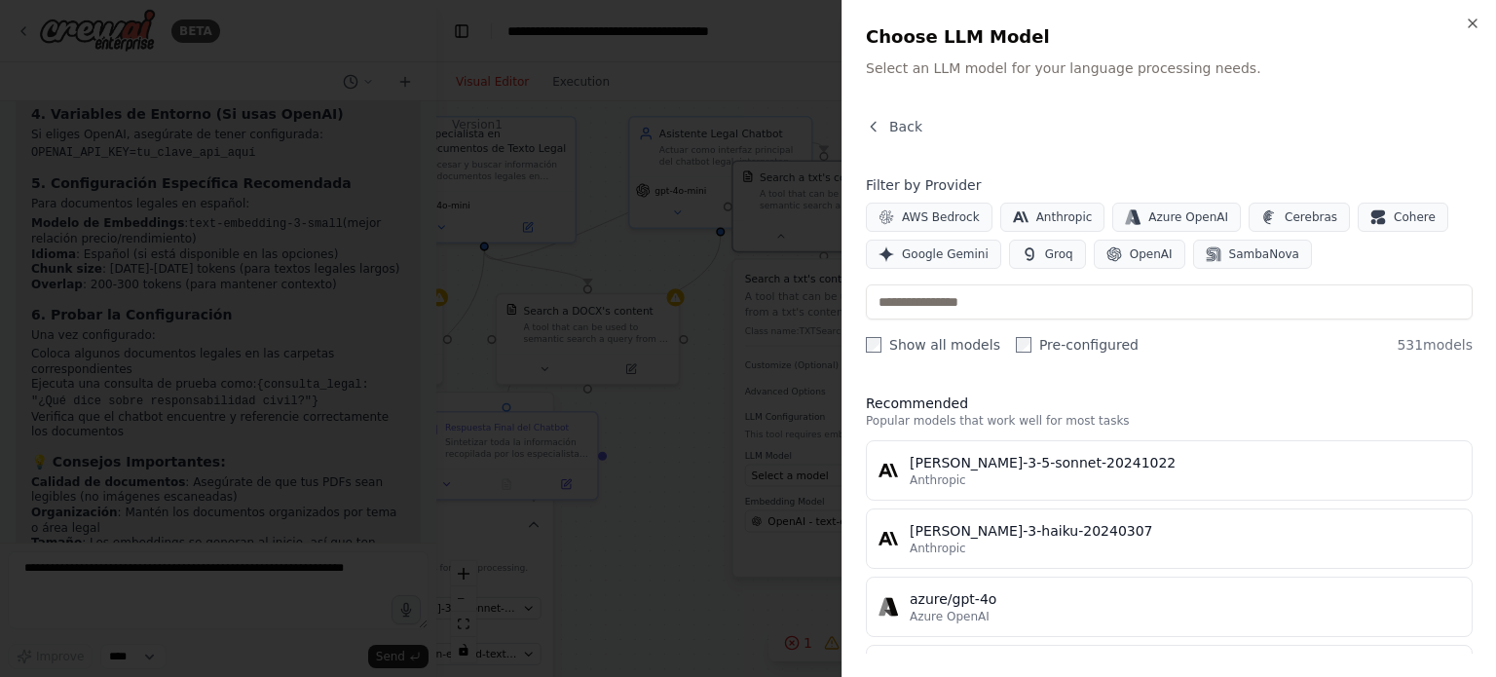
scroll to position [97, 0]
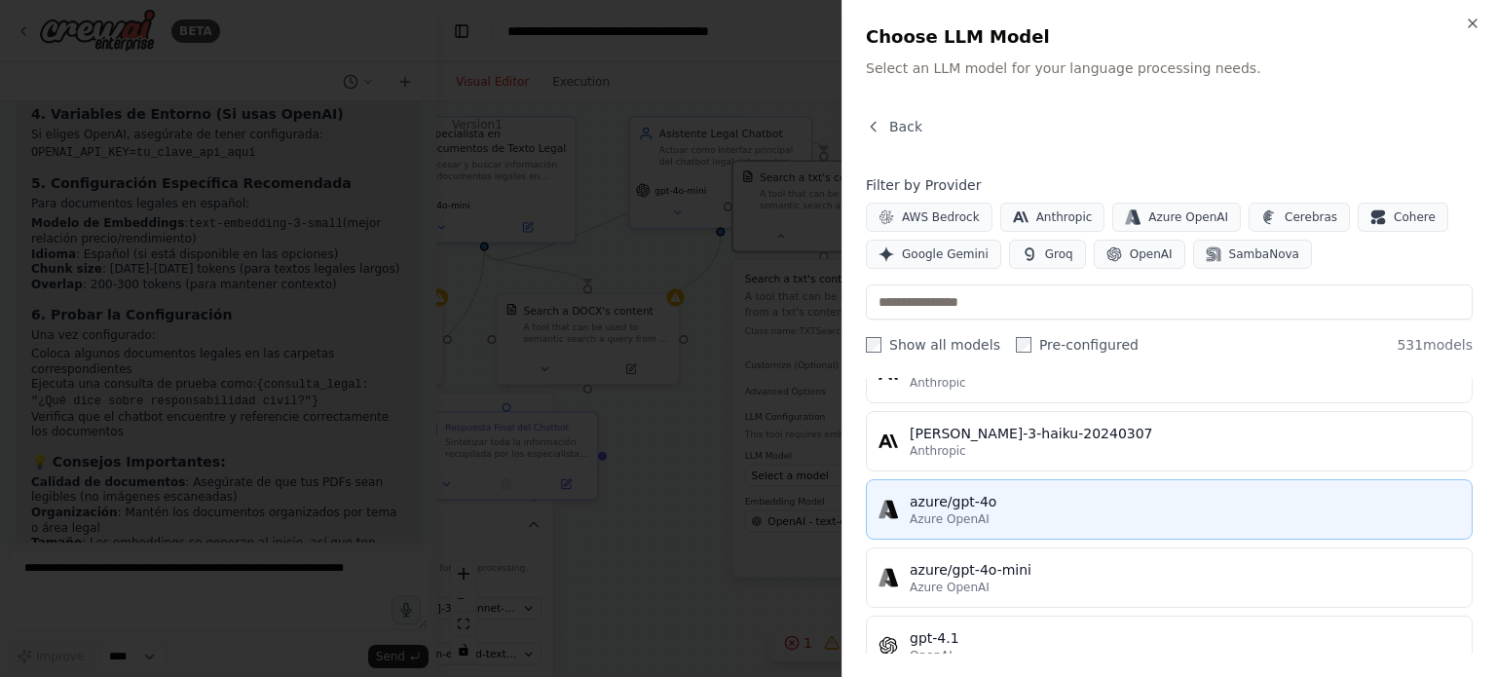
click at [1015, 506] on div "azure/gpt-4o" at bounding box center [1185, 501] width 550 height 19
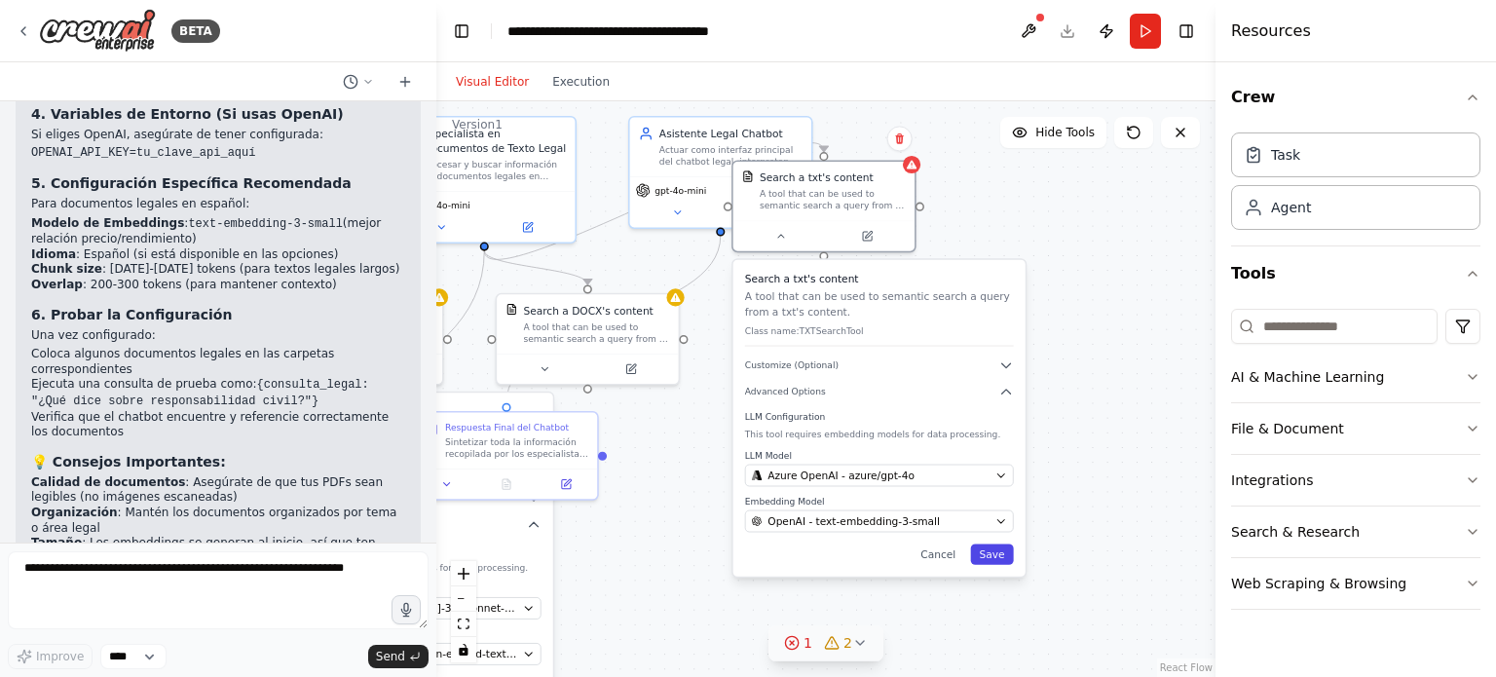
click at [996, 551] on button "Save" at bounding box center [991, 555] width 43 height 20
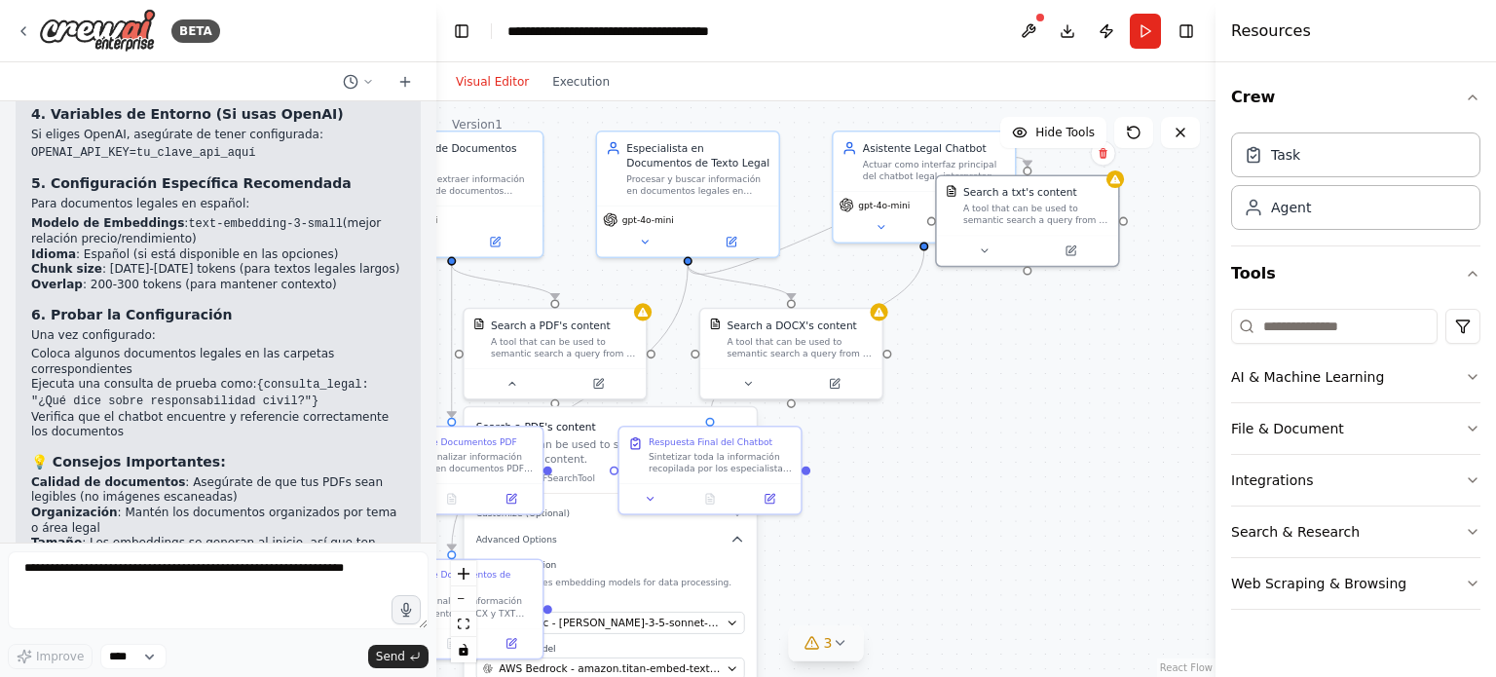
drag, startPoint x: 799, startPoint y: 416, endPoint x: 957, endPoint y: 429, distance: 158.3
click at [953, 429] on div ".deletable-edge-delete-btn { width: 20px; height: 20px; border: 0px solid #ffff…" at bounding box center [825, 389] width 779 height 576
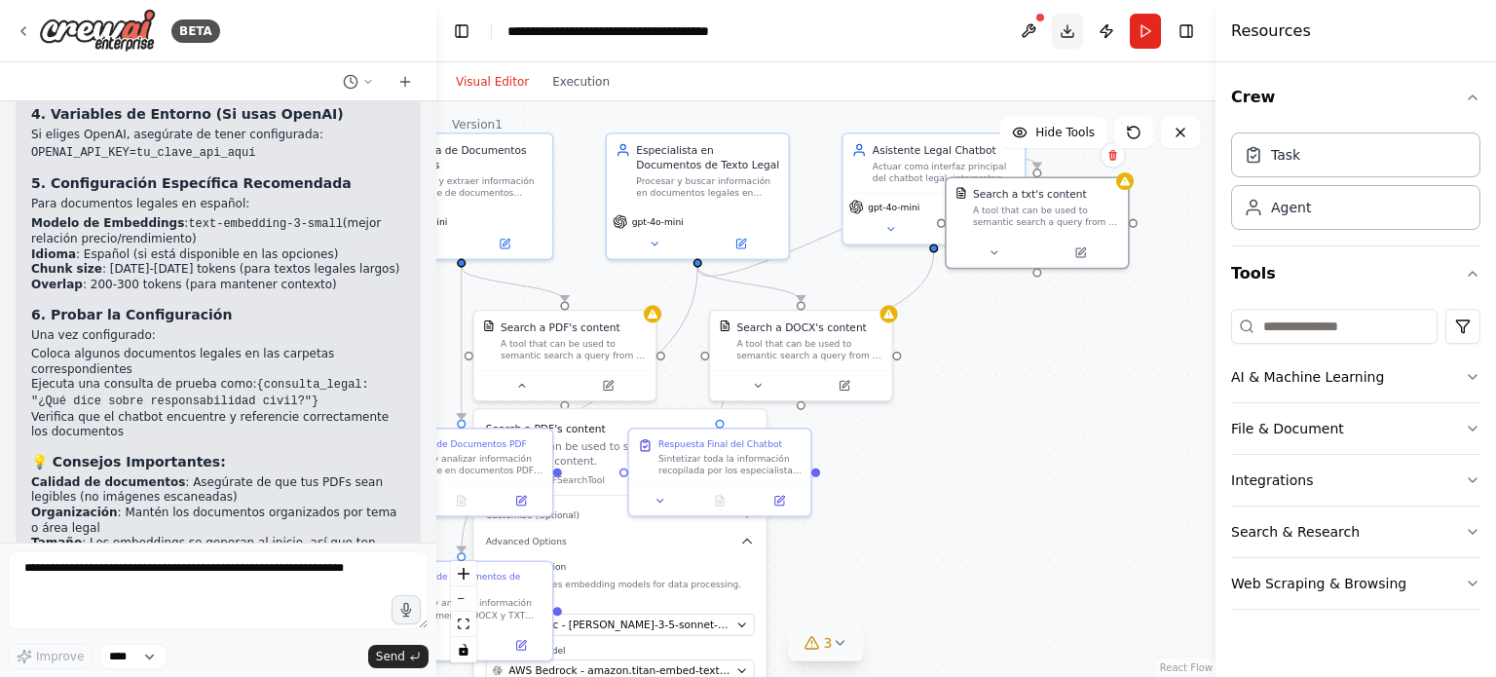
click at [1066, 33] on button "Download" at bounding box center [1067, 31] width 31 height 35
